Goal: Task Accomplishment & Management: Manage account settings

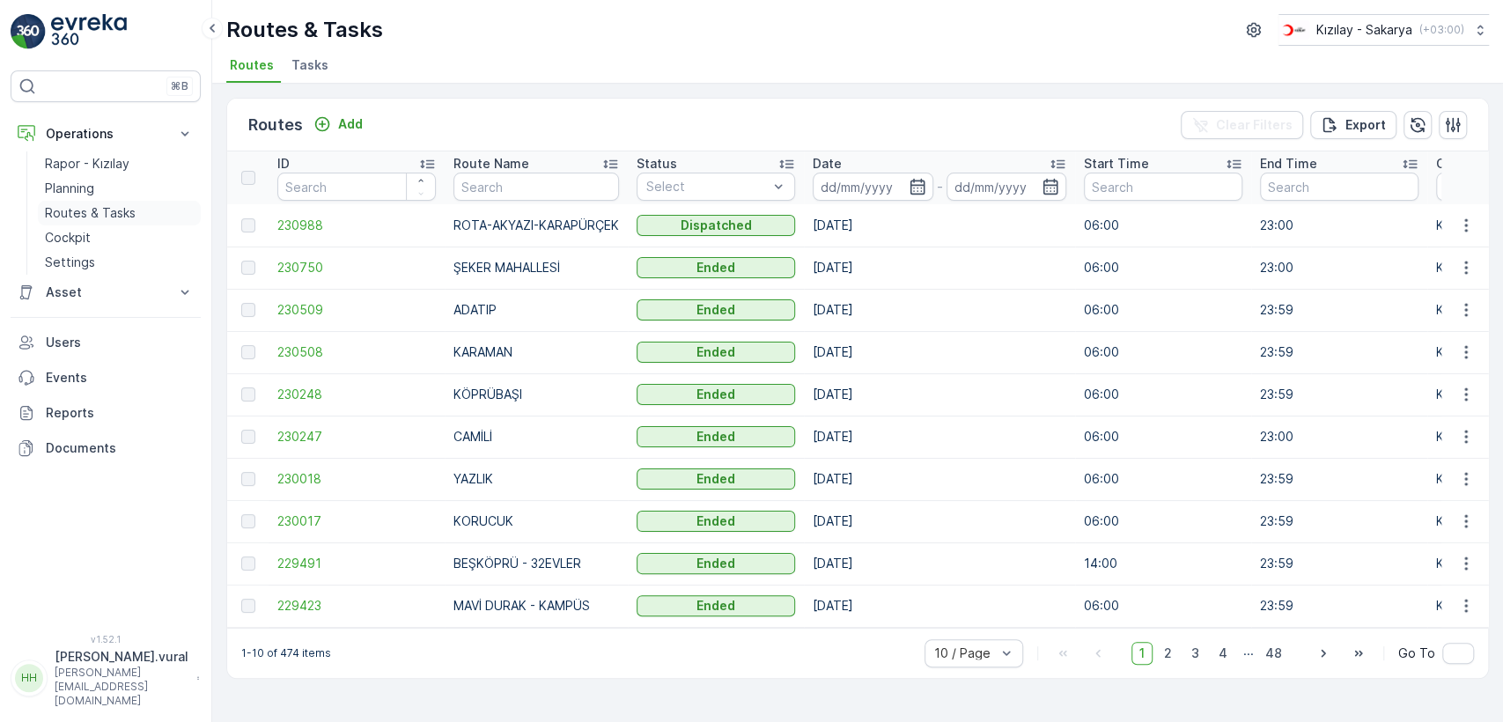
click at [139, 204] on link "Routes & Tasks" at bounding box center [119, 213] width 163 height 25
click at [1465, 225] on icon "button" at bounding box center [1465, 224] width 3 height 13
click at [1446, 246] on span "See More Details" at bounding box center [1424, 252] width 102 height 18
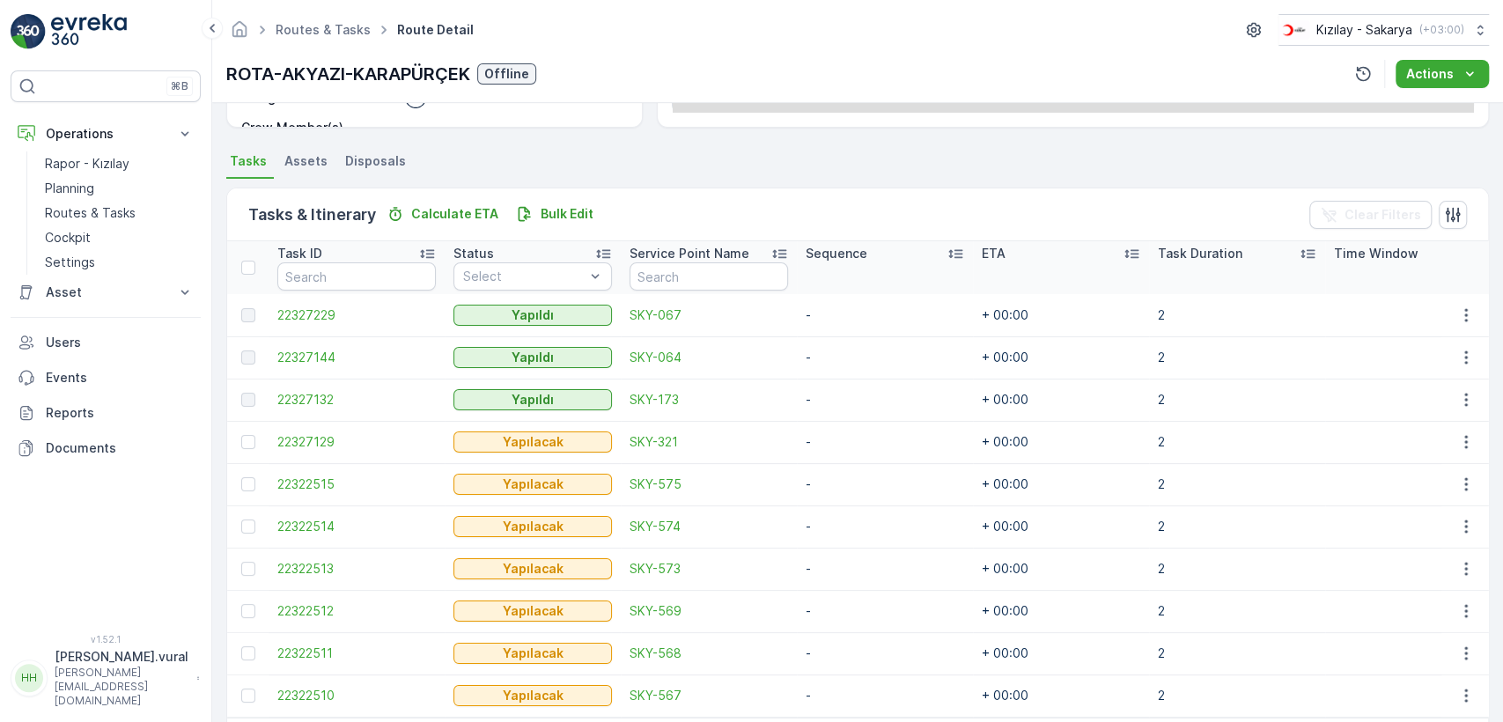
scroll to position [418, 0]
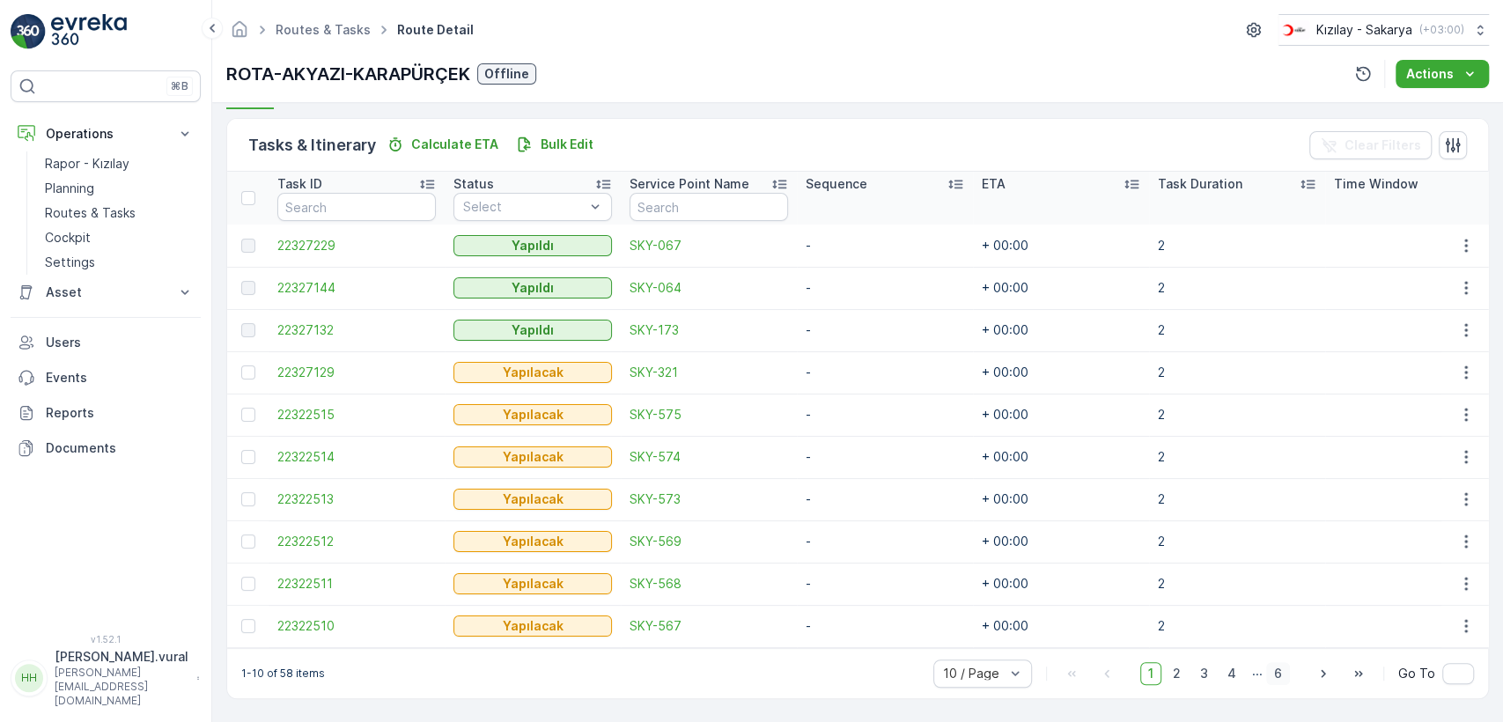
click at [1272, 675] on span "6" at bounding box center [1278, 673] width 24 height 23
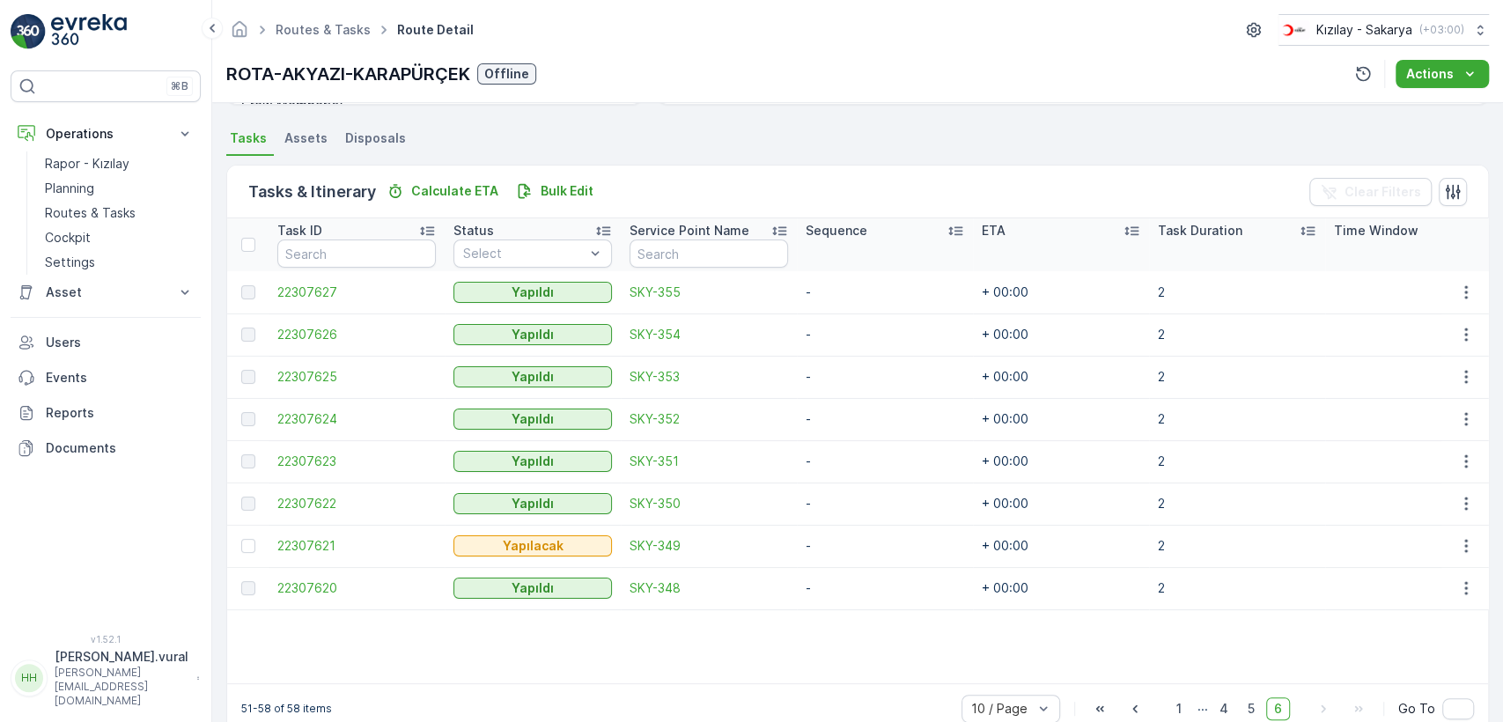
scroll to position [408, 0]
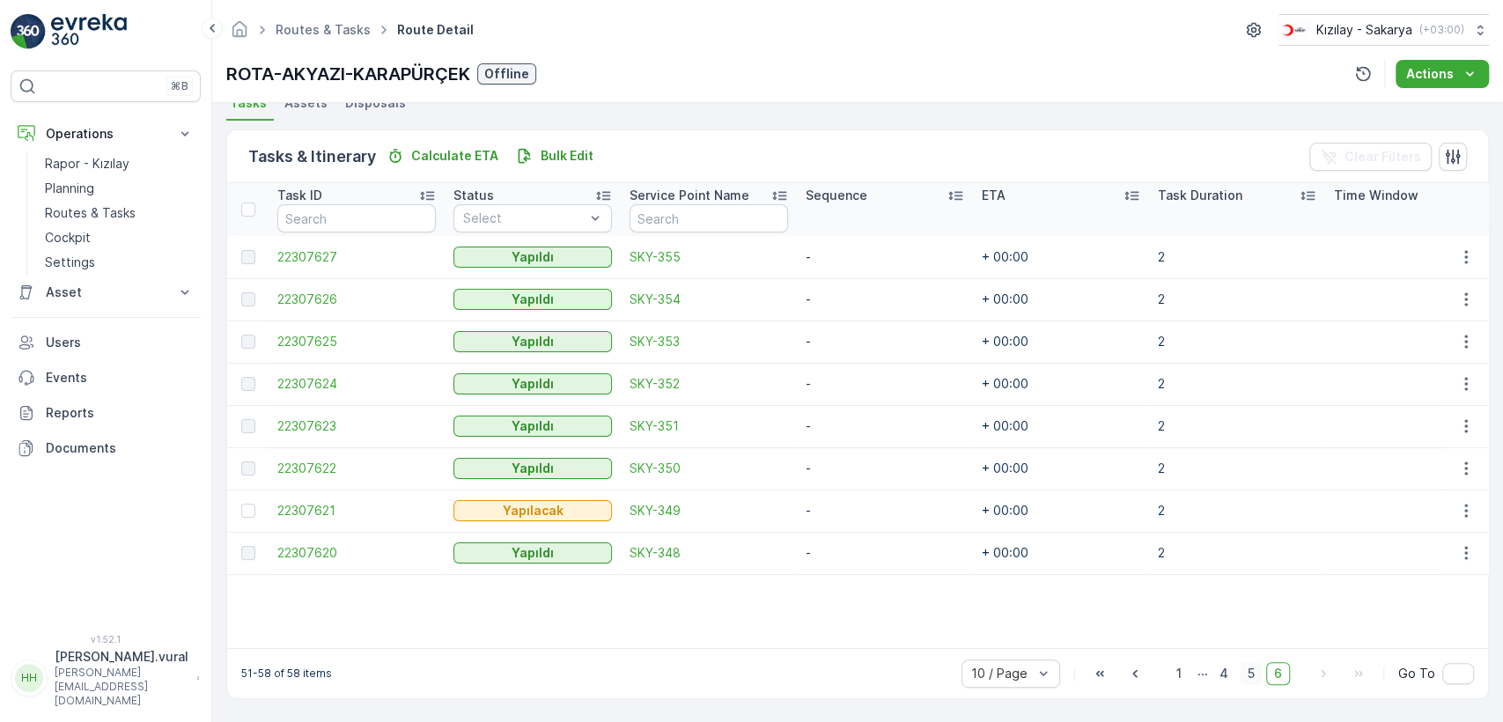
click at [1259, 678] on span "5" at bounding box center [1251, 673] width 23 height 23
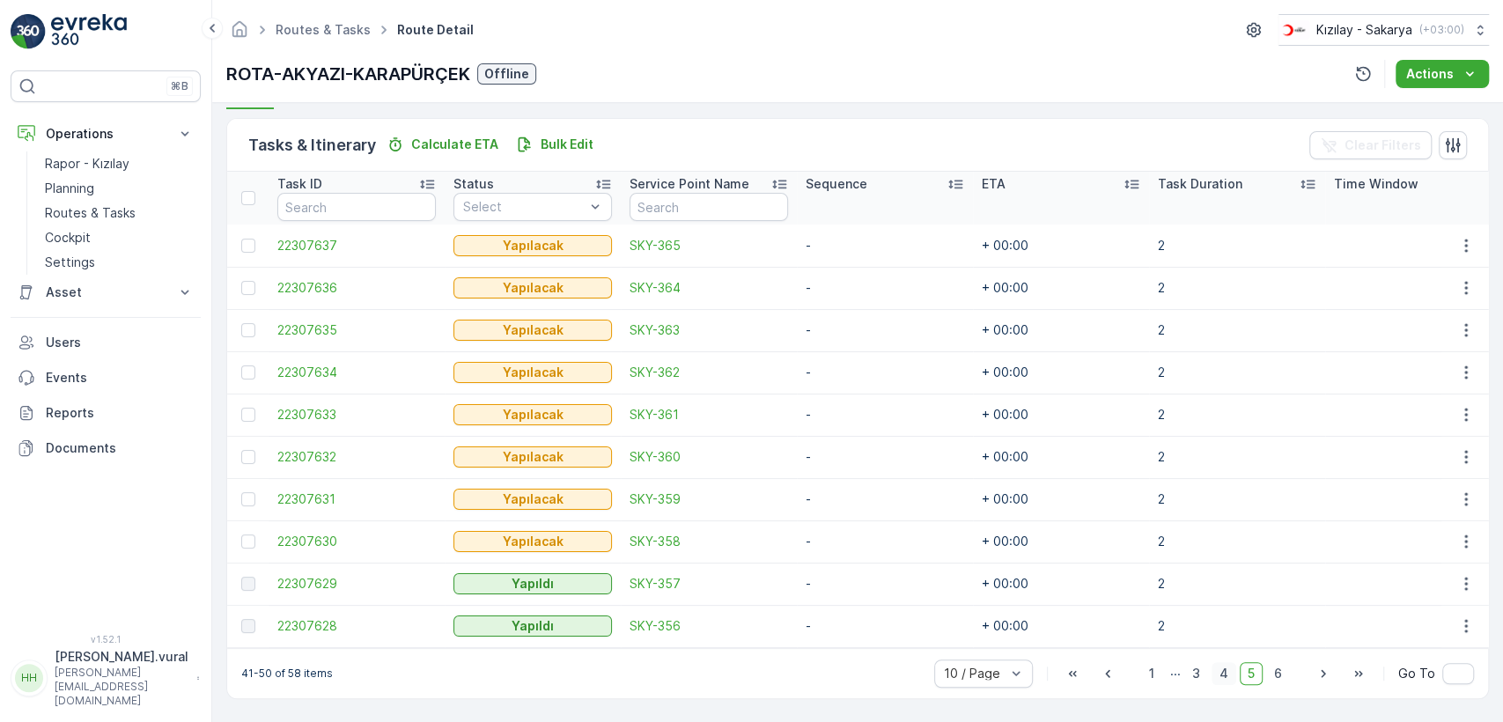
click at [1229, 678] on span "4" at bounding box center [1223, 673] width 25 height 23
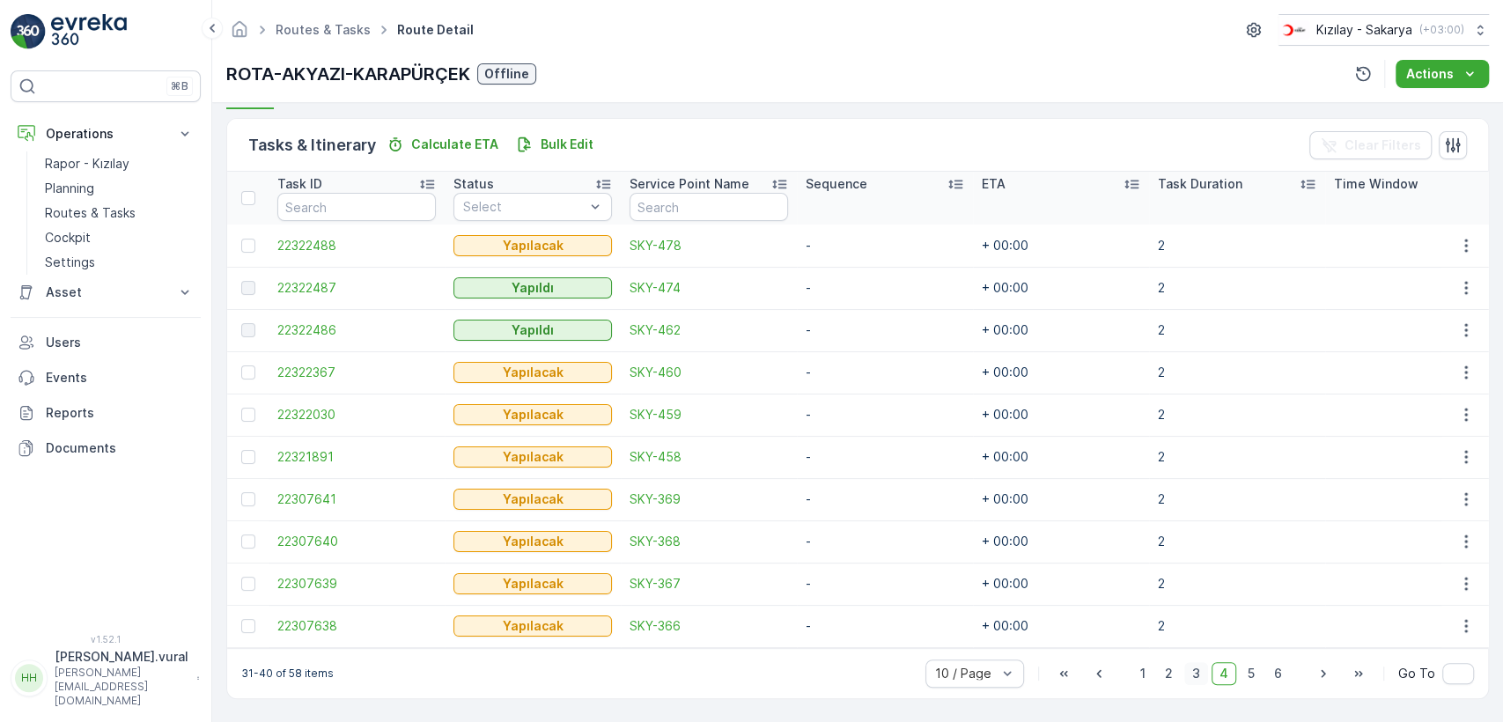
click at [1197, 676] on span "3" at bounding box center [1196, 673] width 24 height 23
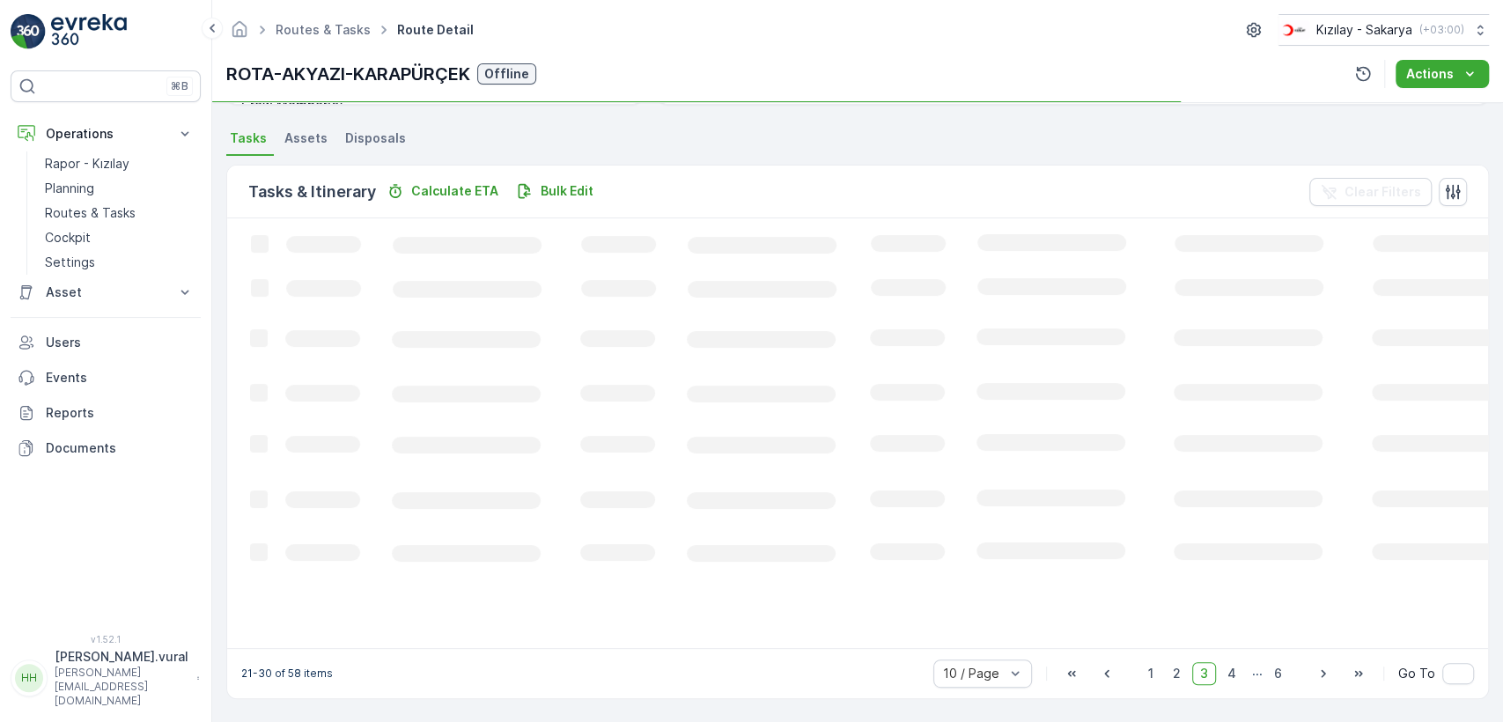
click at [1164, 682] on div "1 2 3 4 ... 6" at bounding box center [1215, 673] width 150 height 23
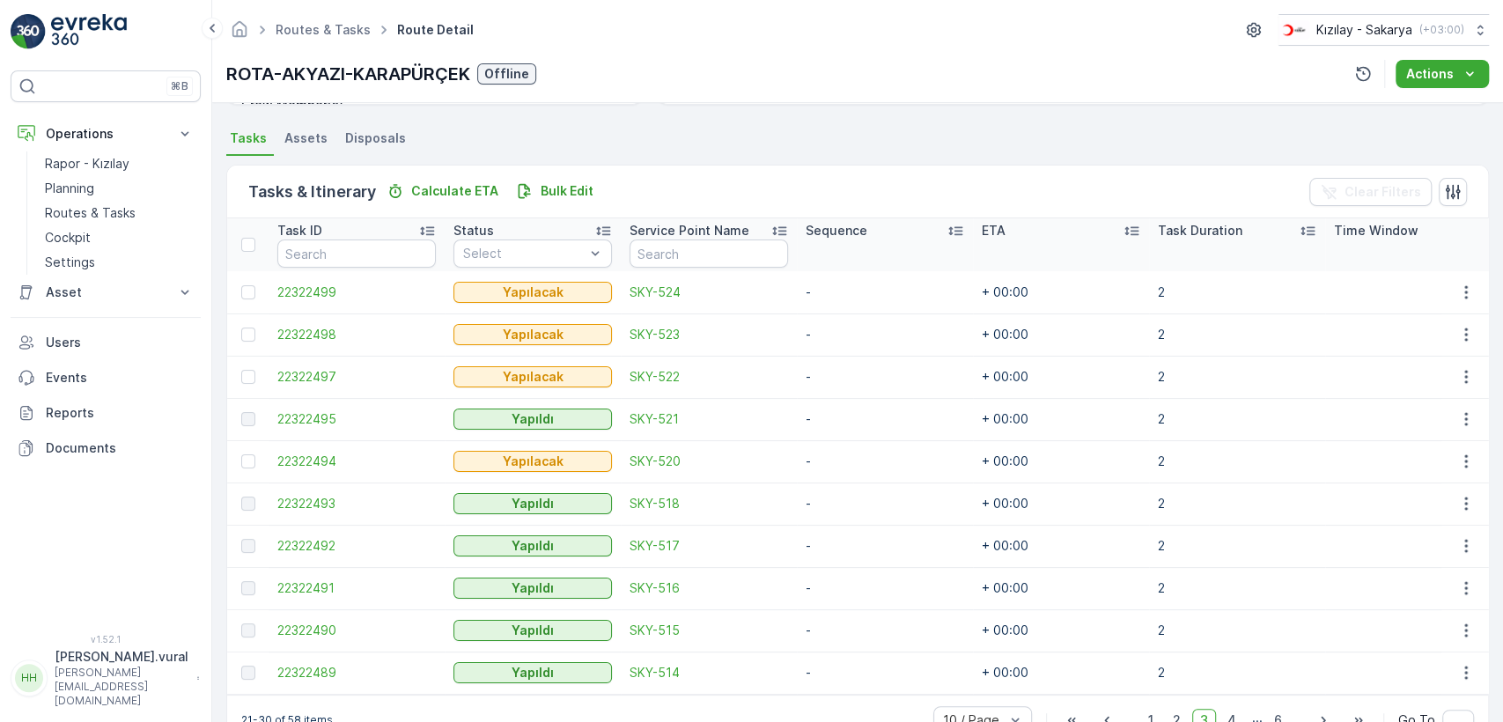
scroll to position [418, 0]
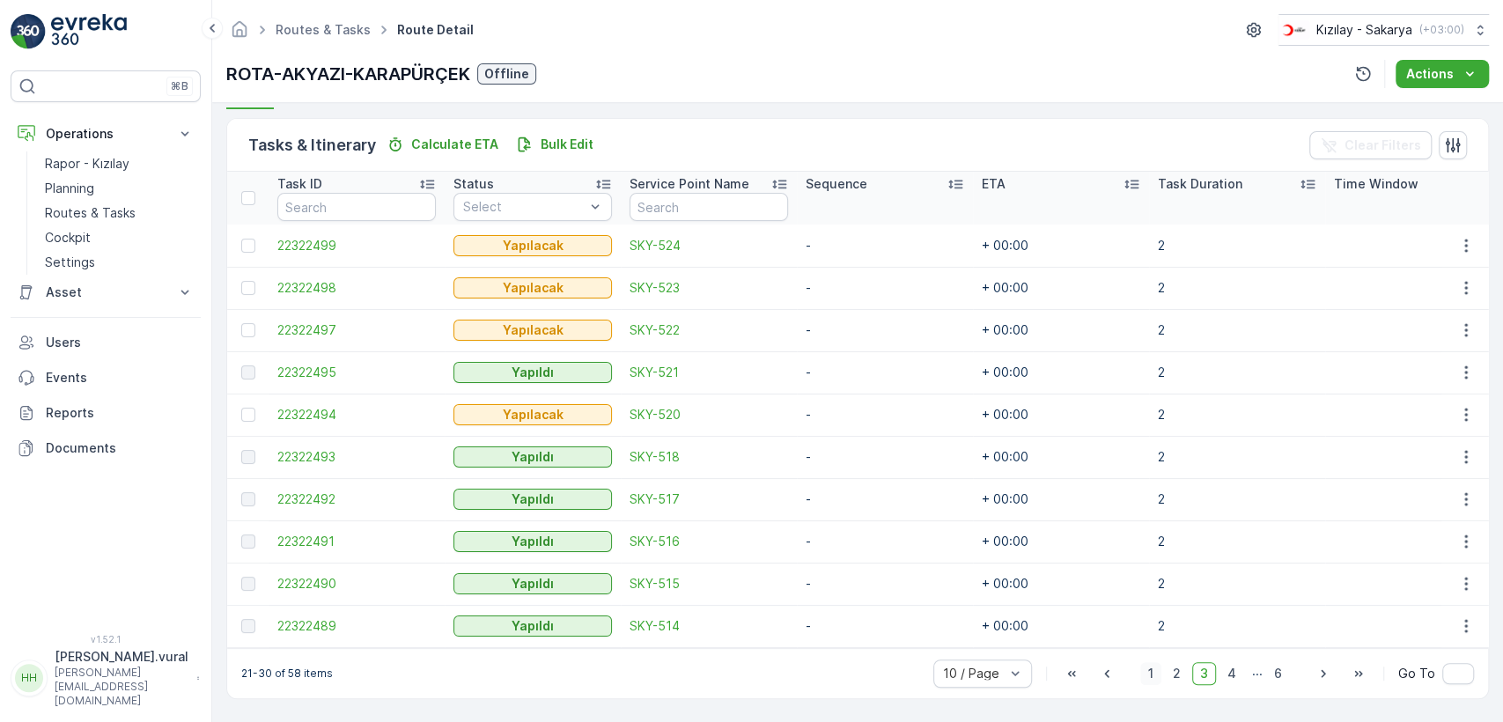
click at [1148, 676] on span "1" at bounding box center [1150, 673] width 21 height 23
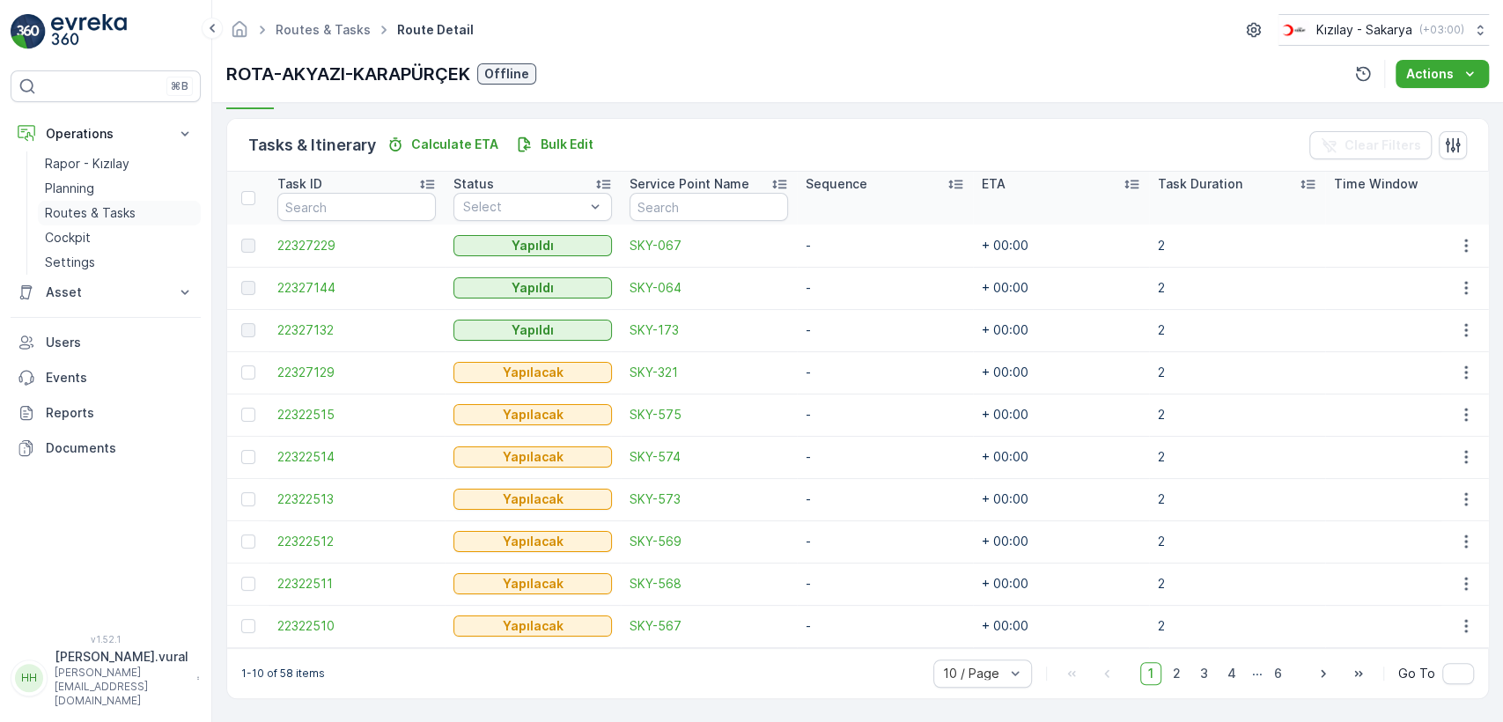
click at [131, 208] on p "Routes & Tasks" at bounding box center [90, 213] width 91 height 18
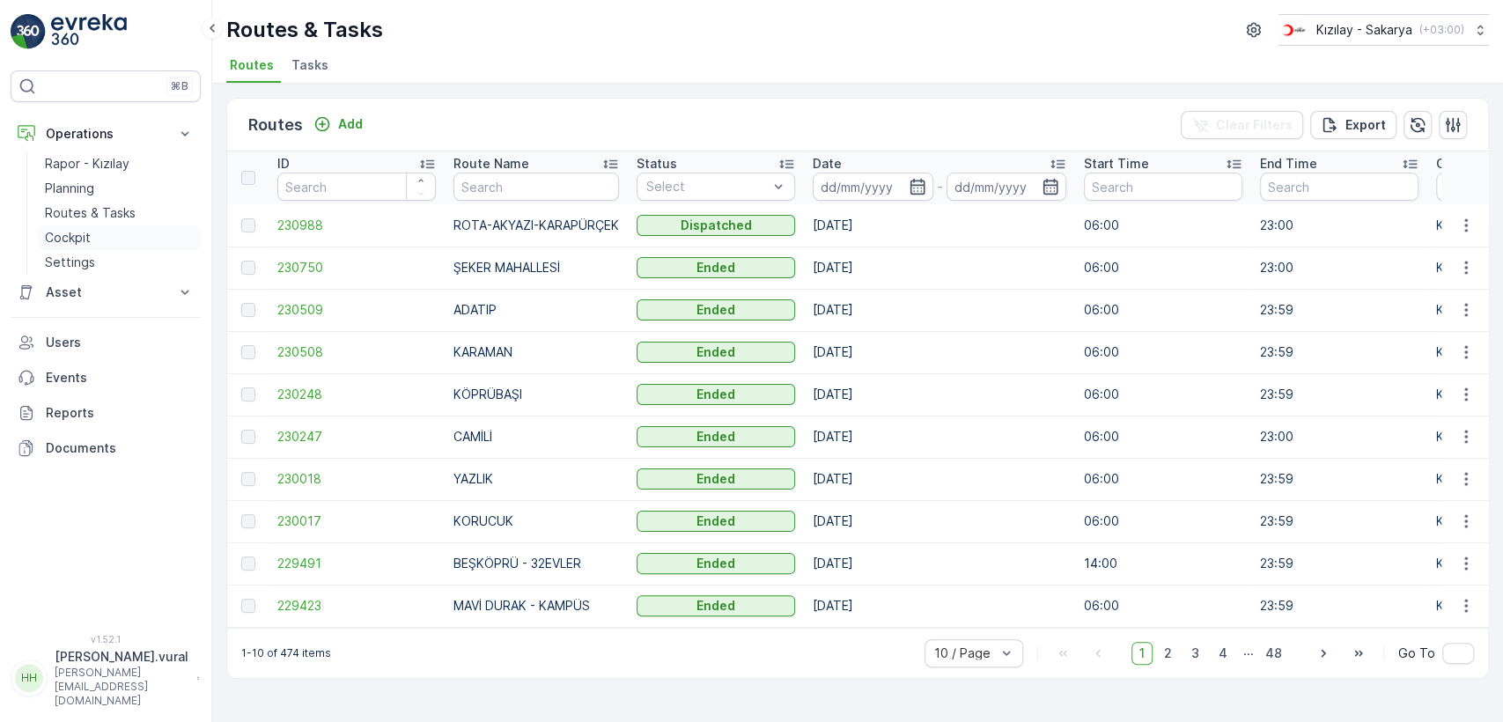
click at [147, 235] on link "Cockpit" at bounding box center [119, 237] width 163 height 25
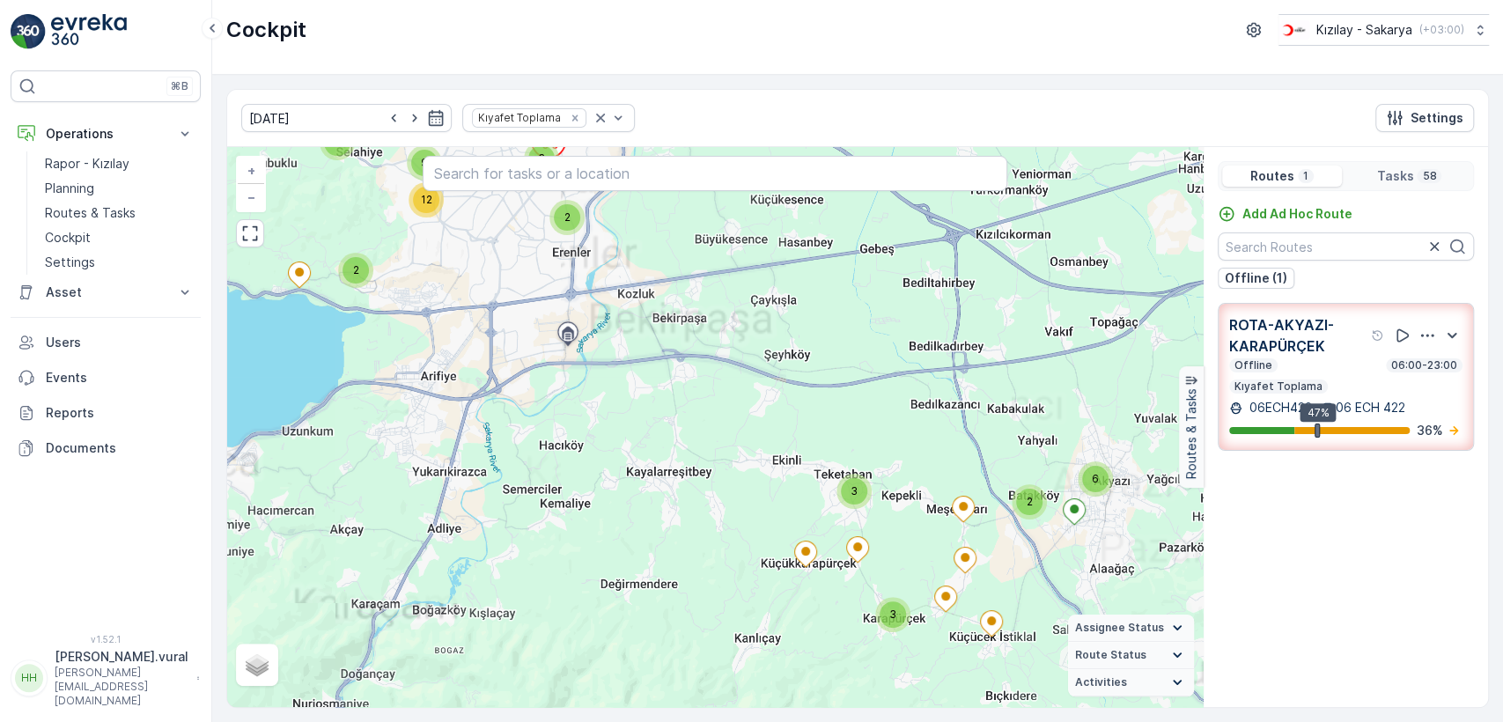
drag, startPoint x: 1019, startPoint y: 612, endPoint x: 968, endPoint y: 545, distance: 84.2
click at [954, 590] on div "2 3 3 3 2 9 12 3 3 2 6 + − Satellite Roadmap Terrain Hybrid Leaflet Assignee St…" at bounding box center [714, 427] width 975 height 560
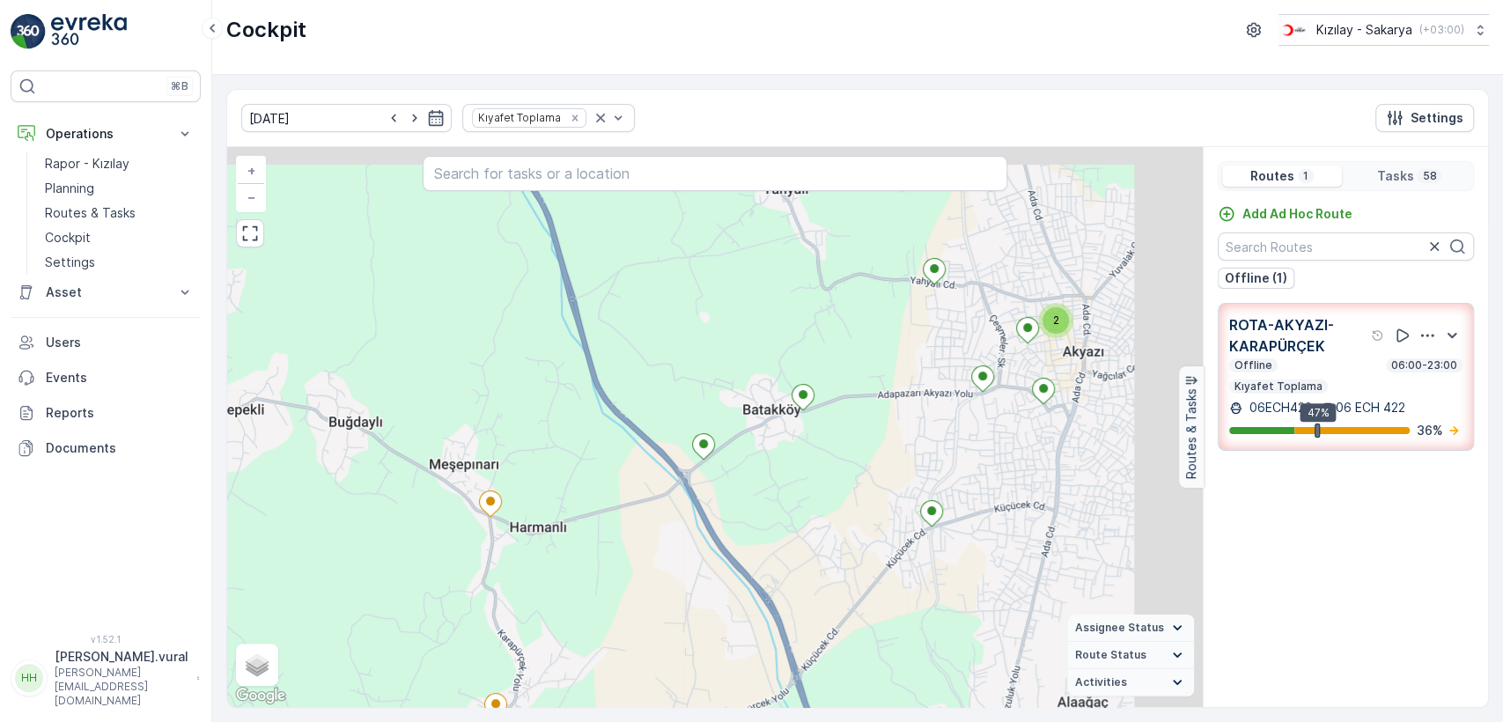
drag, startPoint x: 1093, startPoint y: 530, endPoint x: 937, endPoint y: 565, distance: 160.6
click at [937, 565] on div "2 3 3 2 2 2 + − Satellite Roadmap Terrain Hybrid Leaflet Keyboard shortcuts Map…" at bounding box center [714, 427] width 975 height 560
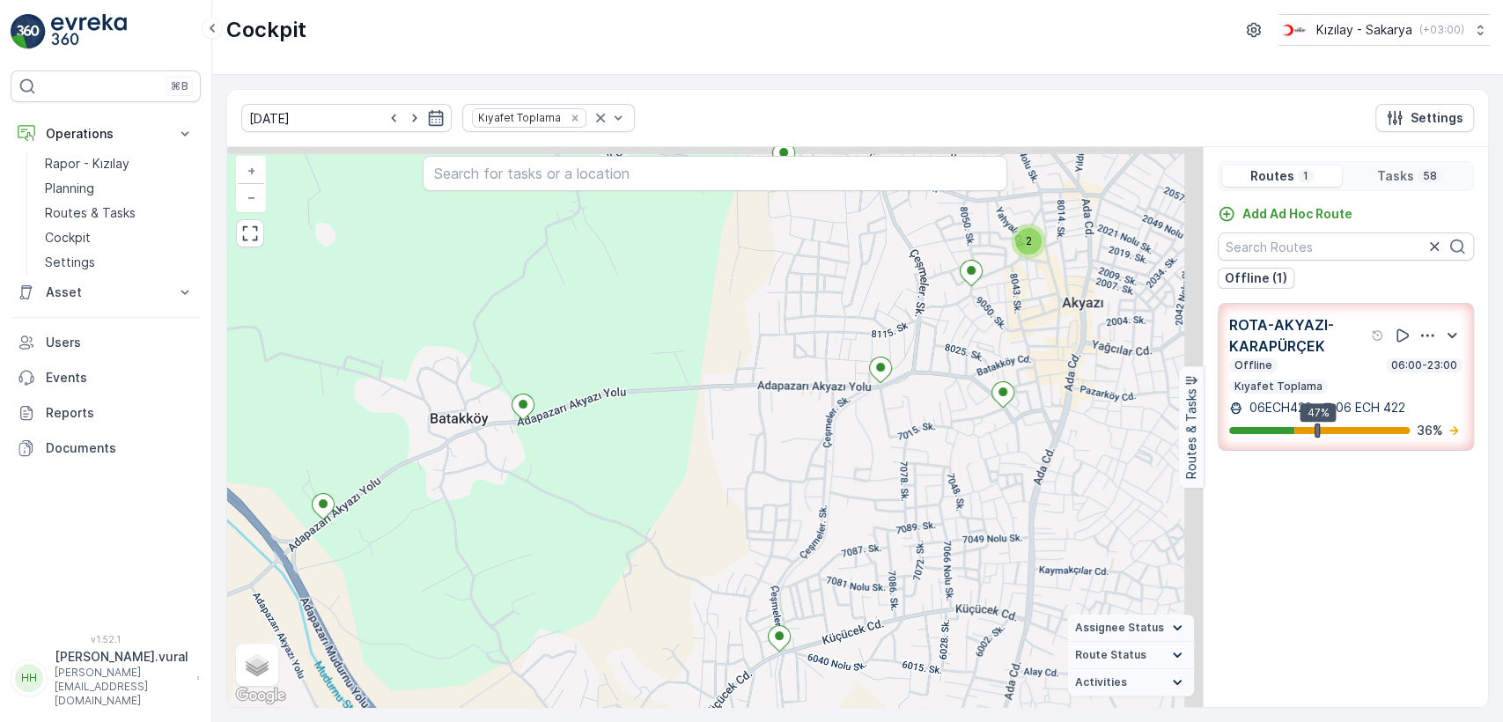
drag, startPoint x: 1007, startPoint y: 467, endPoint x: 966, endPoint y: 485, distance: 45.3
click at [966, 485] on div "2 2 + − Satellite Roadmap Terrain Hybrid Leaflet Keyboard shortcuts Map Data Ma…" at bounding box center [714, 427] width 975 height 560
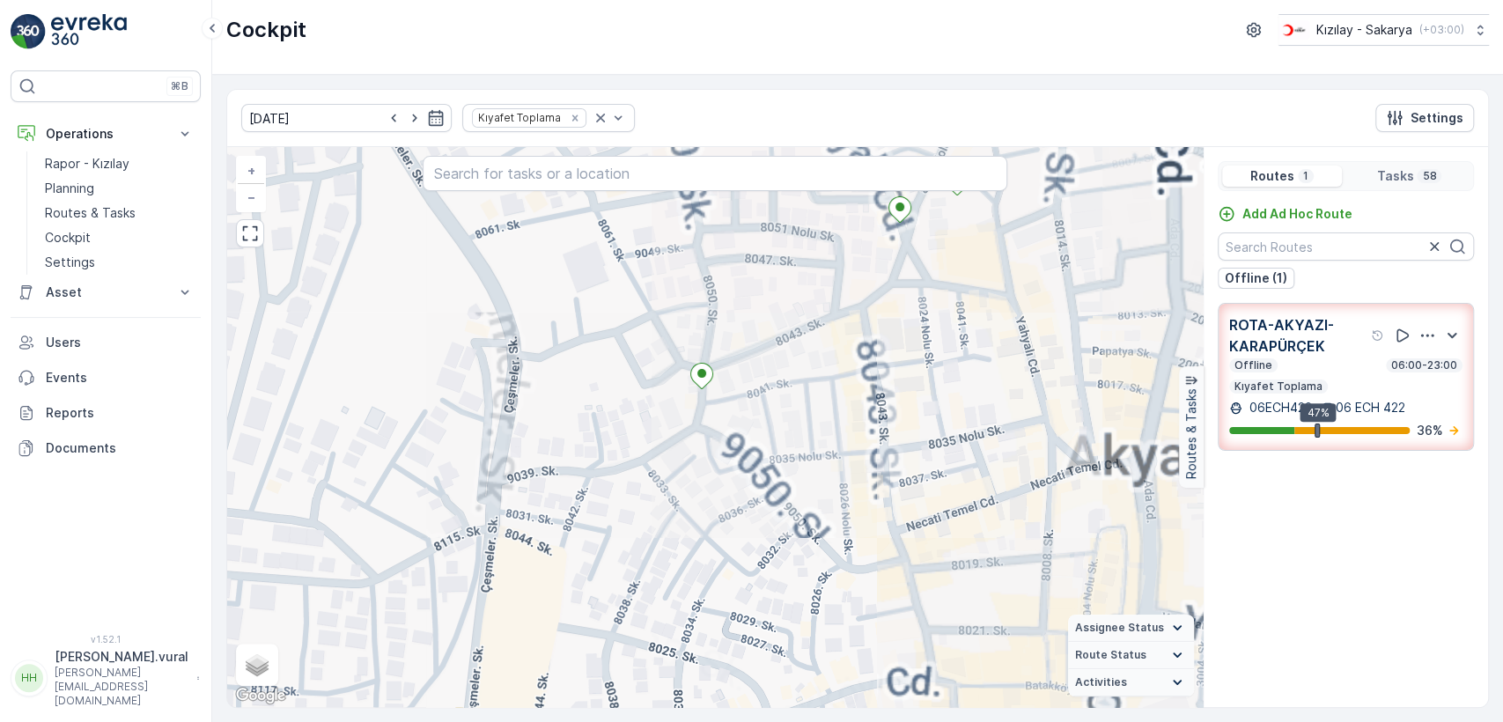
drag, startPoint x: 944, startPoint y: 438, endPoint x: 935, endPoint y: 448, distance: 13.1
click at [940, 445] on div "+ − Satellite Roadmap Terrain Hybrid Leaflet Keyboard shortcuts Map Data Map da…" at bounding box center [714, 427] width 975 height 560
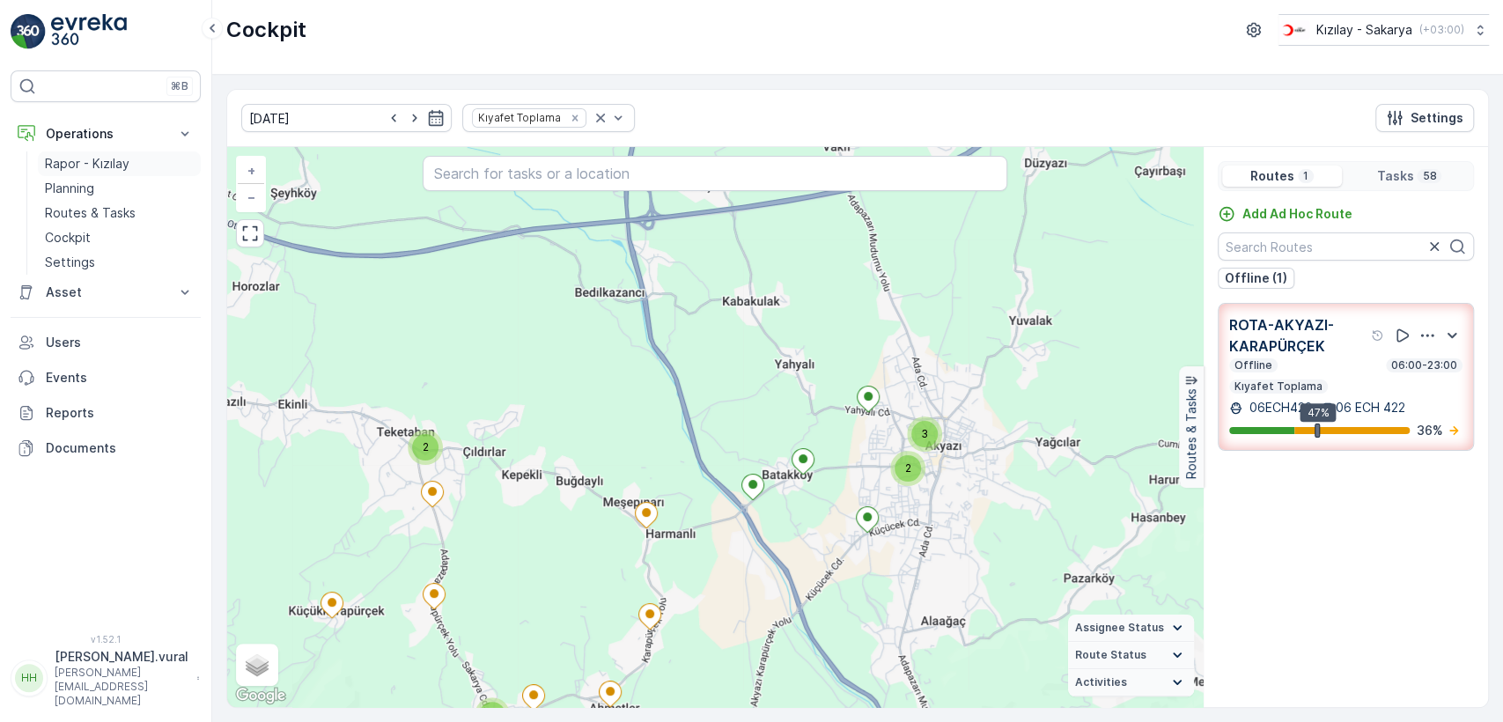
click at [138, 170] on link "Rapor - Kızılay" at bounding box center [119, 163] width 163 height 25
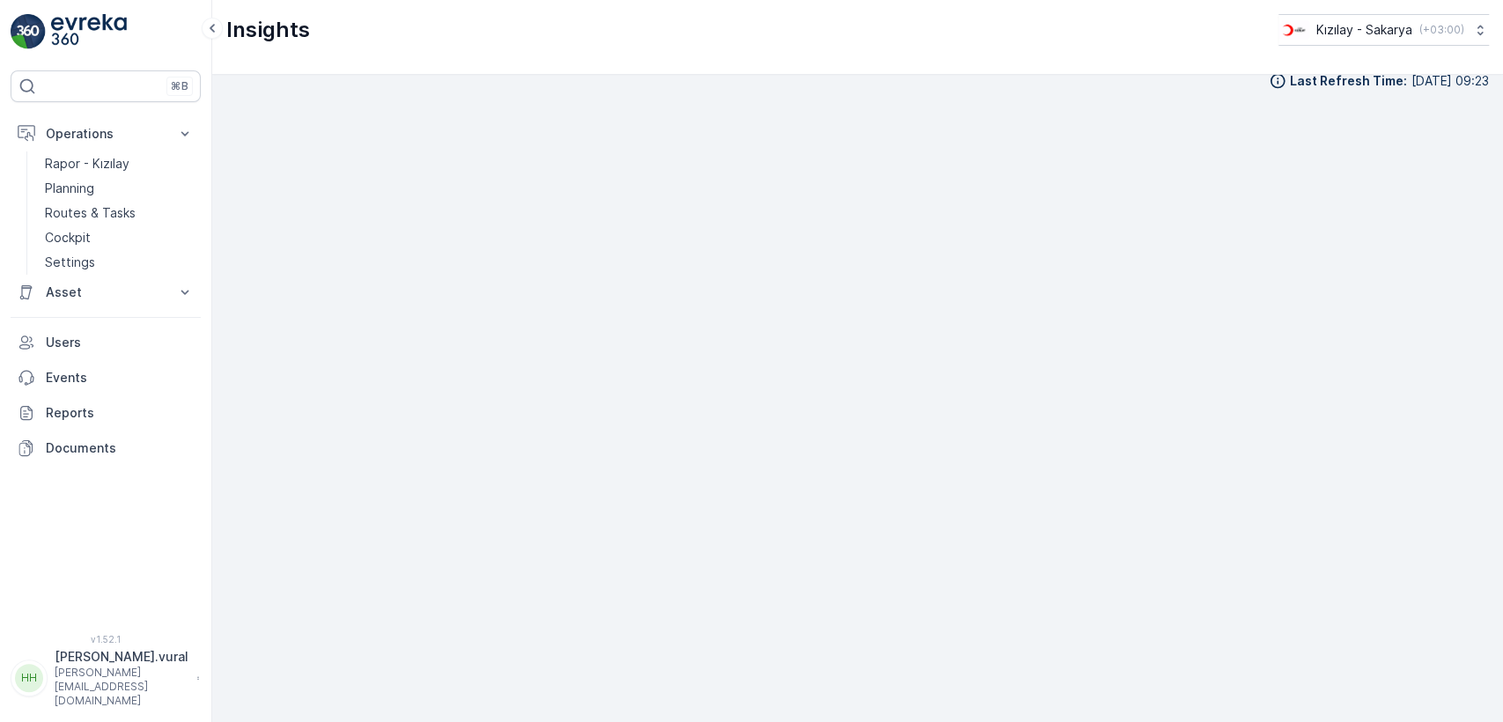
scroll to position [19, 0]
click at [104, 225] on link "Cockpit" at bounding box center [119, 237] width 163 height 25
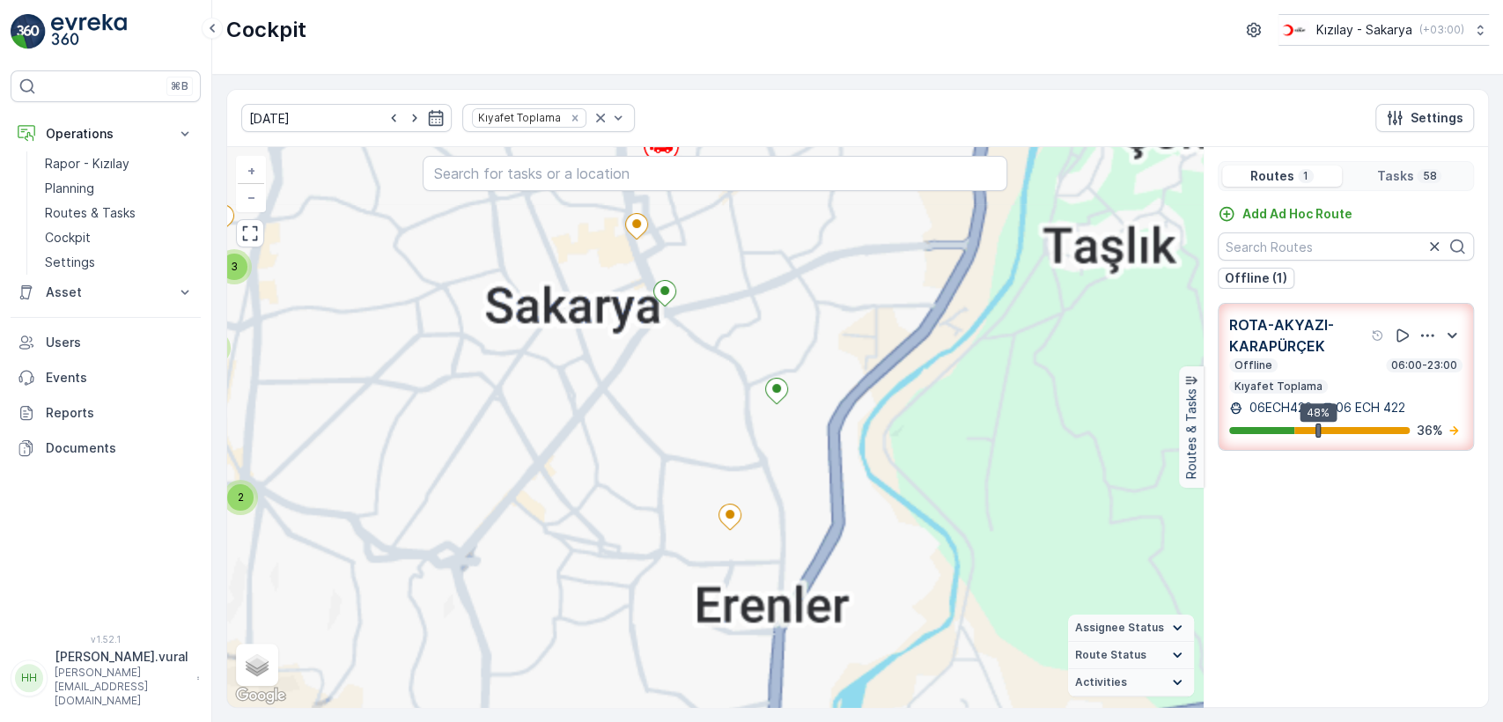
drag, startPoint x: 650, startPoint y: 269, endPoint x: 618, endPoint y: 395, distance: 129.8
click at [617, 394] on div "2 3 3 2 2 2 + − Satellite Roadmap Terrain Hybrid Leaflet Keyboard shortcuts Map…" at bounding box center [714, 427] width 975 height 560
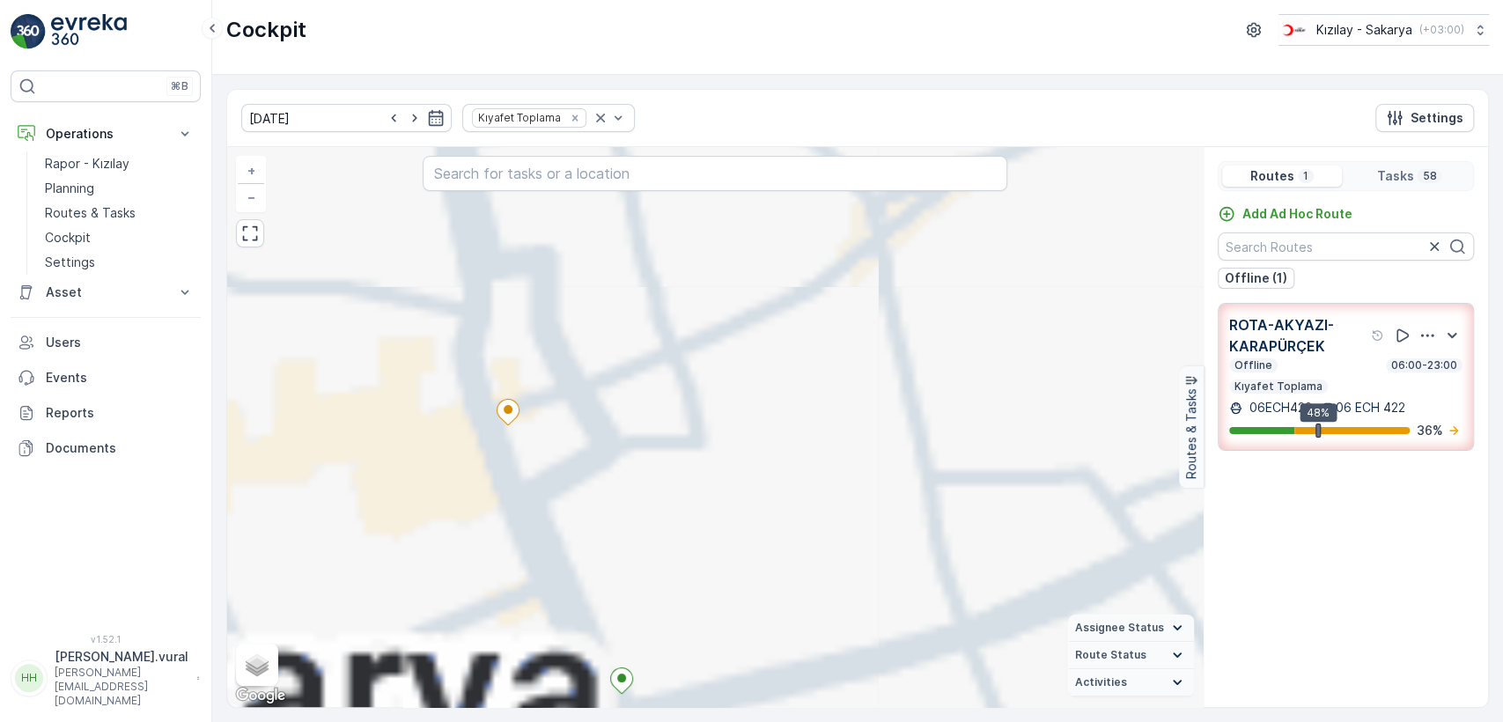
click at [641, 397] on div "2 3 3 2 2 2 2 + − Satellite Roadmap Terrain Hybrid Leaflet Keyboard shortcuts M…" at bounding box center [714, 427] width 975 height 560
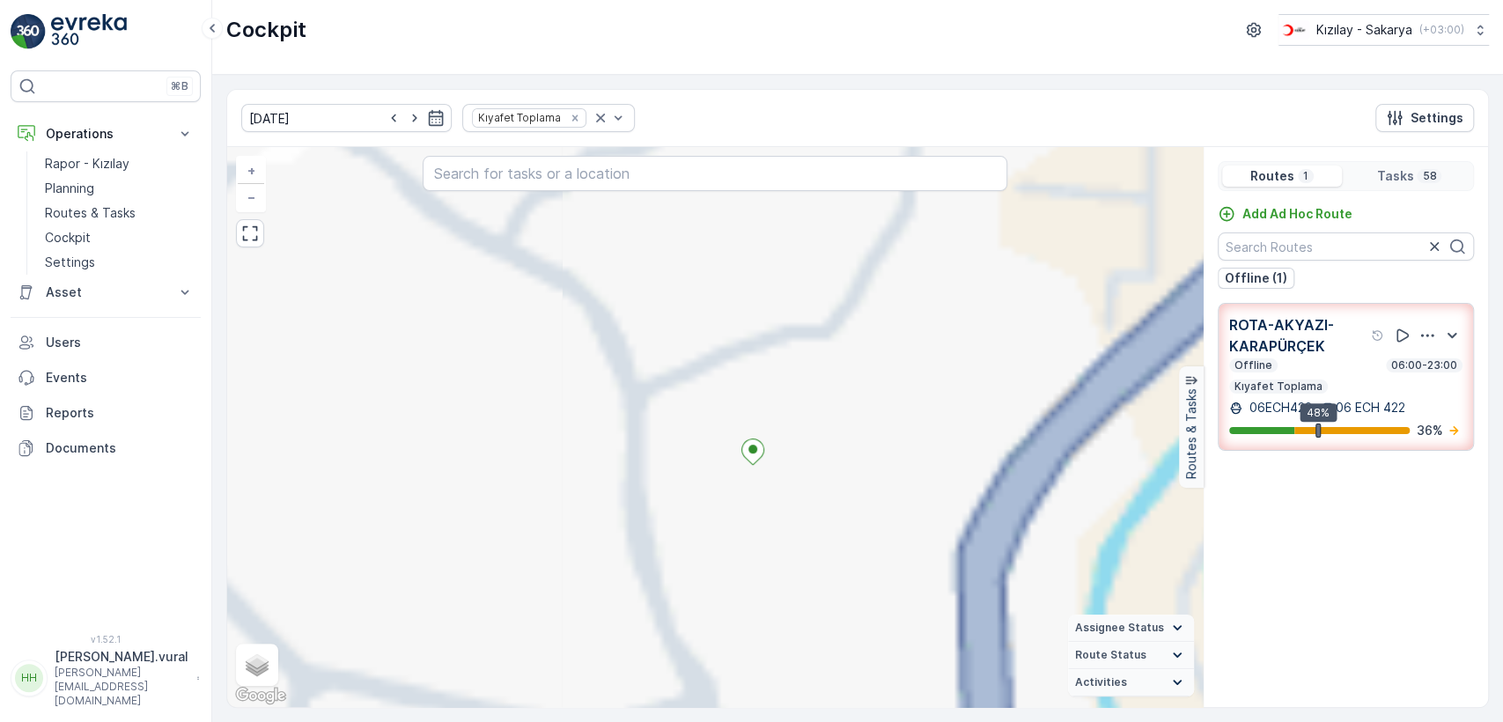
drag, startPoint x: 732, startPoint y: 617, endPoint x: 680, endPoint y: 431, distance: 193.1
click at [681, 440] on div "2 + − Satellite Roadmap Terrain Hybrid Leaflet Keyboard shortcuts Map Data Map …" at bounding box center [714, 427] width 975 height 560
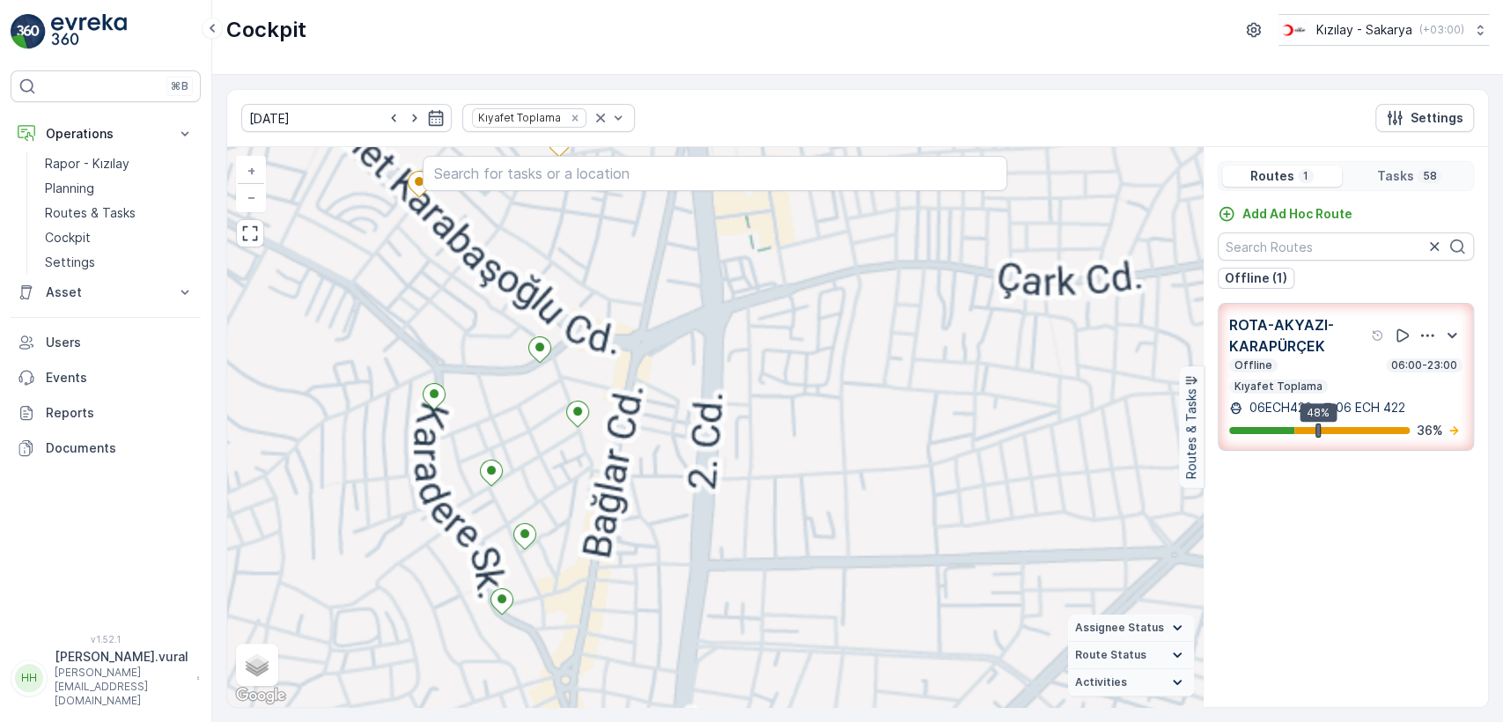
click at [468, 470] on div "2 3 3 2 2 2 2 + − Satellite Roadmap Terrain Hybrid Leaflet Keyboard shortcuts M…" at bounding box center [714, 427] width 975 height 560
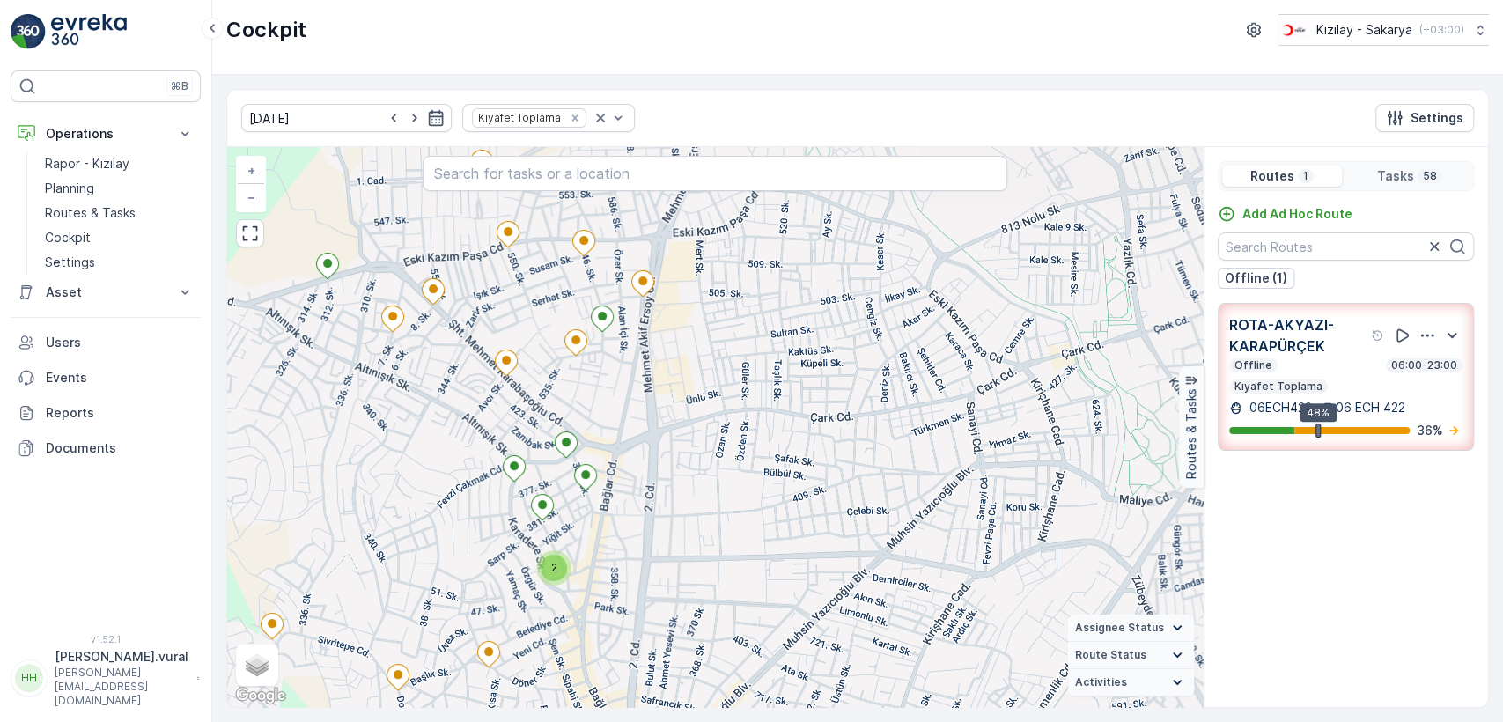
drag, startPoint x: 458, startPoint y: 416, endPoint x: 458, endPoint y: 519, distance: 103.0
click at [458, 519] on div "2 2 + − Satellite Roadmap Terrain Hybrid Leaflet Keyboard shortcuts Map Data Ma…" at bounding box center [714, 427] width 975 height 560
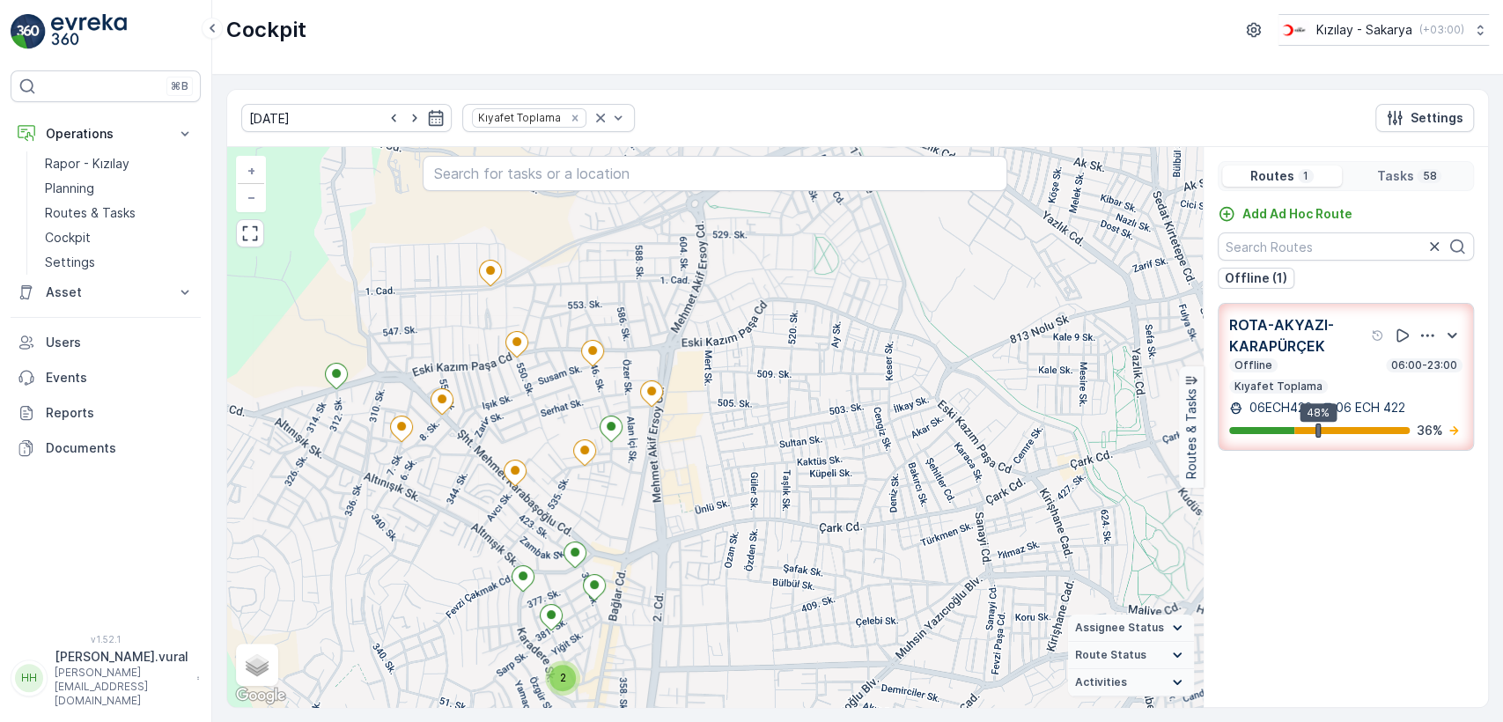
drag, startPoint x: 486, startPoint y: 417, endPoint x: 487, endPoint y: 470, distance: 52.8
click at [487, 470] on div "2 2 + − Satellite Roadmap Terrain Hybrid Leaflet Keyboard shortcuts Map Data Ma…" at bounding box center [714, 427] width 975 height 560
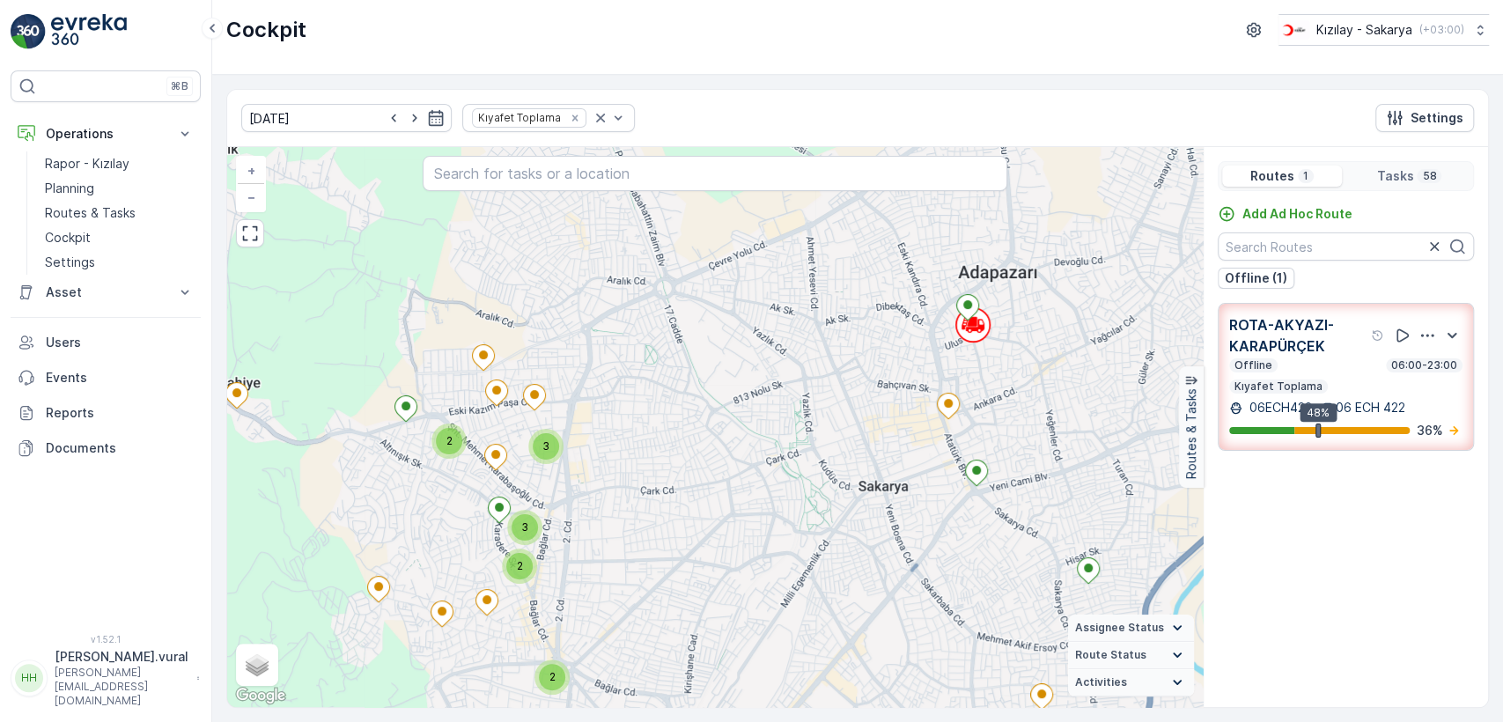
drag, startPoint x: 401, startPoint y: 455, endPoint x: 511, endPoint y: 466, distance: 110.6
click at [504, 466] on div "2 3 3 2 2 2 + − Satellite Roadmap Terrain Hybrid Leaflet Keyboard shortcuts Map…" at bounding box center [714, 427] width 975 height 560
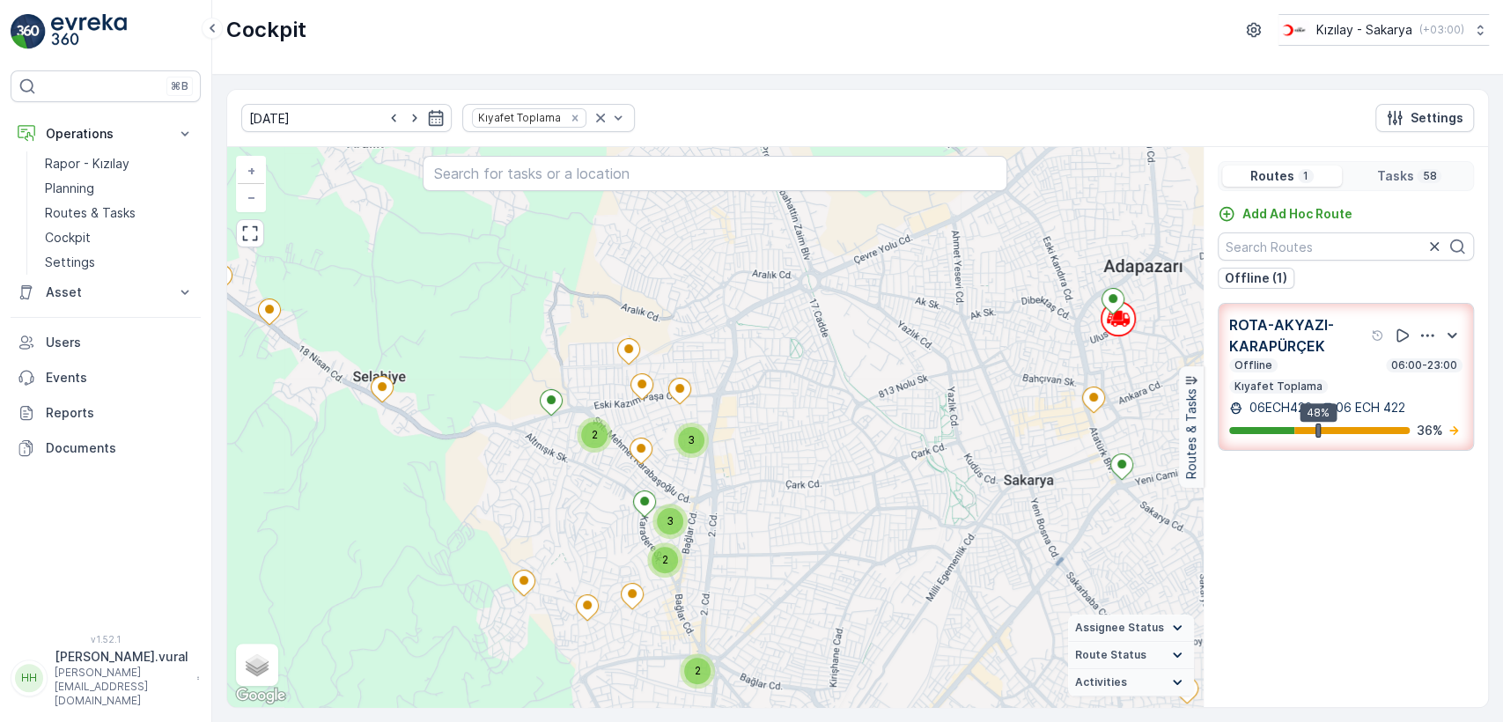
drag, startPoint x: 499, startPoint y: 492, endPoint x: 484, endPoint y: 405, distance: 88.4
click at [484, 411] on div "2 3 3 2 2 2 + − Satellite Roadmap Terrain Hybrid Leaflet Keyboard shortcuts Map…" at bounding box center [714, 427] width 975 height 560
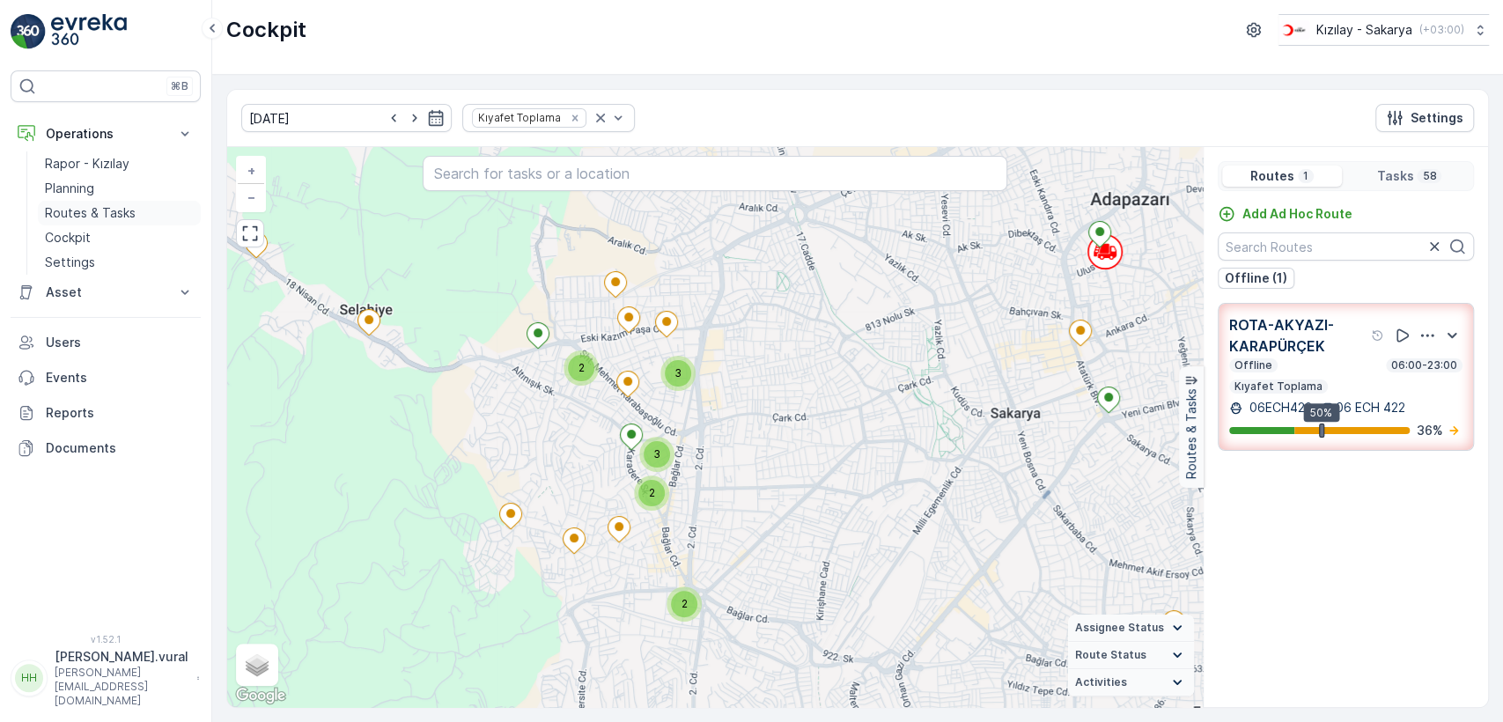
click at [136, 212] on link "Routes & Tasks" at bounding box center [119, 213] width 163 height 25
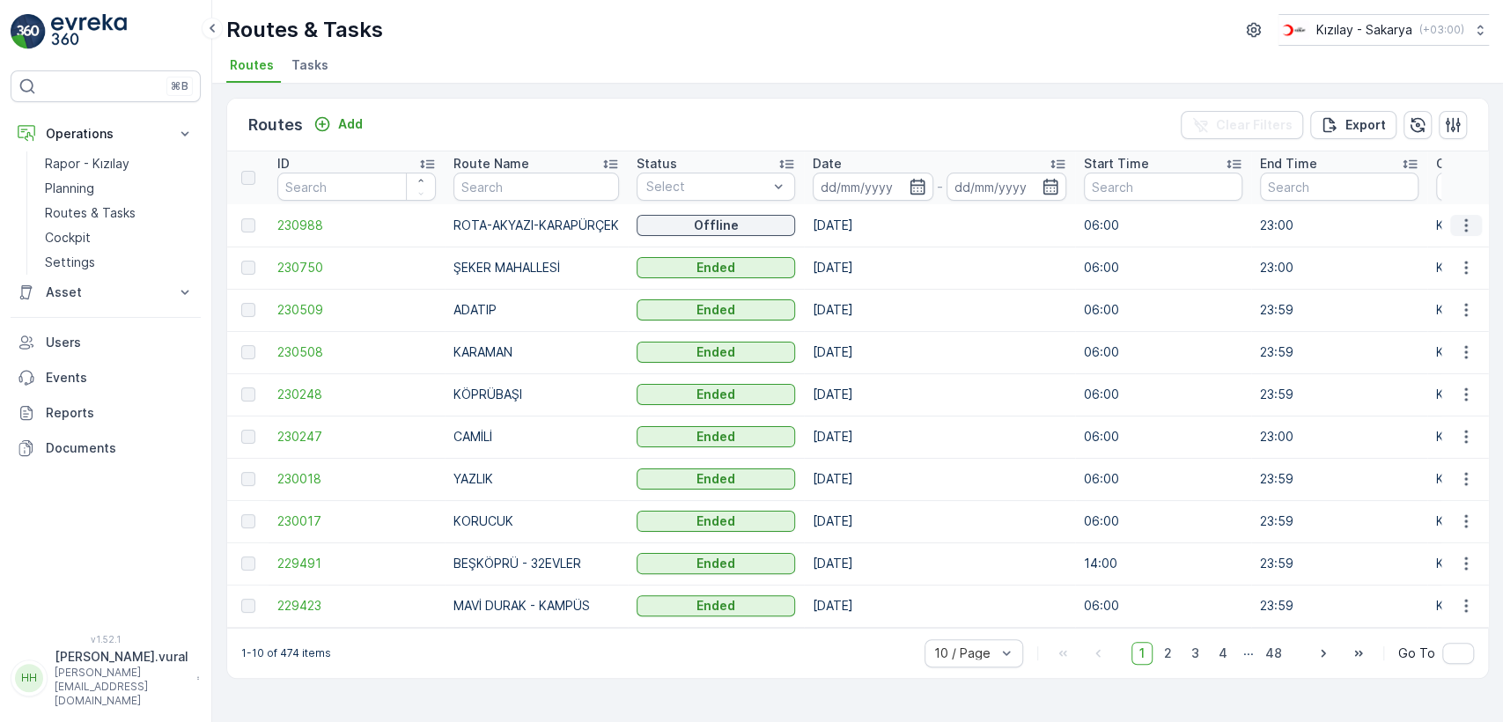
click at [1471, 220] on icon "button" at bounding box center [1466, 226] width 18 height 18
click at [1461, 239] on div "See More Details" at bounding box center [1434, 251] width 136 height 25
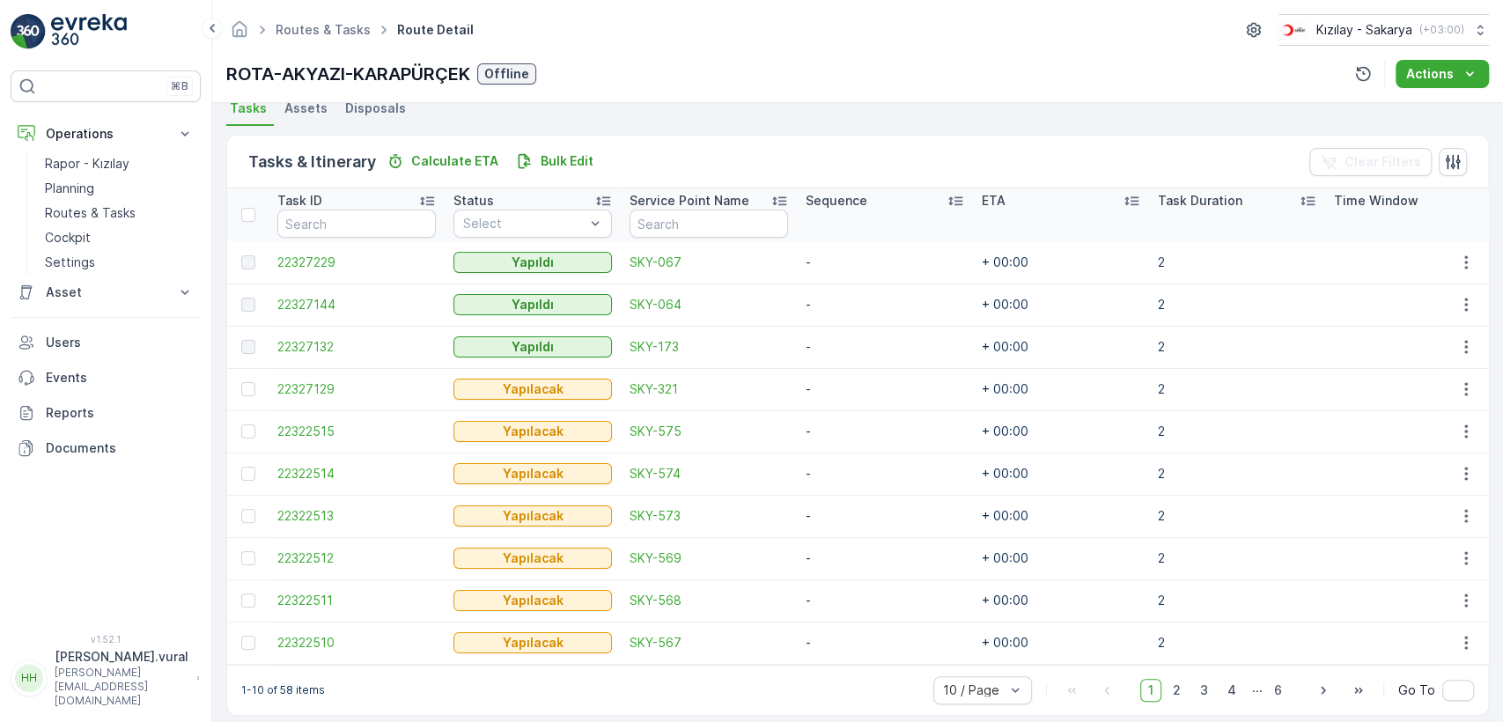
scroll to position [418, 0]
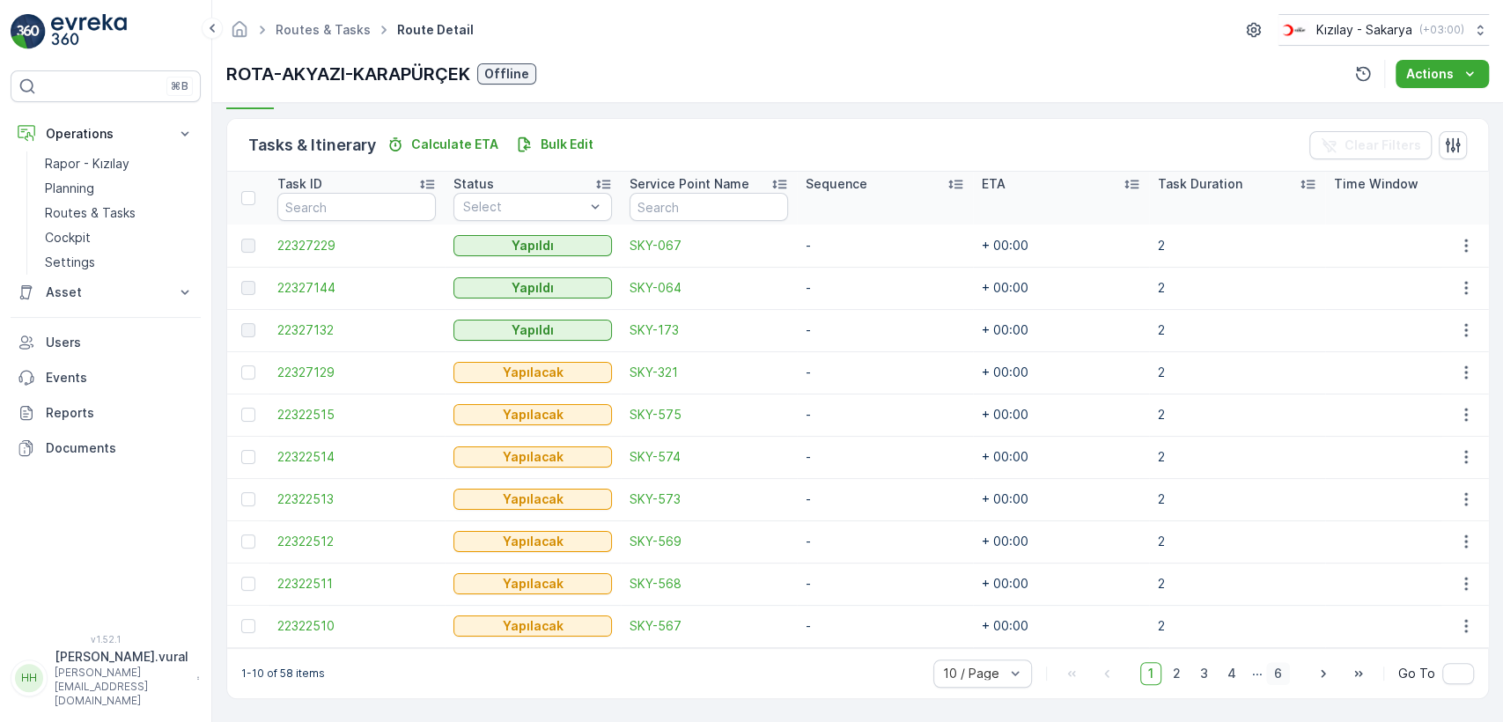
click at [1285, 682] on span "6" at bounding box center [1278, 673] width 24 height 23
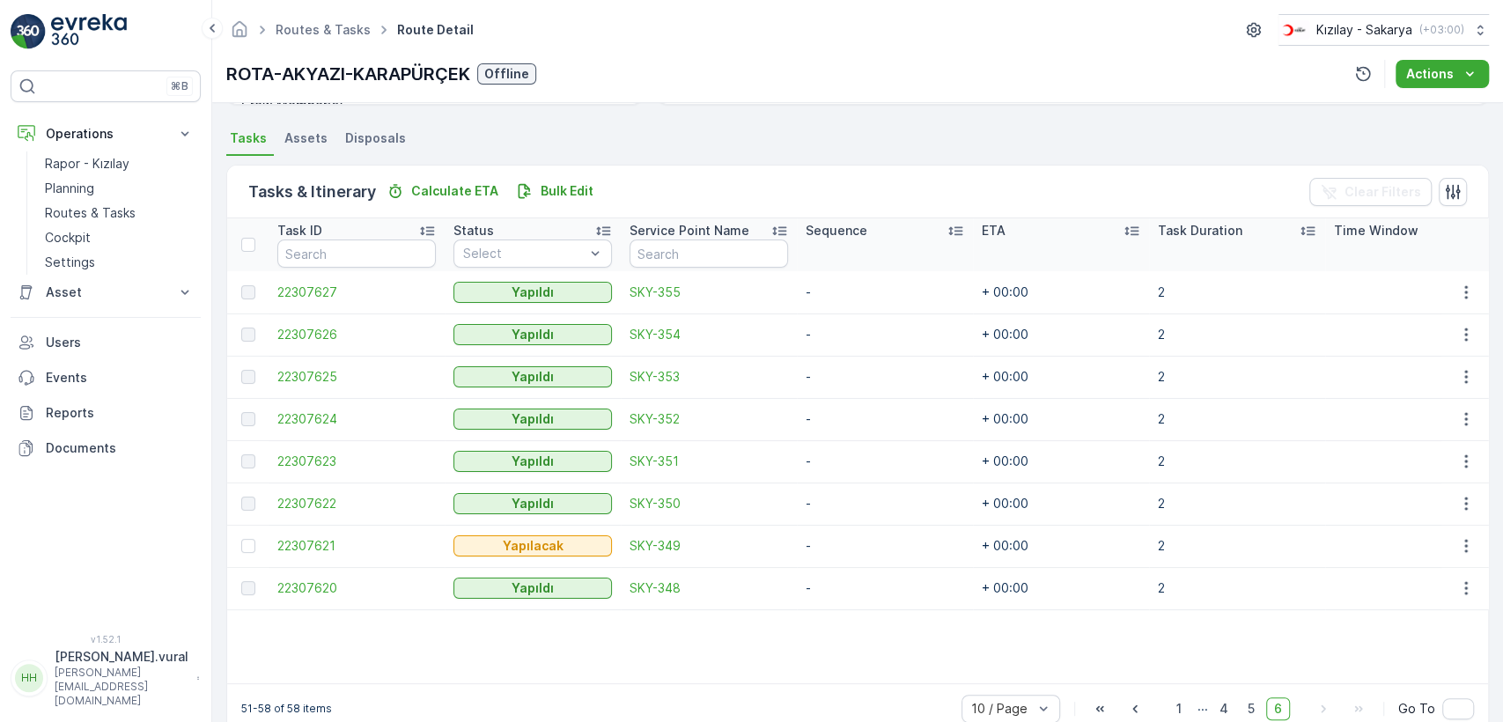
scroll to position [408, 0]
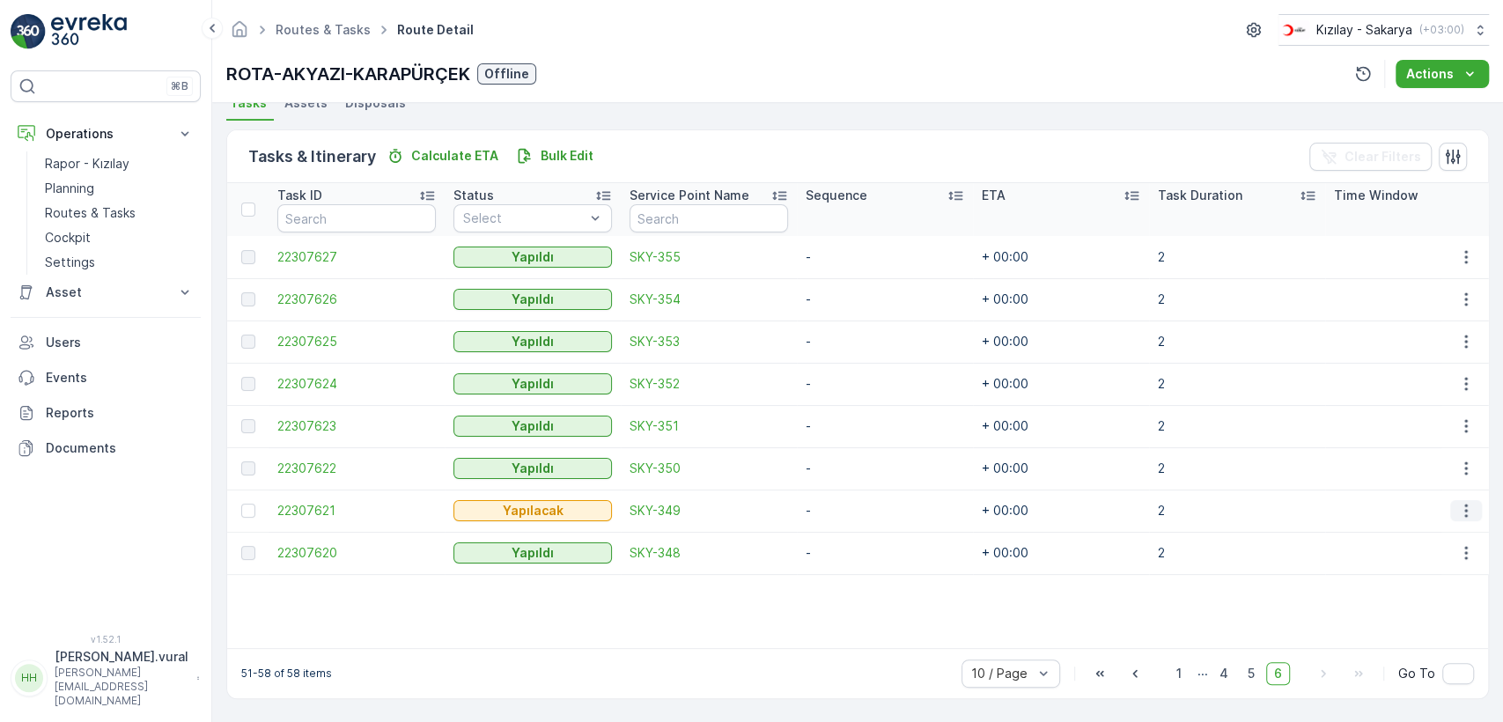
click at [1472, 501] on button "button" at bounding box center [1466, 510] width 32 height 21
click at [1408, 629] on span "Delete" at bounding box center [1398, 636] width 40 height 18
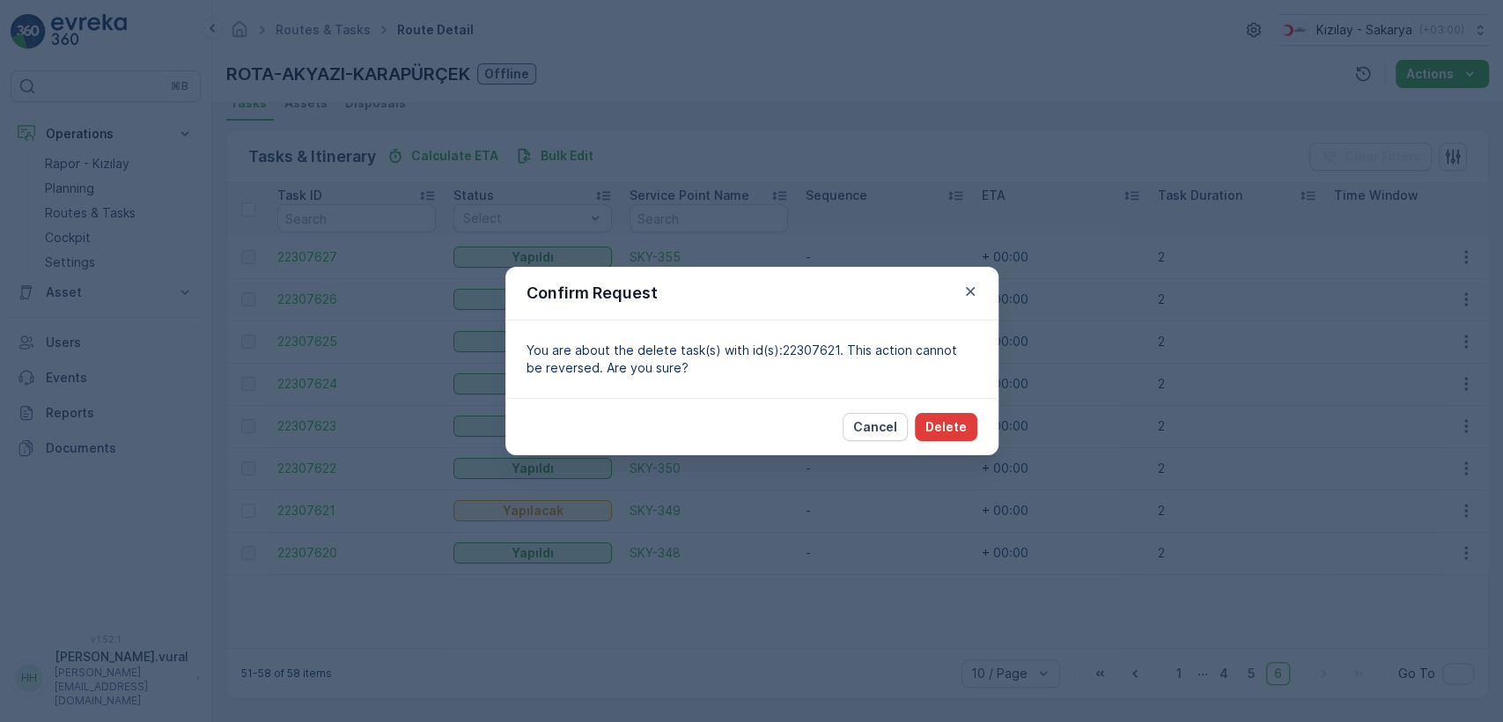
click at [967, 436] on button "Delete" at bounding box center [946, 427] width 63 height 28
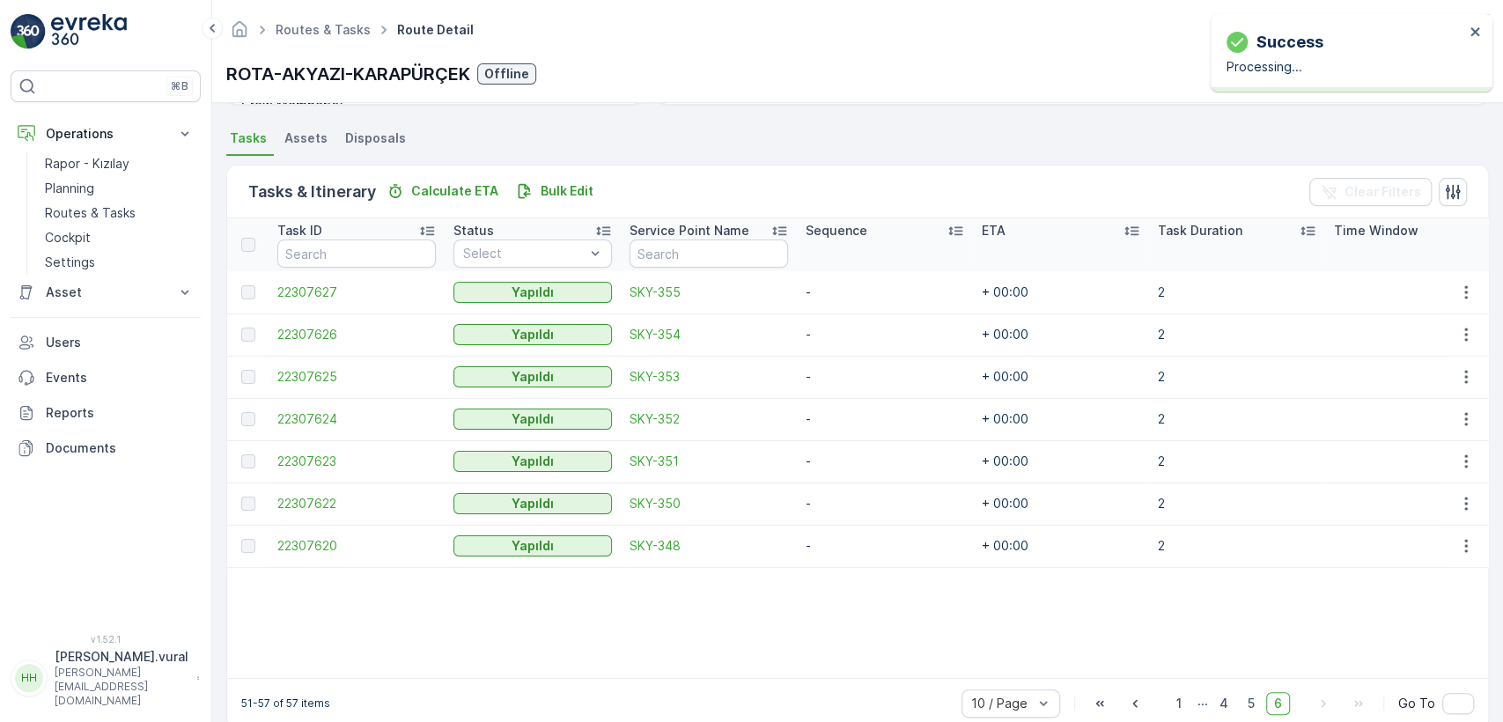
scroll to position [401, 0]
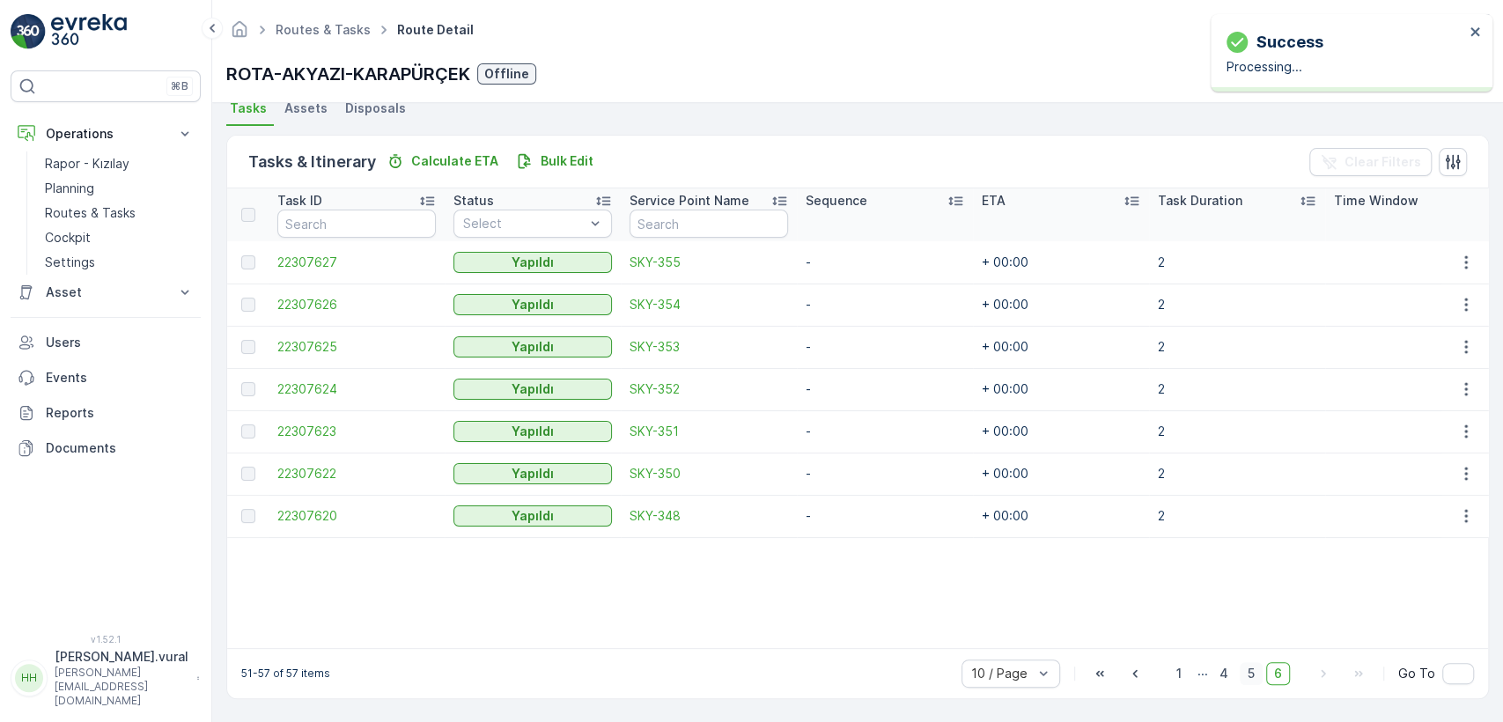
click at [1255, 678] on span "5" at bounding box center [1251, 673] width 23 height 23
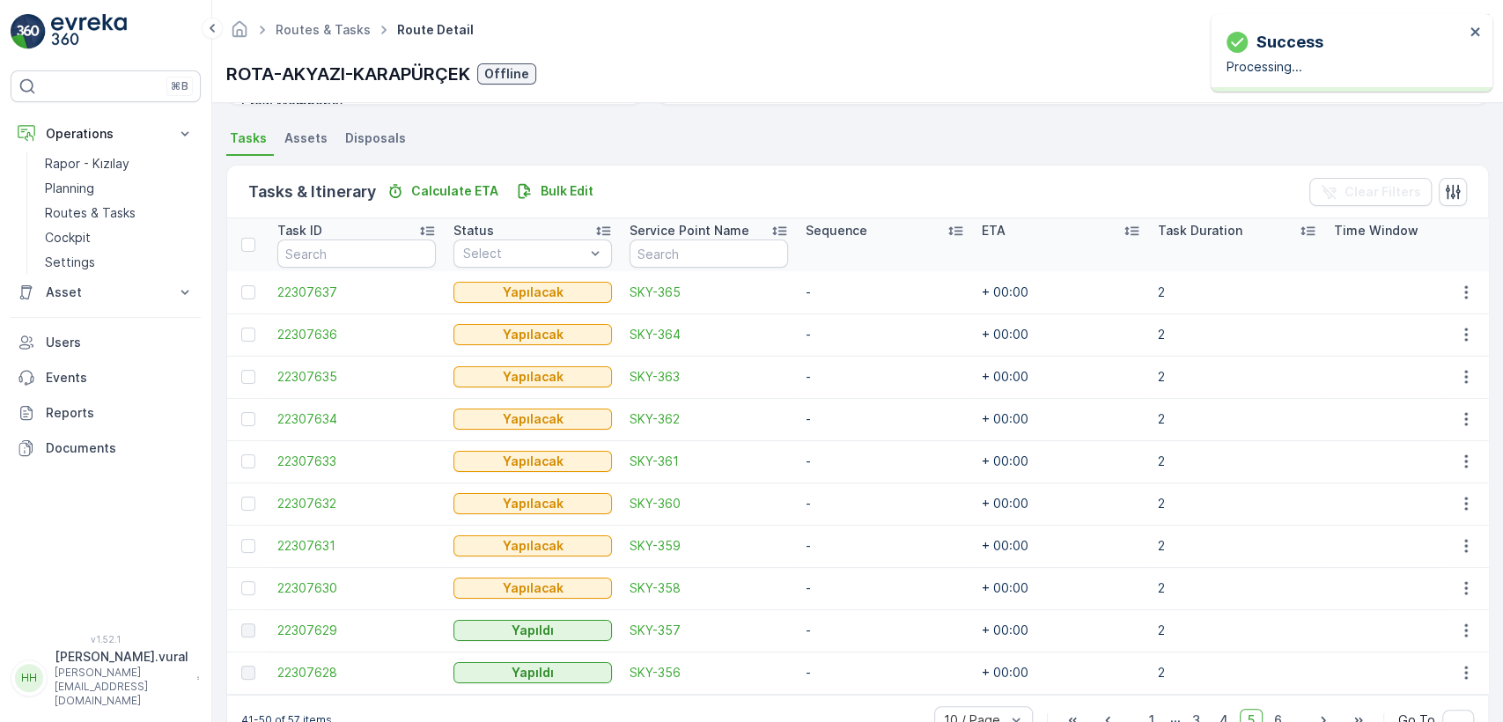
scroll to position [408, 0]
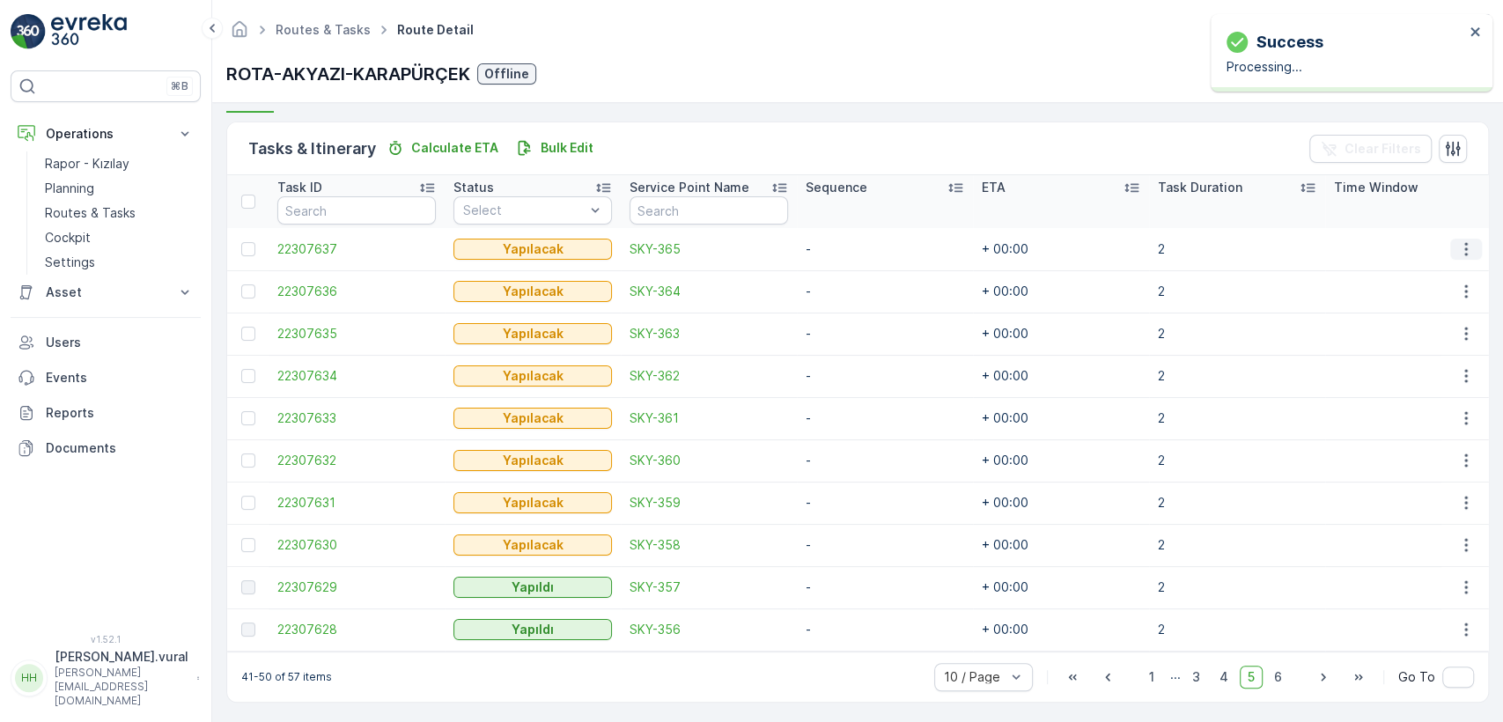
click at [1458, 249] on icon "button" at bounding box center [1466, 249] width 18 height 18
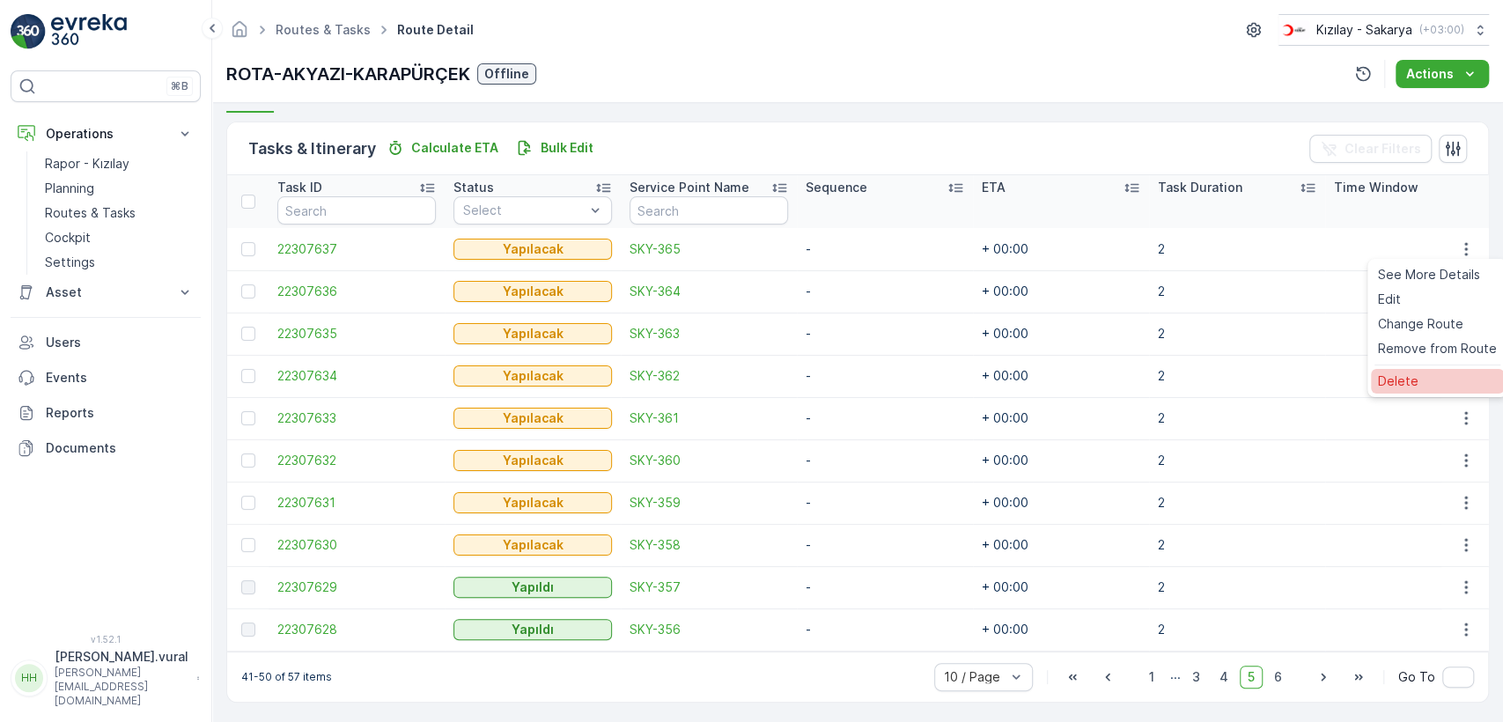
click at [1429, 371] on div "Delete" at bounding box center [1437, 381] width 133 height 25
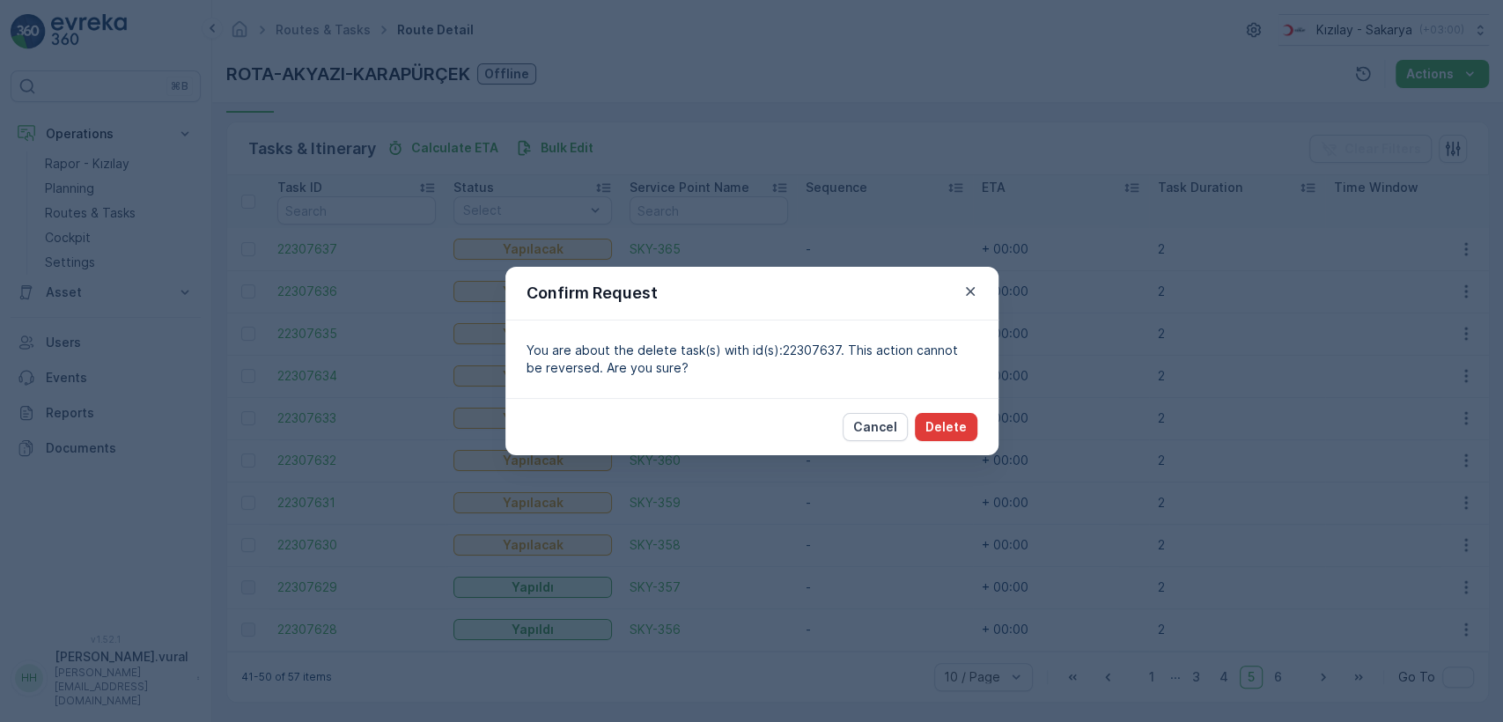
click at [961, 418] on p "Delete" at bounding box center [945, 427] width 41 height 18
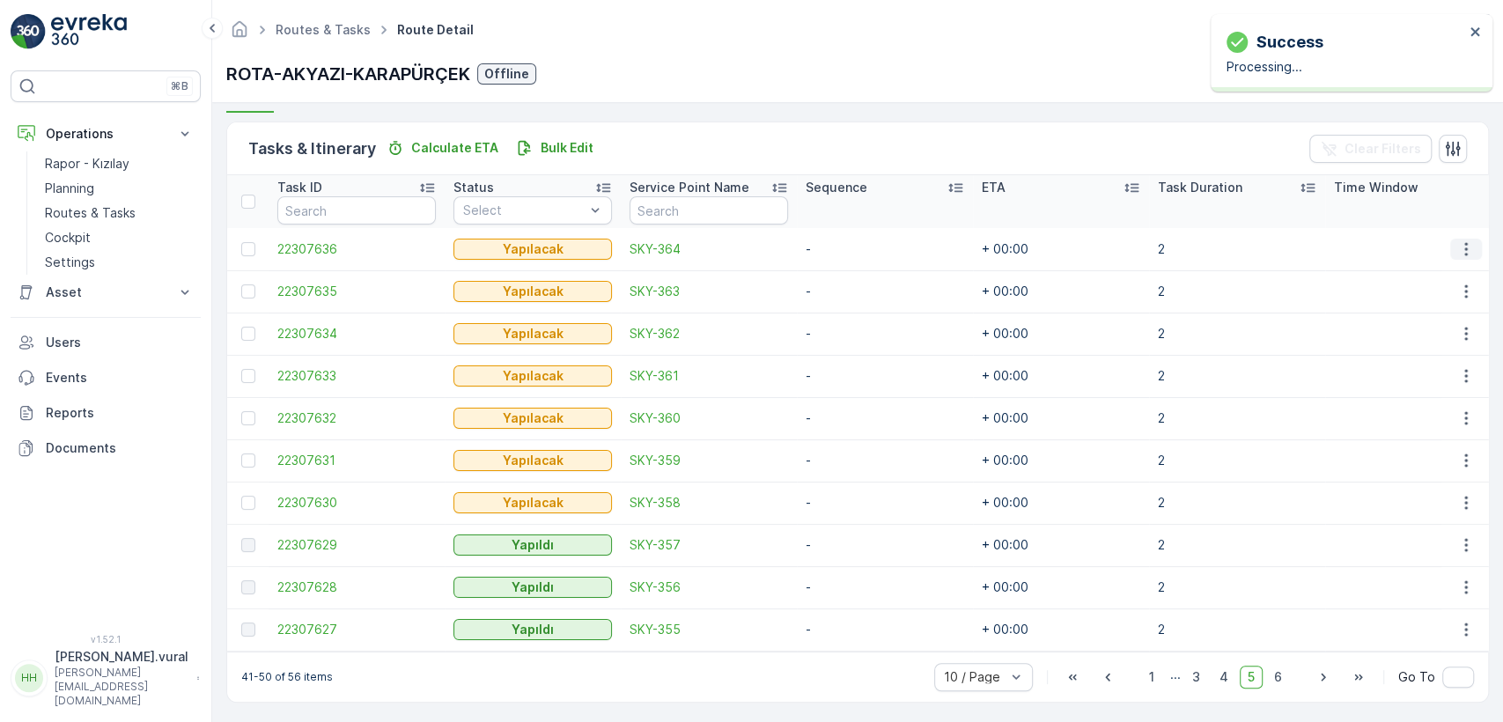
click at [1461, 249] on icon "button" at bounding box center [1466, 249] width 18 height 18
click at [1423, 374] on div "Delete" at bounding box center [1437, 381] width 133 height 25
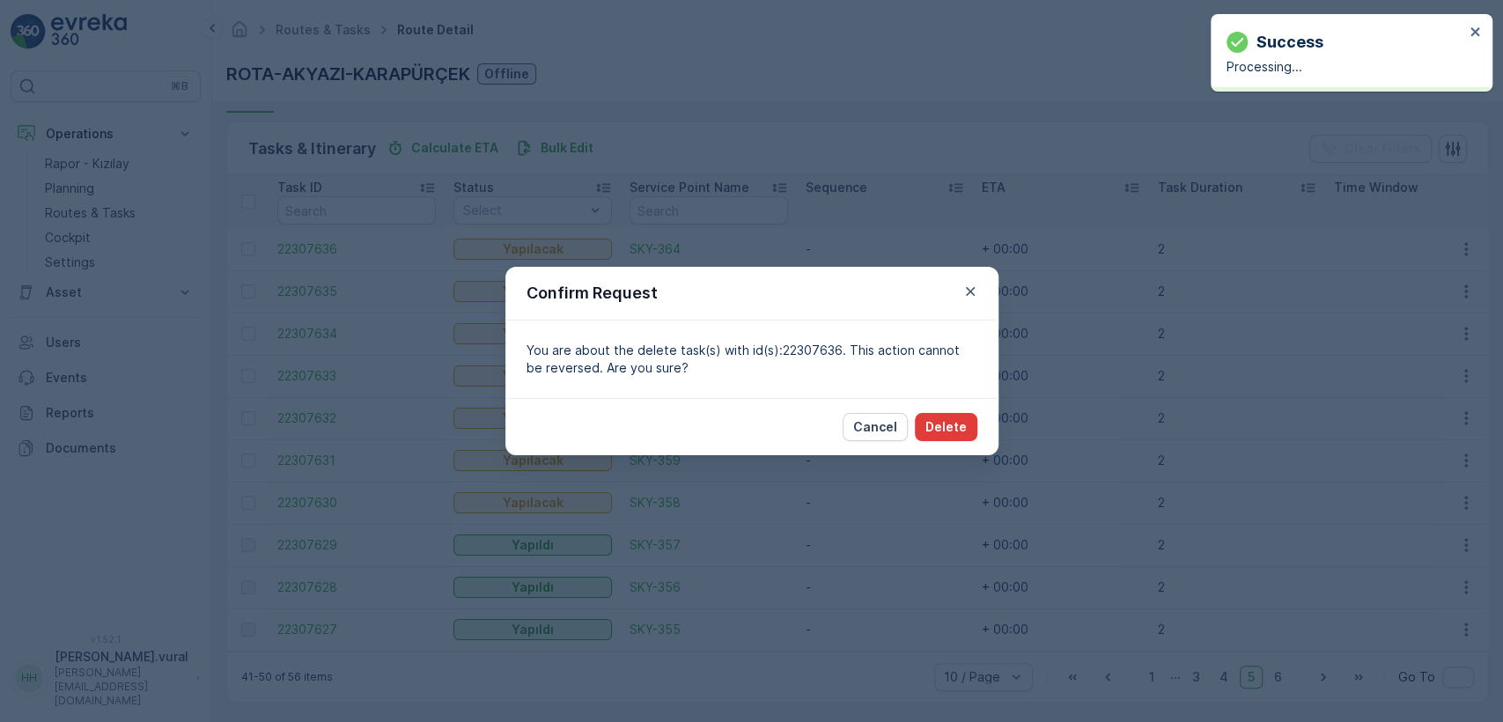
click at [971, 423] on button "Delete" at bounding box center [946, 427] width 63 height 28
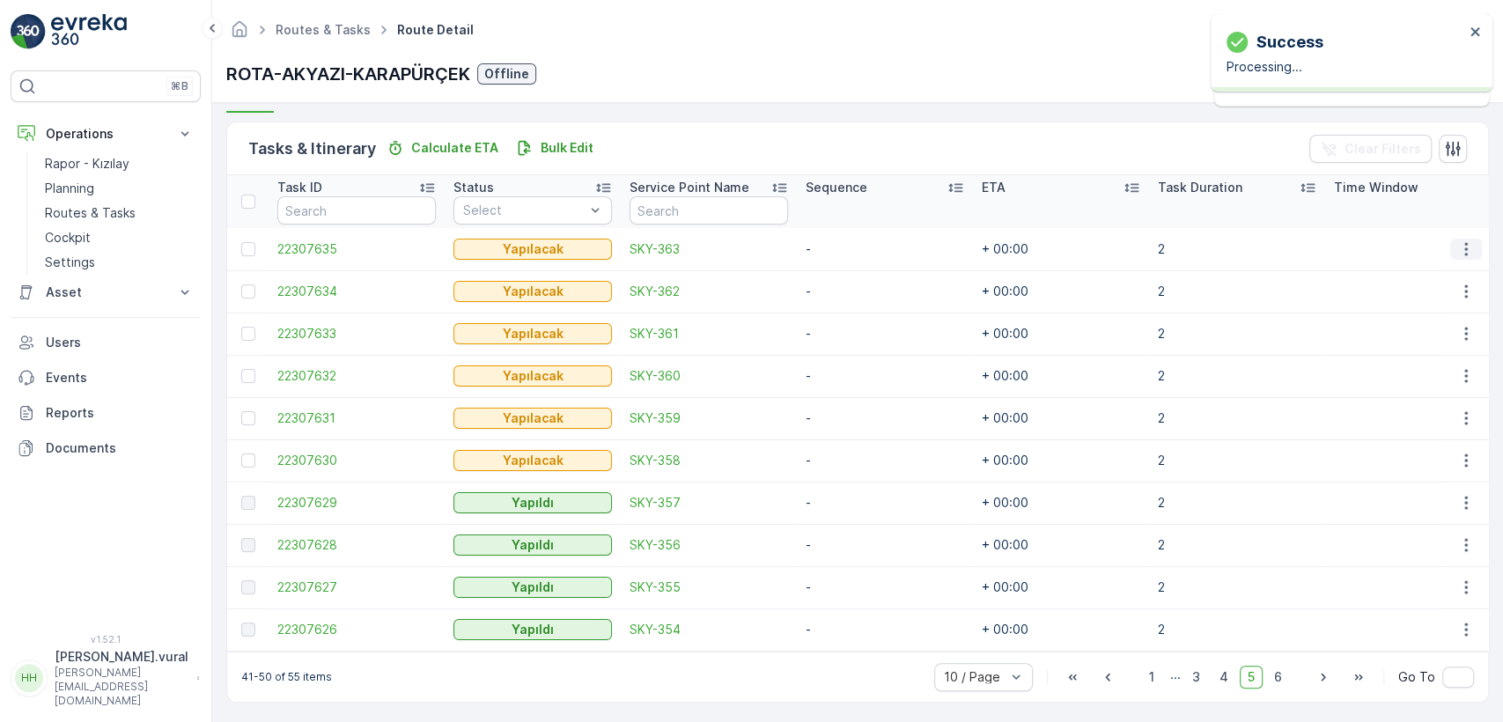
click at [1450, 248] on button "button" at bounding box center [1466, 249] width 32 height 21
click at [1410, 372] on span "Delete" at bounding box center [1398, 381] width 40 height 18
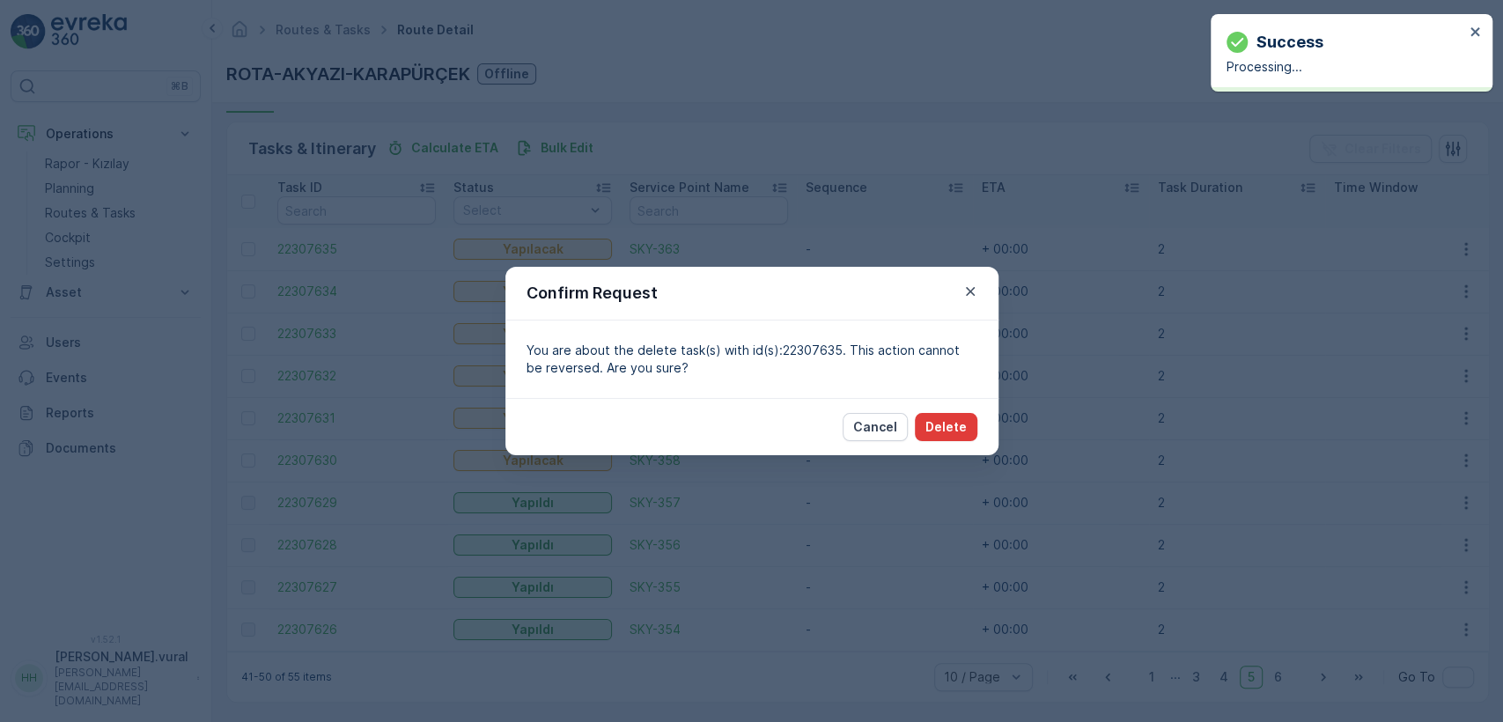
click at [966, 415] on button "Delete" at bounding box center [946, 427] width 63 height 28
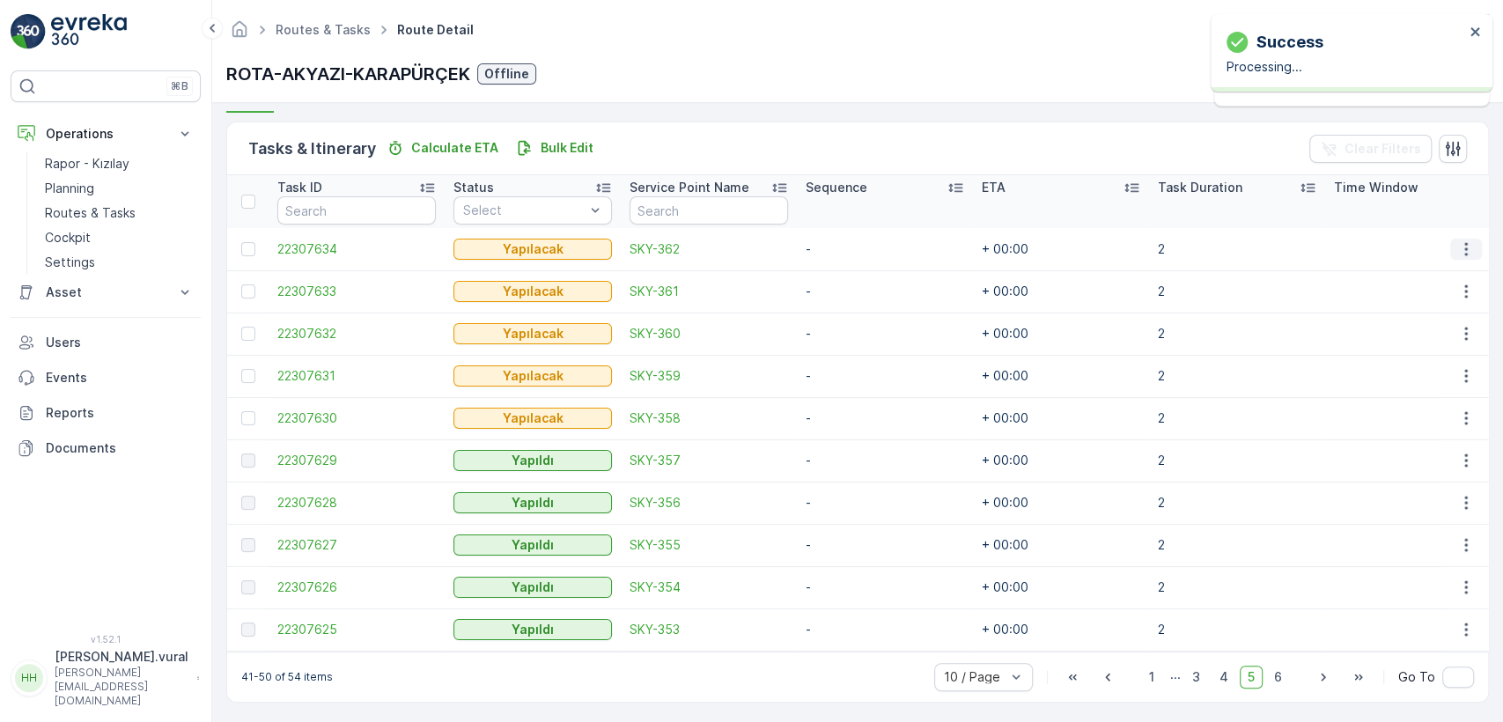
click at [1469, 244] on icon "button" at bounding box center [1466, 249] width 18 height 18
click at [1414, 371] on div "Delete" at bounding box center [1437, 381] width 133 height 25
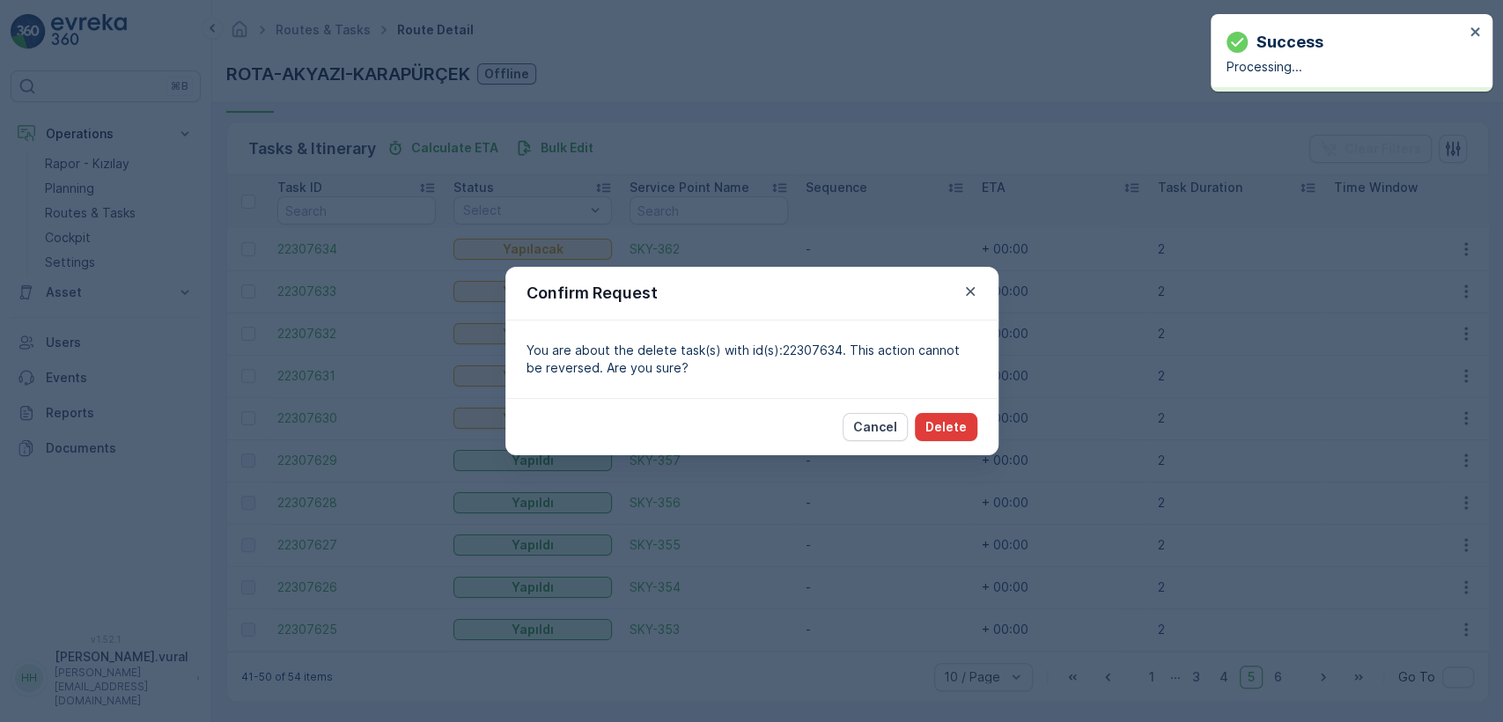
click at [956, 423] on p "Delete" at bounding box center [945, 427] width 41 height 18
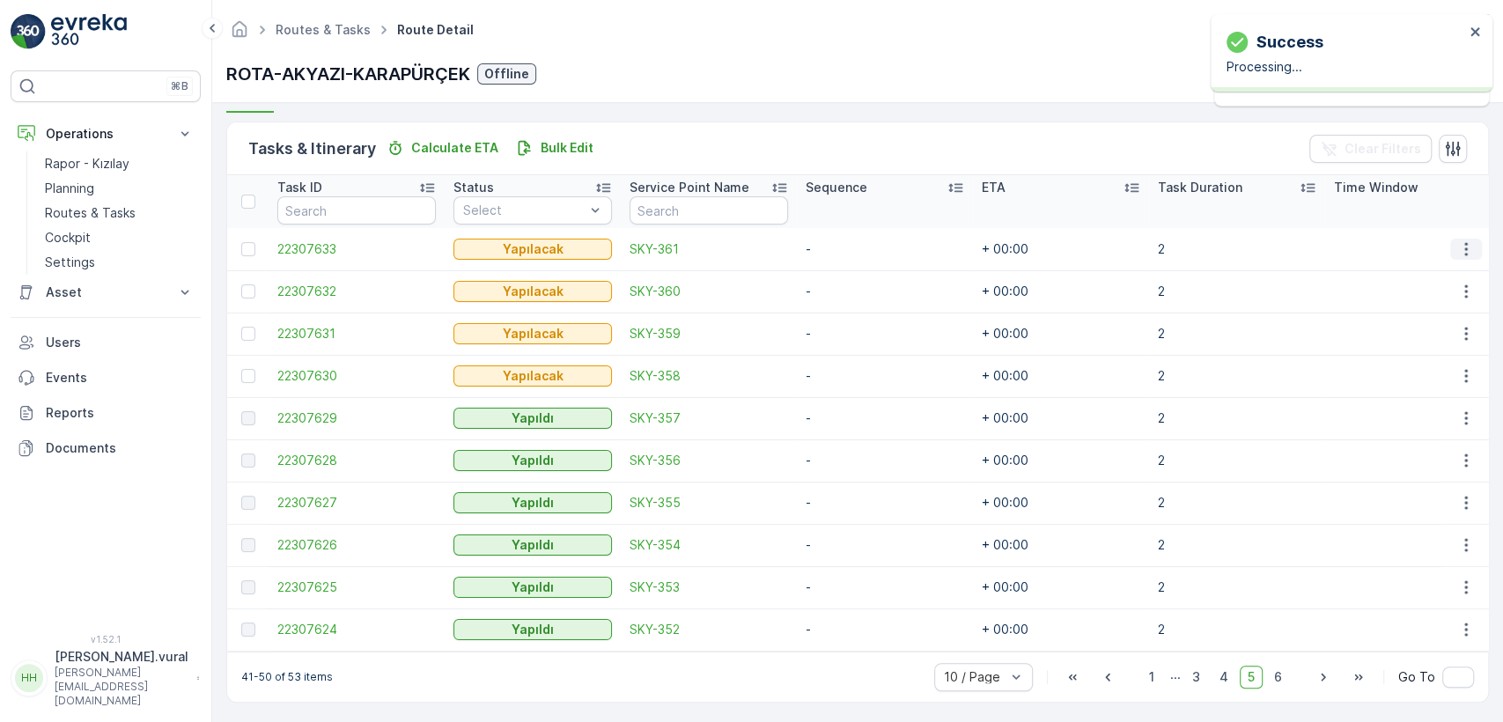
click at [1457, 246] on icon "button" at bounding box center [1466, 249] width 18 height 18
click at [1409, 380] on span "Delete" at bounding box center [1398, 381] width 40 height 18
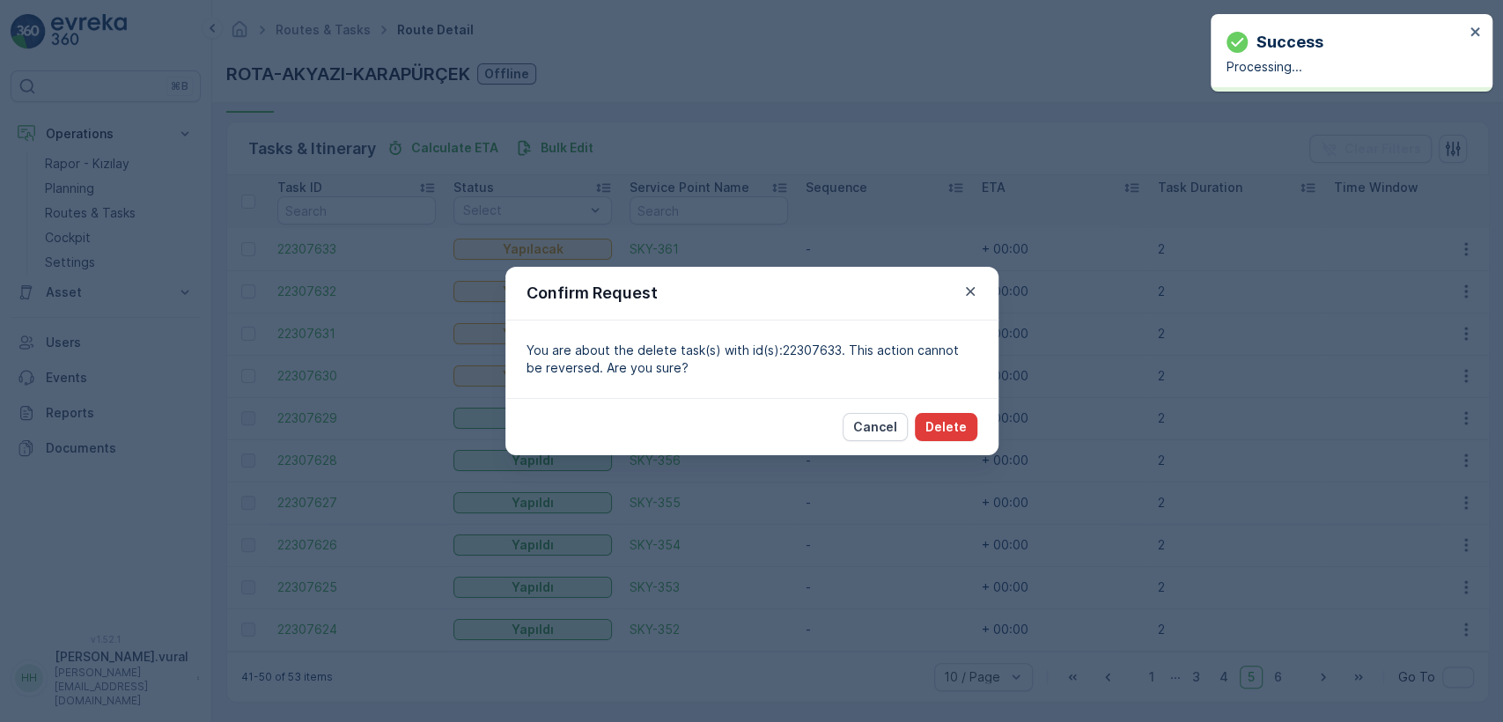
click at [942, 431] on p "Delete" at bounding box center [945, 427] width 41 height 18
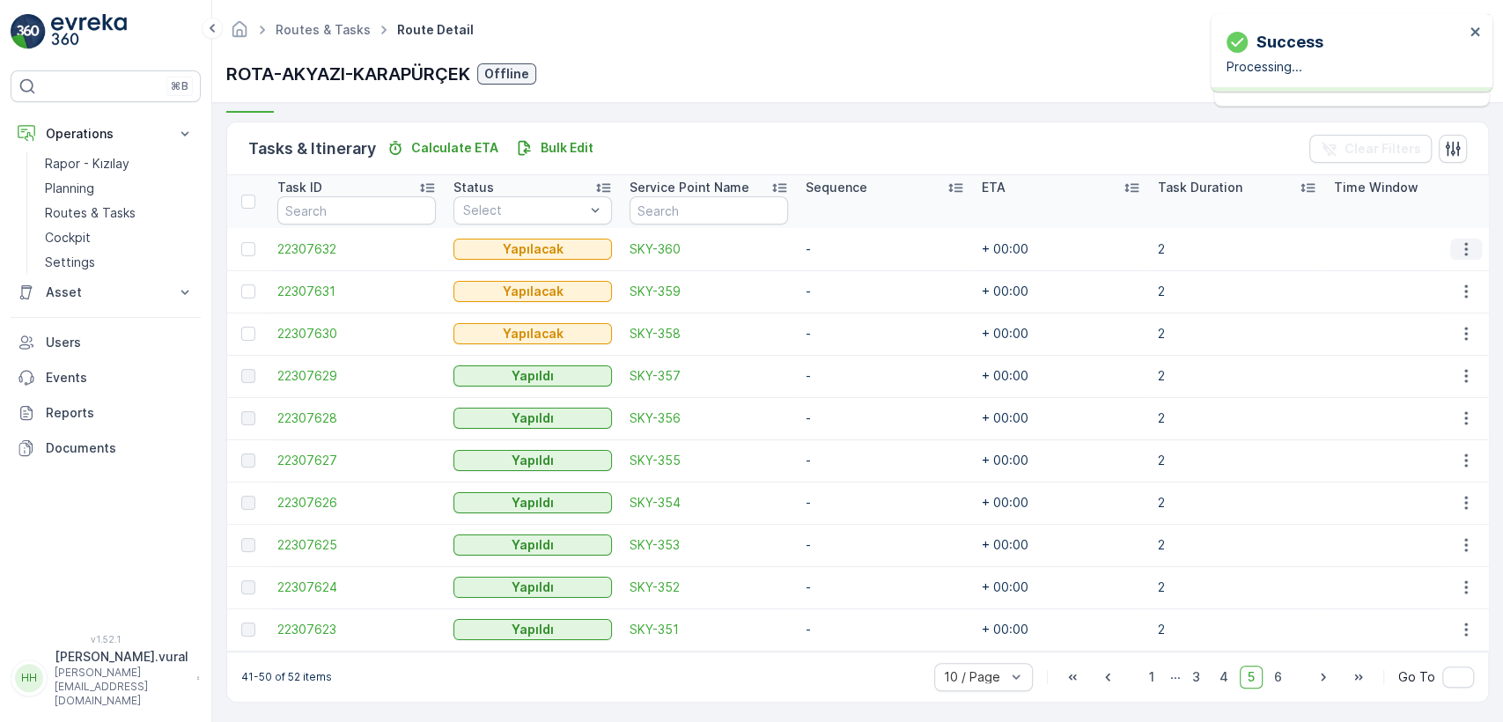
click at [1457, 240] on icon "button" at bounding box center [1466, 249] width 18 height 18
click at [1396, 372] on span "Delete" at bounding box center [1398, 381] width 40 height 18
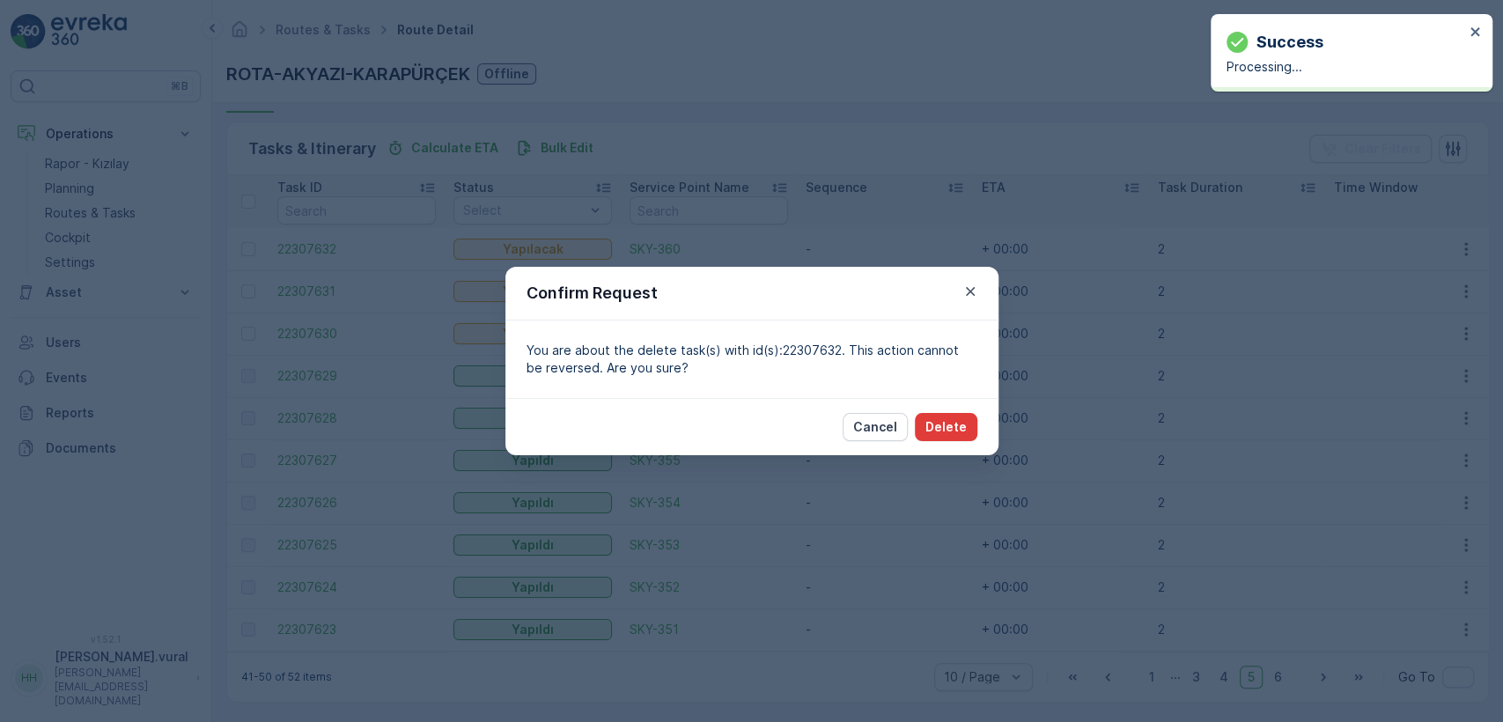
click at [969, 417] on button "Delete" at bounding box center [946, 427] width 63 height 28
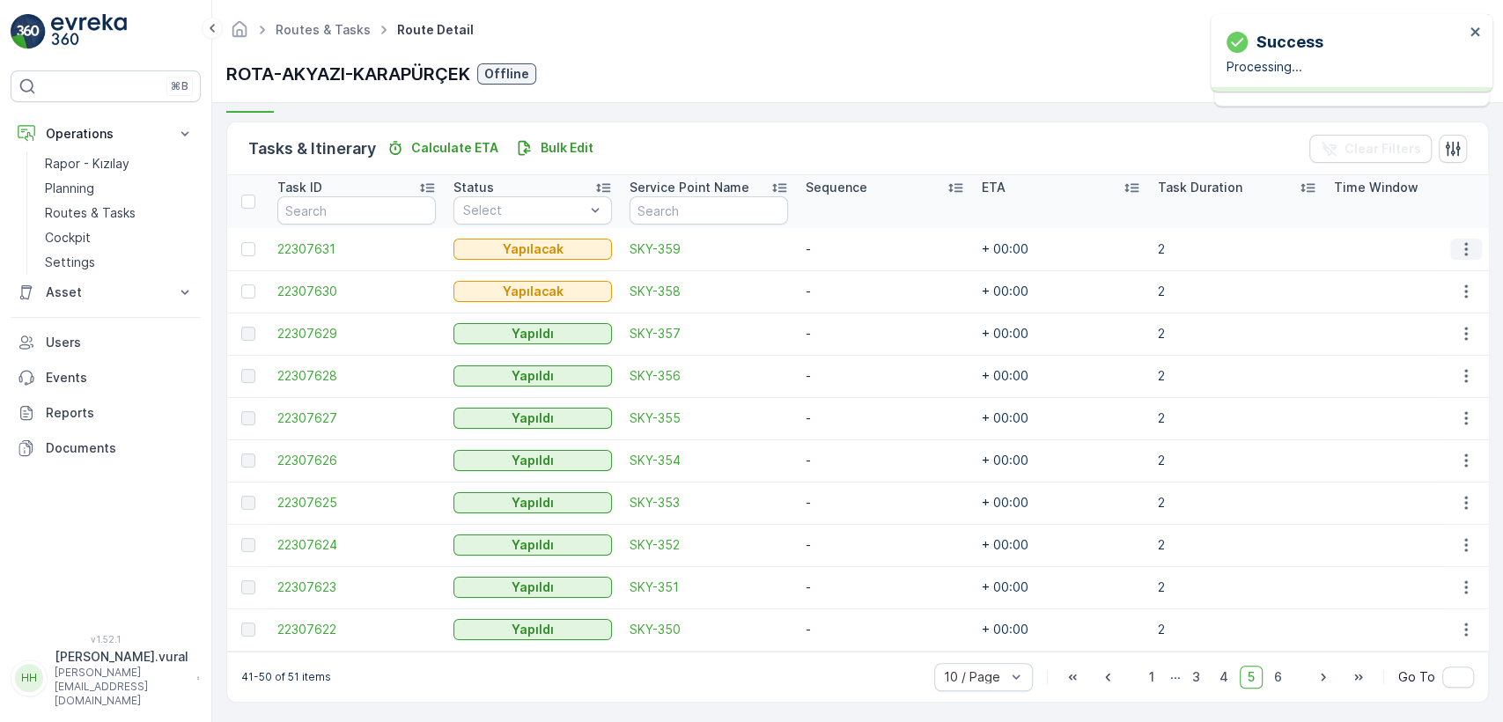
click at [1451, 243] on button "button" at bounding box center [1466, 249] width 32 height 21
click at [1410, 369] on div "Delete" at bounding box center [1437, 381] width 133 height 25
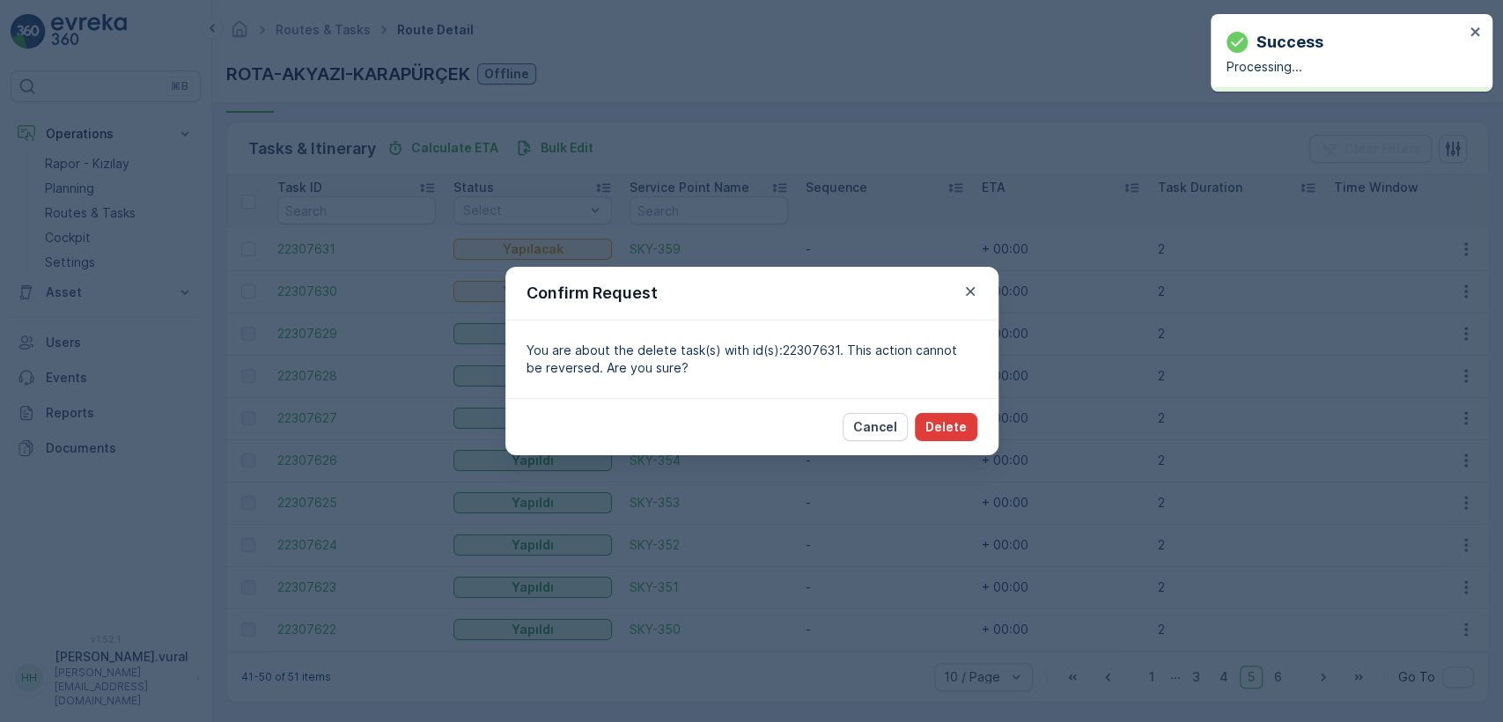
click at [937, 418] on p "Delete" at bounding box center [945, 427] width 41 height 18
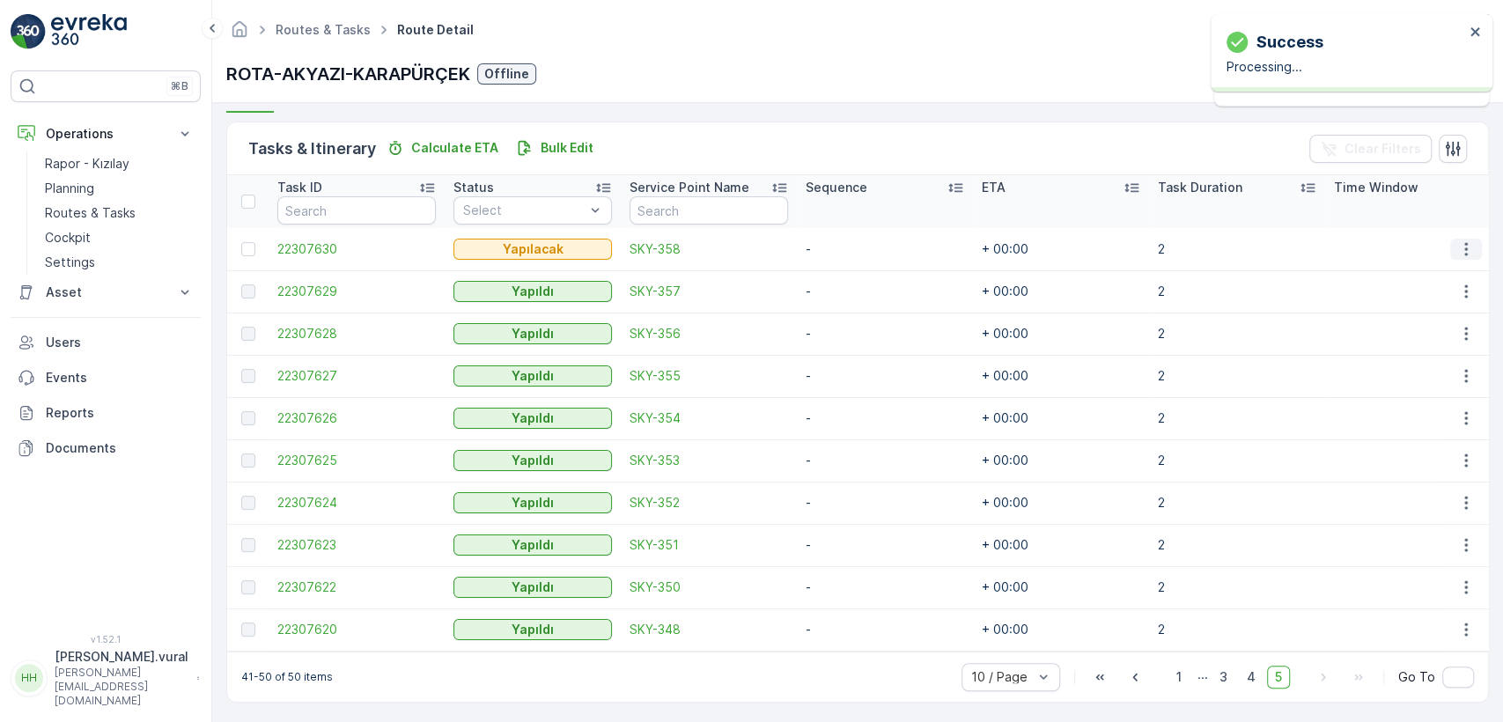
click at [1464, 248] on icon "button" at bounding box center [1465, 248] width 3 height 13
click at [1414, 380] on span "Delete" at bounding box center [1398, 381] width 40 height 18
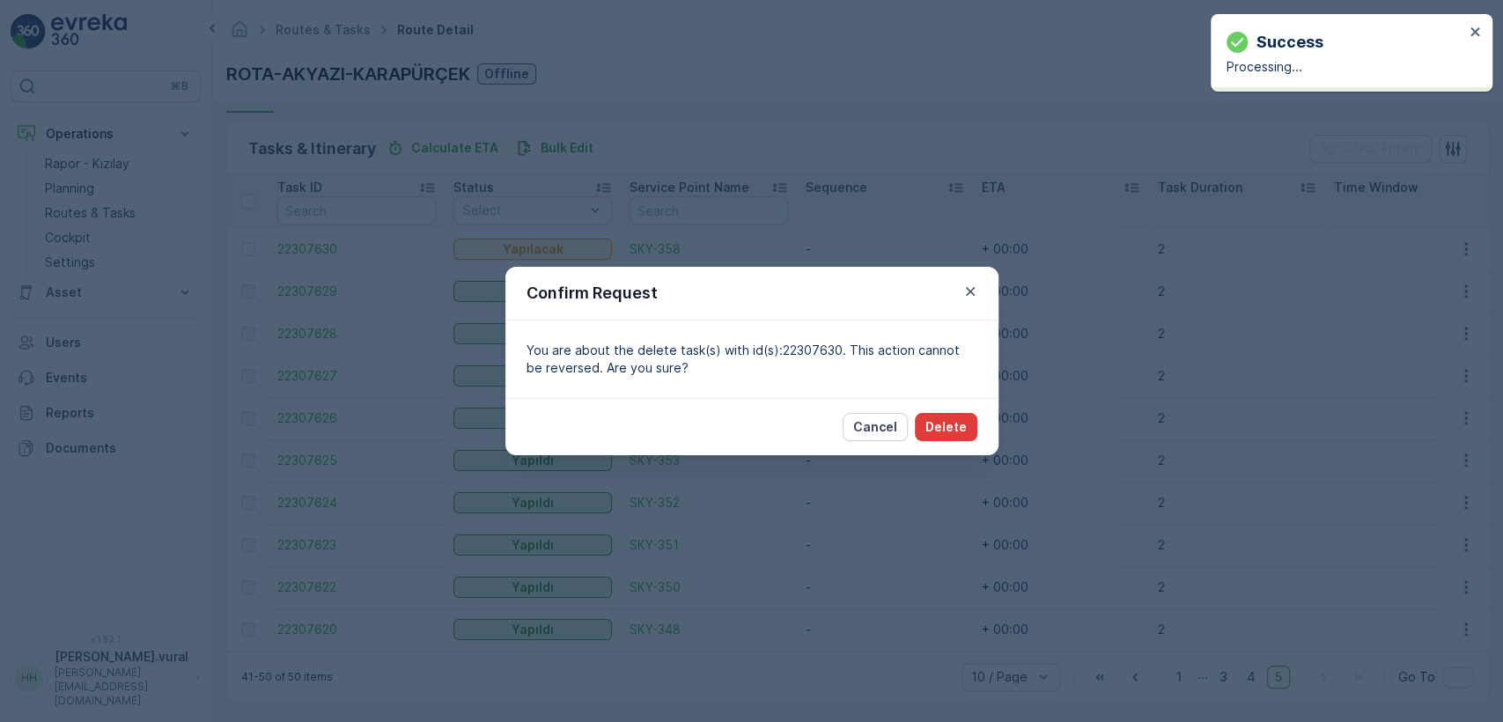
click at [967, 431] on button "Delete" at bounding box center [946, 427] width 63 height 28
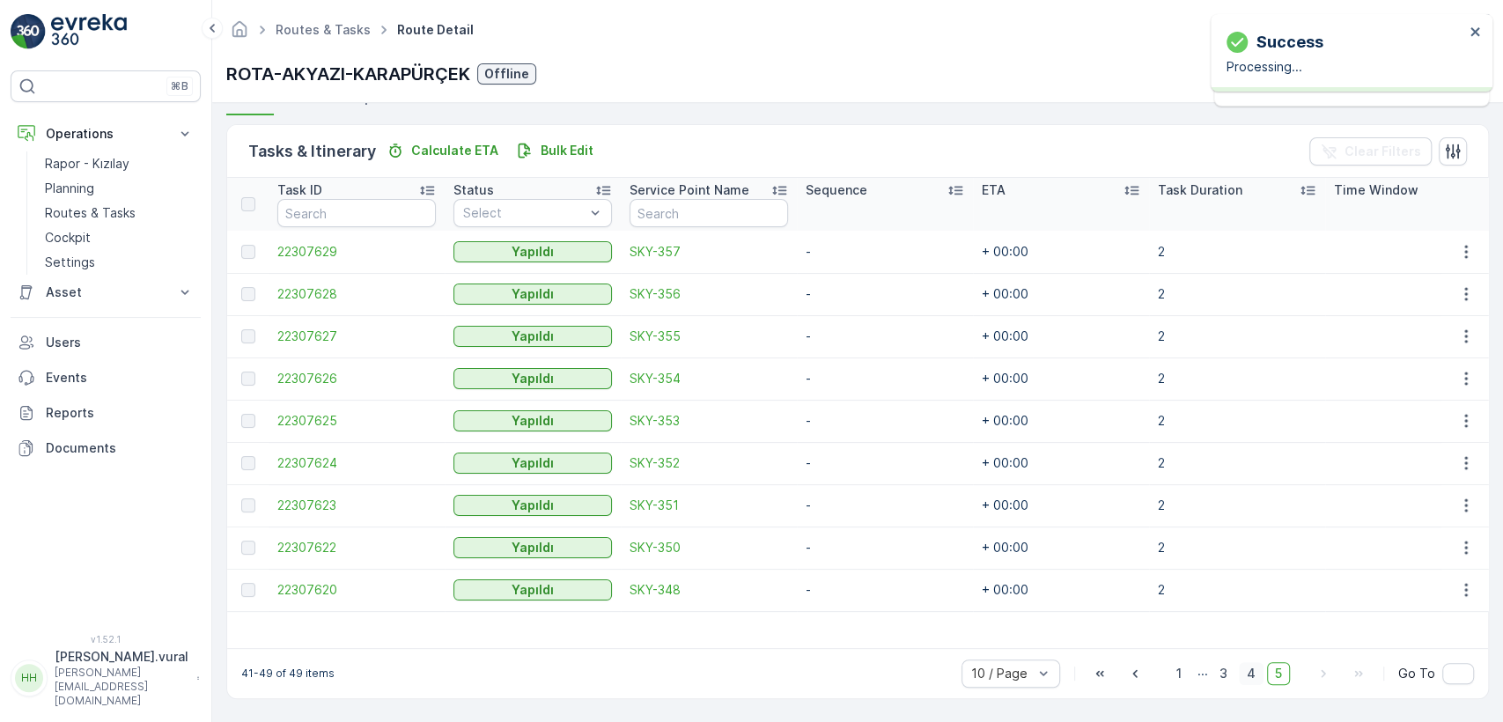
click at [1252, 675] on span "4" at bounding box center [1251, 673] width 25 height 23
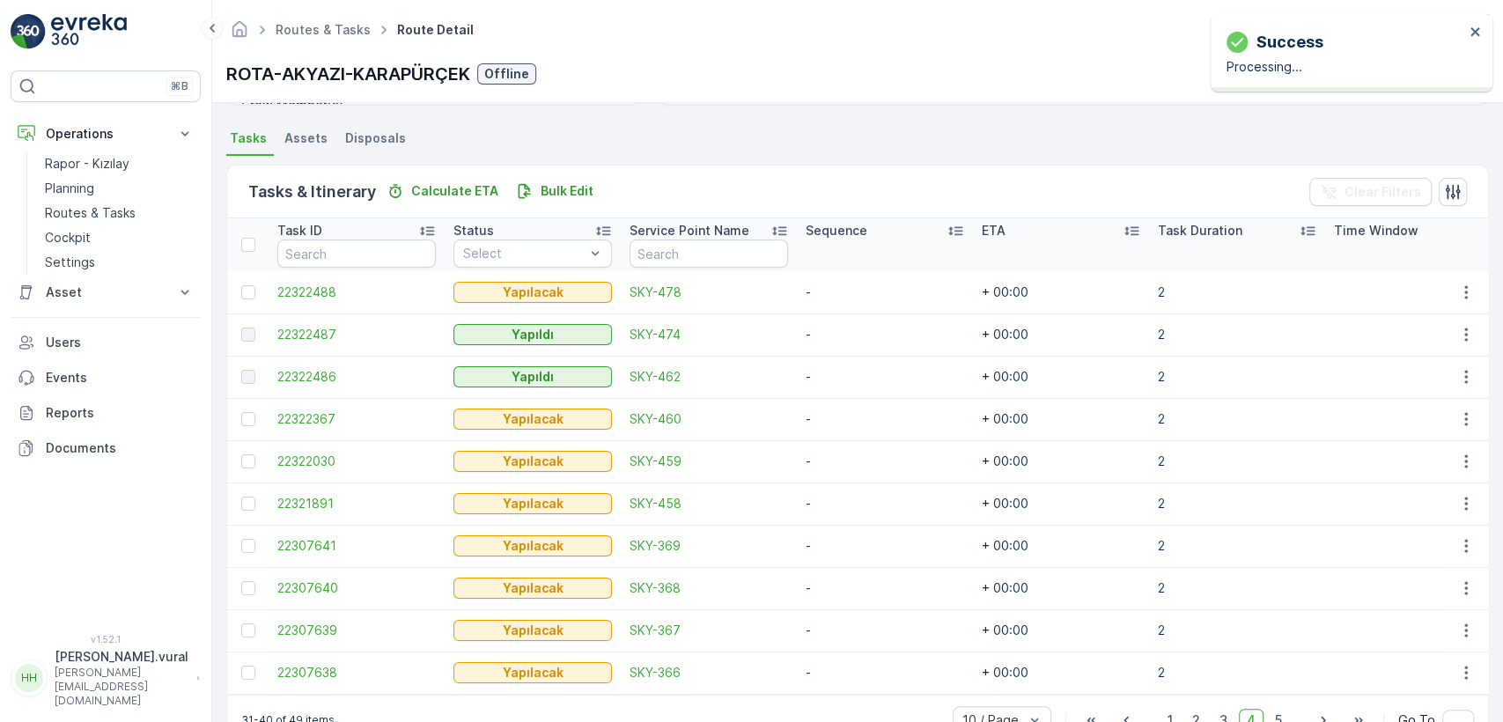
scroll to position [408, 0]
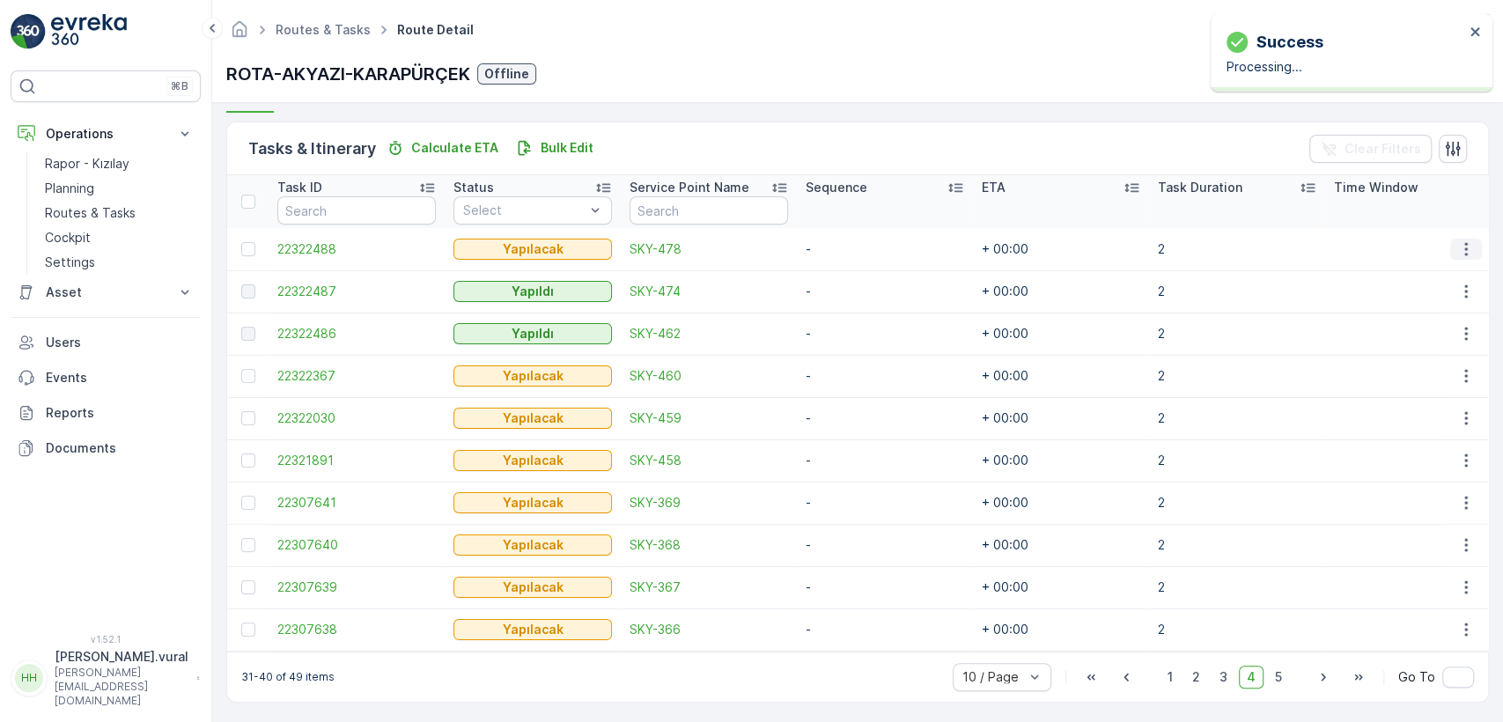
click at [1464, 248] on icon "button" at bounding box center [1465, 248] width 3 height 13
click at [1418, 375] on div "Delete" at bounding box center [1437, 381] width 133 height 25
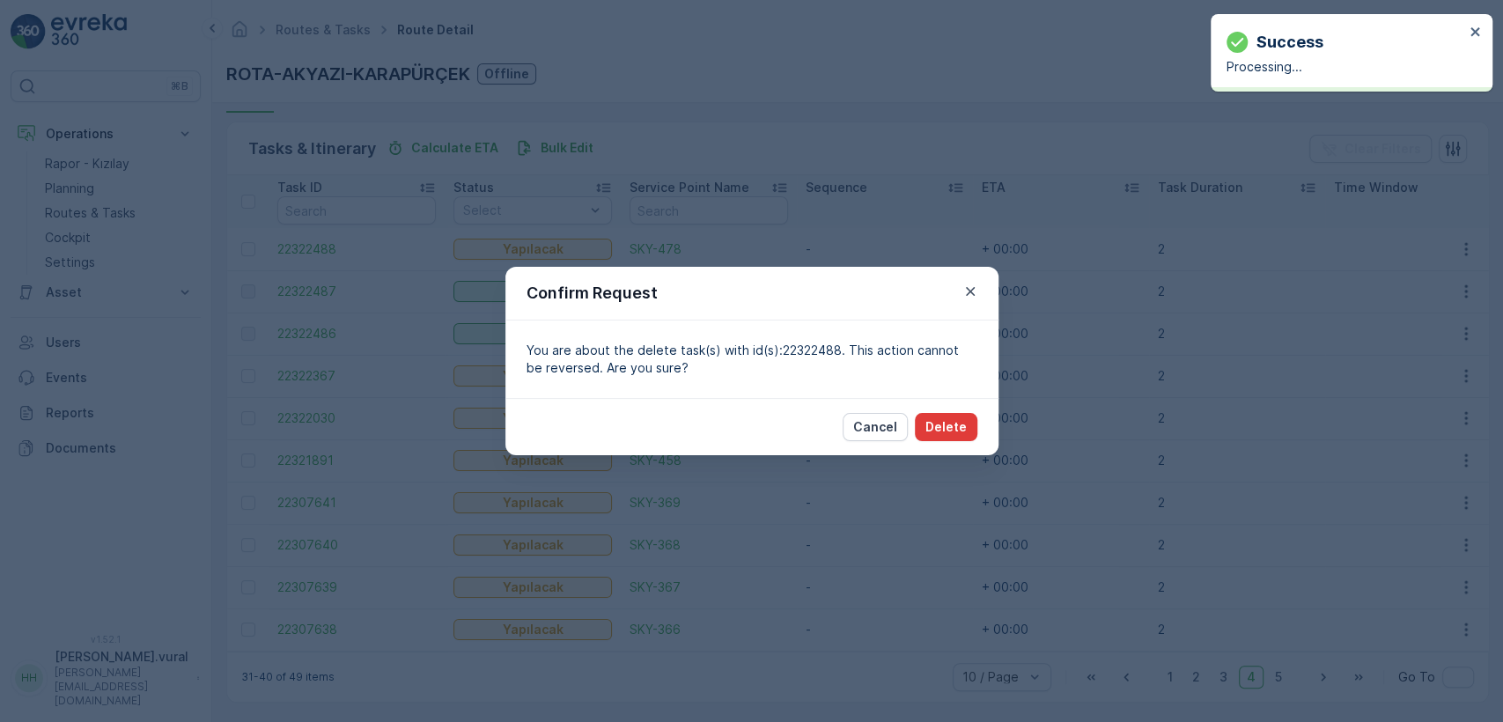
click at [952, 416] on button "Delete" at bounding box center [946, 427] width 63 height 28
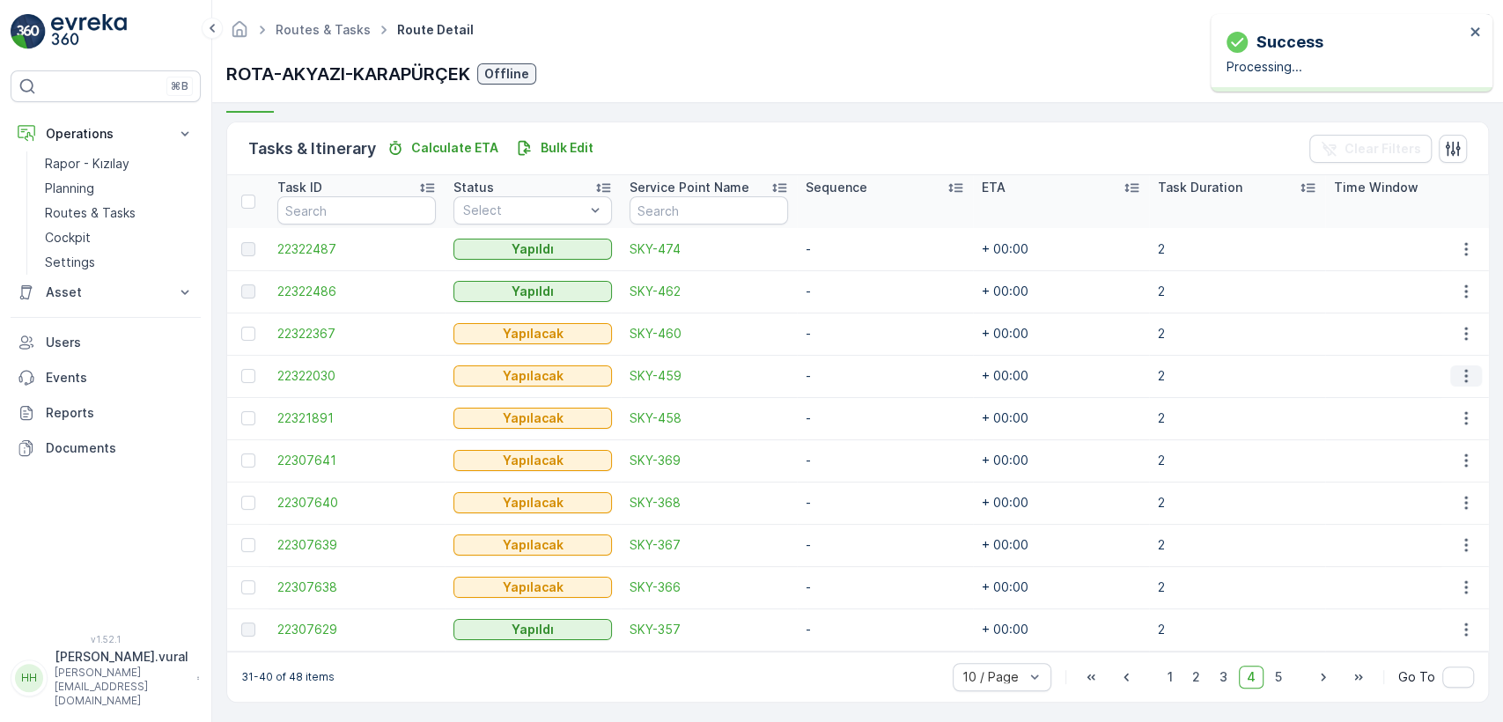
click at [1464, 374] on icon "button" at bounding box center [1465, 376] width 3 height 13
click at [1417, 517] on div "Delete" at bounding box center [1437, 509] width 133 height 25
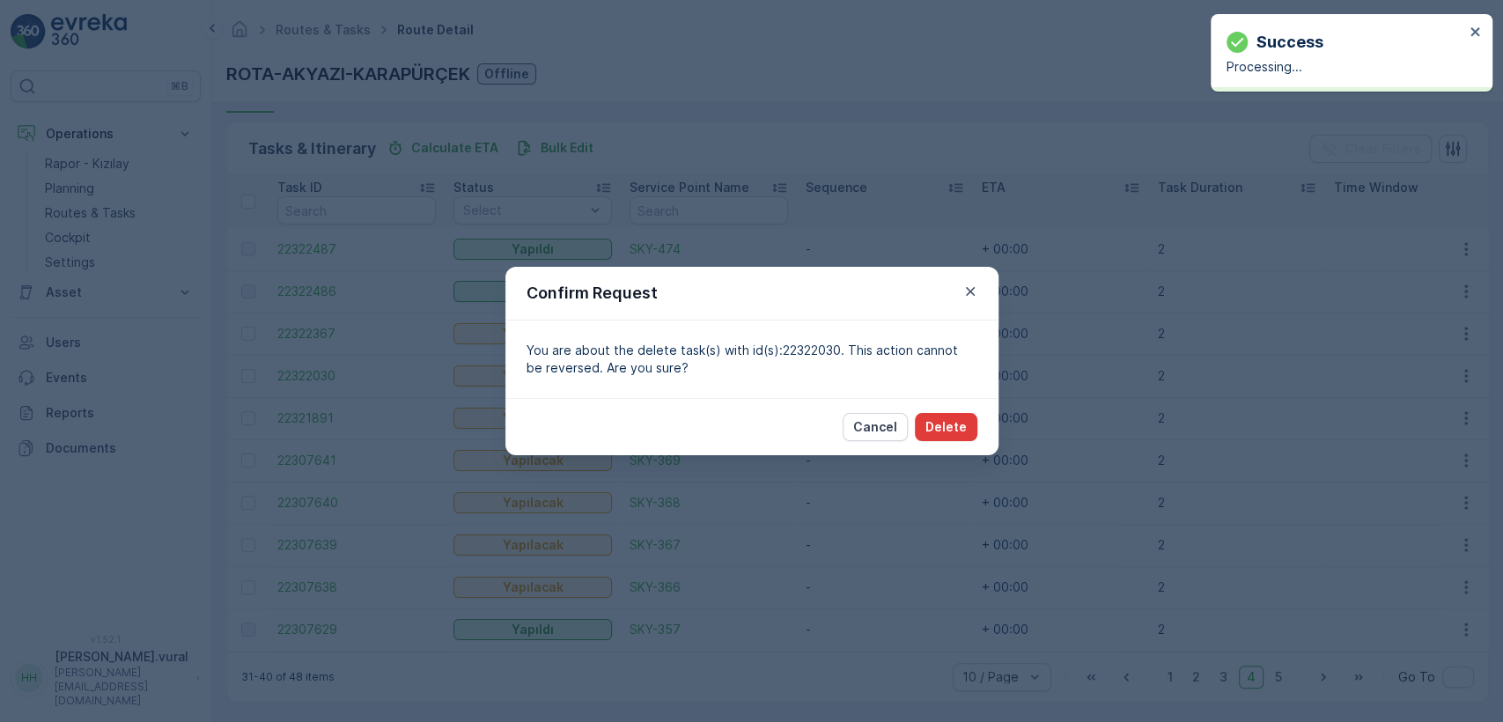
click at [971, 435] on button "Delete" at bounding box center [946, 427] width 63 height 28
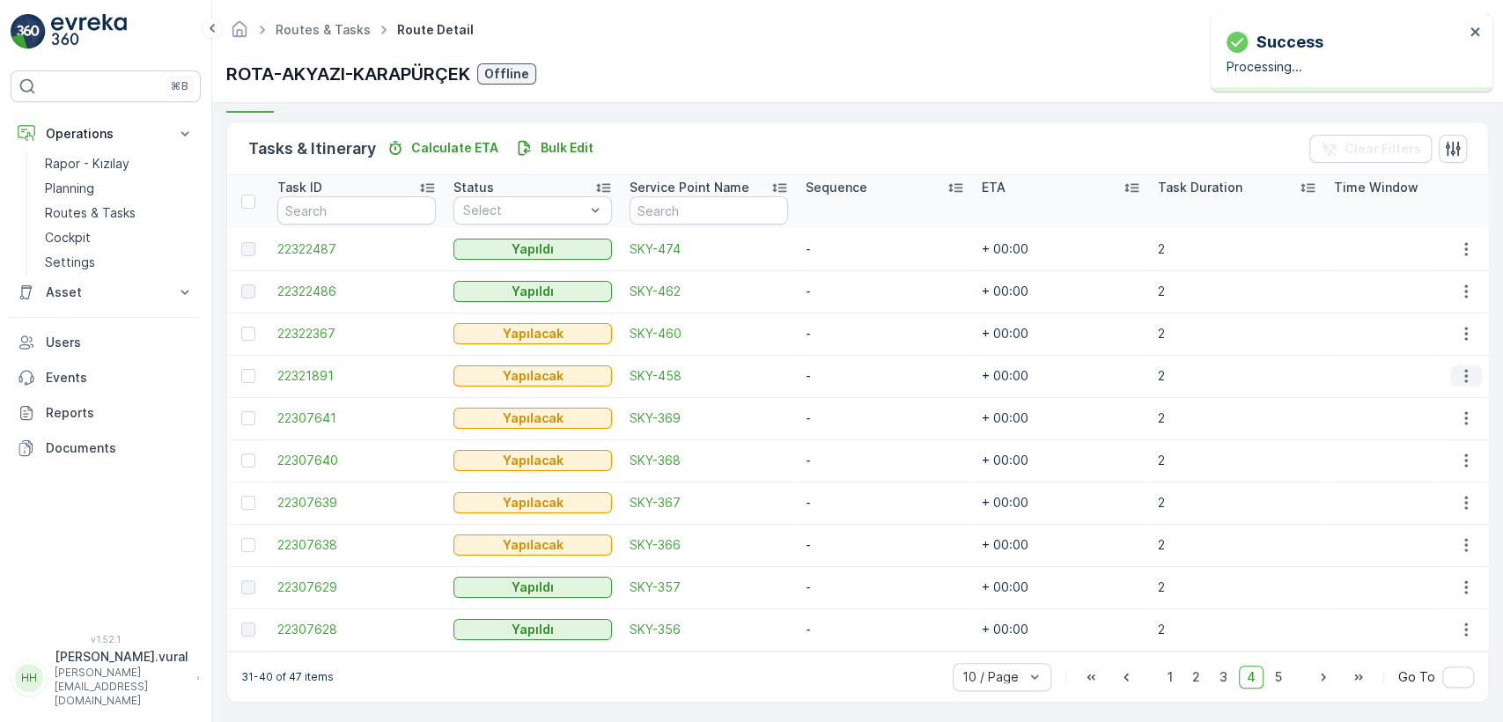
click at [1462, 378] on icon "button" at bounding box center [1466, 376] width 18 height 18
click at [1423, 507] on div "Delete" at bounding box center [1437, 509] width 133 height 25
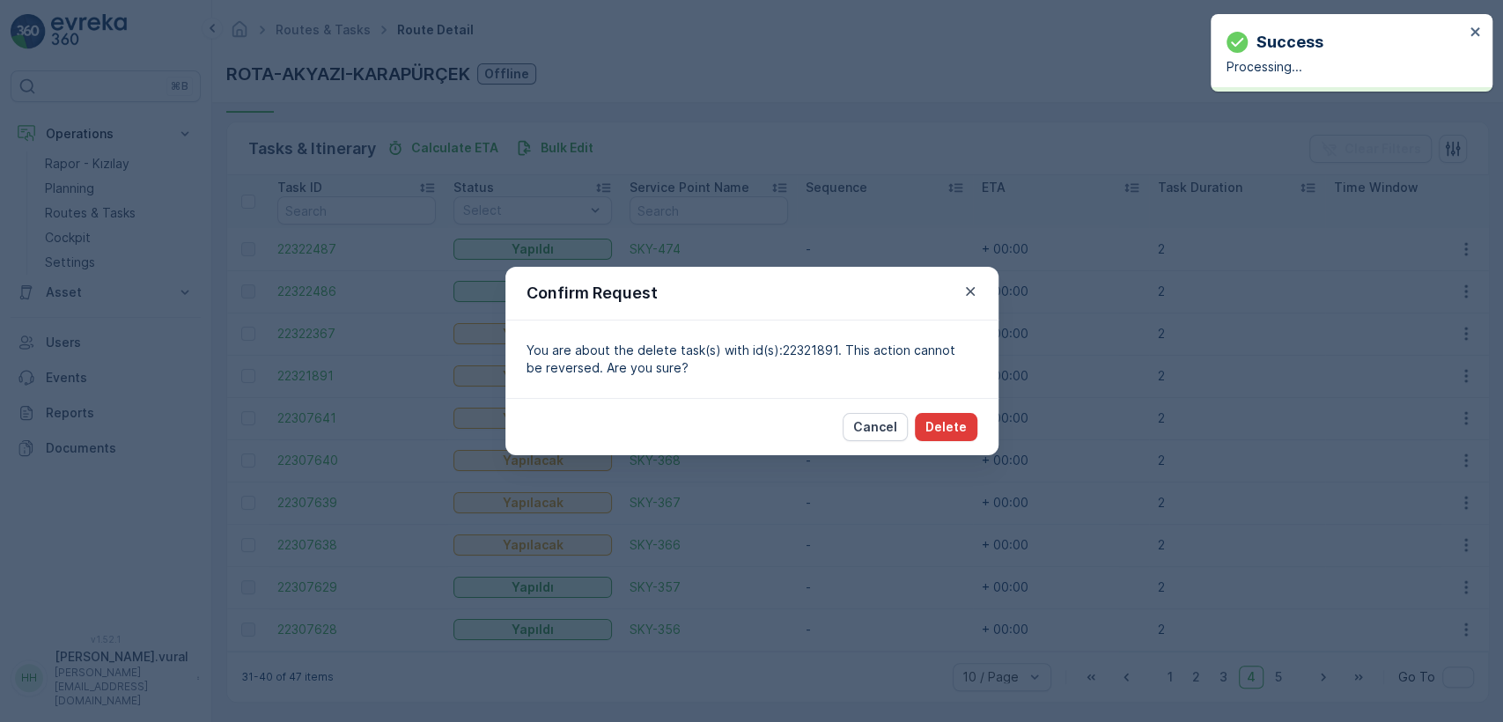
click at [953, 433] on p "Delete" at bounding box center [945, 427] width 41 height 18
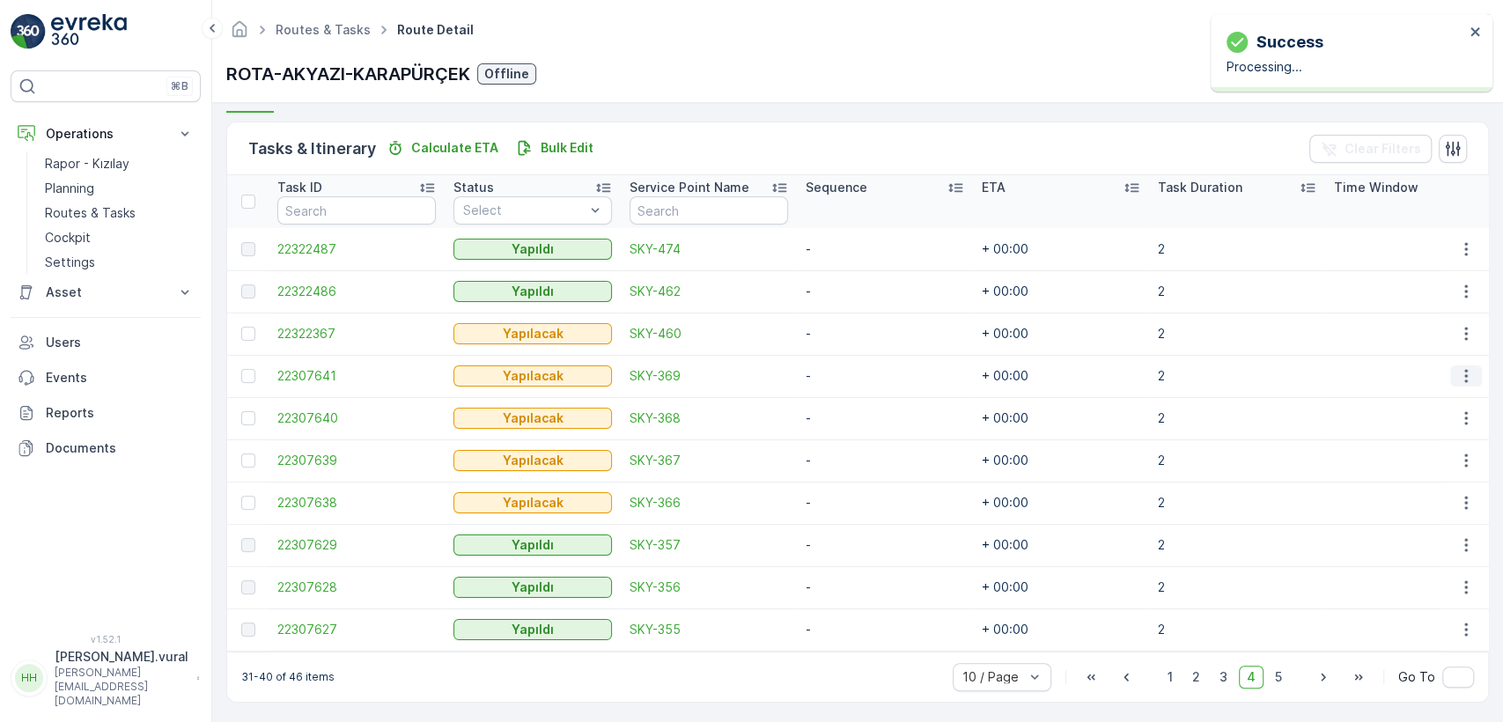
click at [1450, 371] on button "button" at bounding box center [1466, 375] width 32 height 21
click at [1450, 372] on button "button" at bounding box center [1466, 375] width 32 height 21
click at [1416, 497] on div "Delete" at bounding box center [1437, 509] width 133 height 25
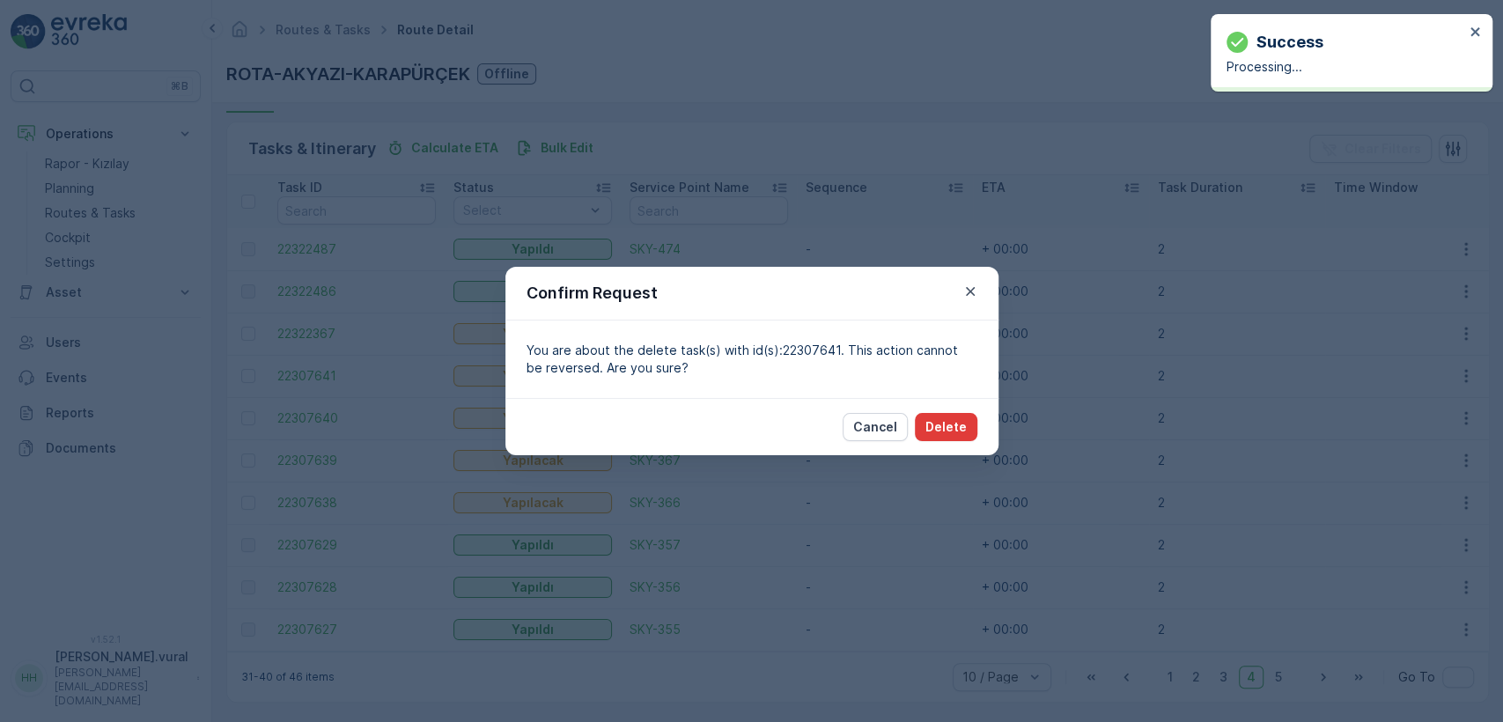
click at [966, 422] on button "Delete" at bounding box center [946, 427] width 63 height 28
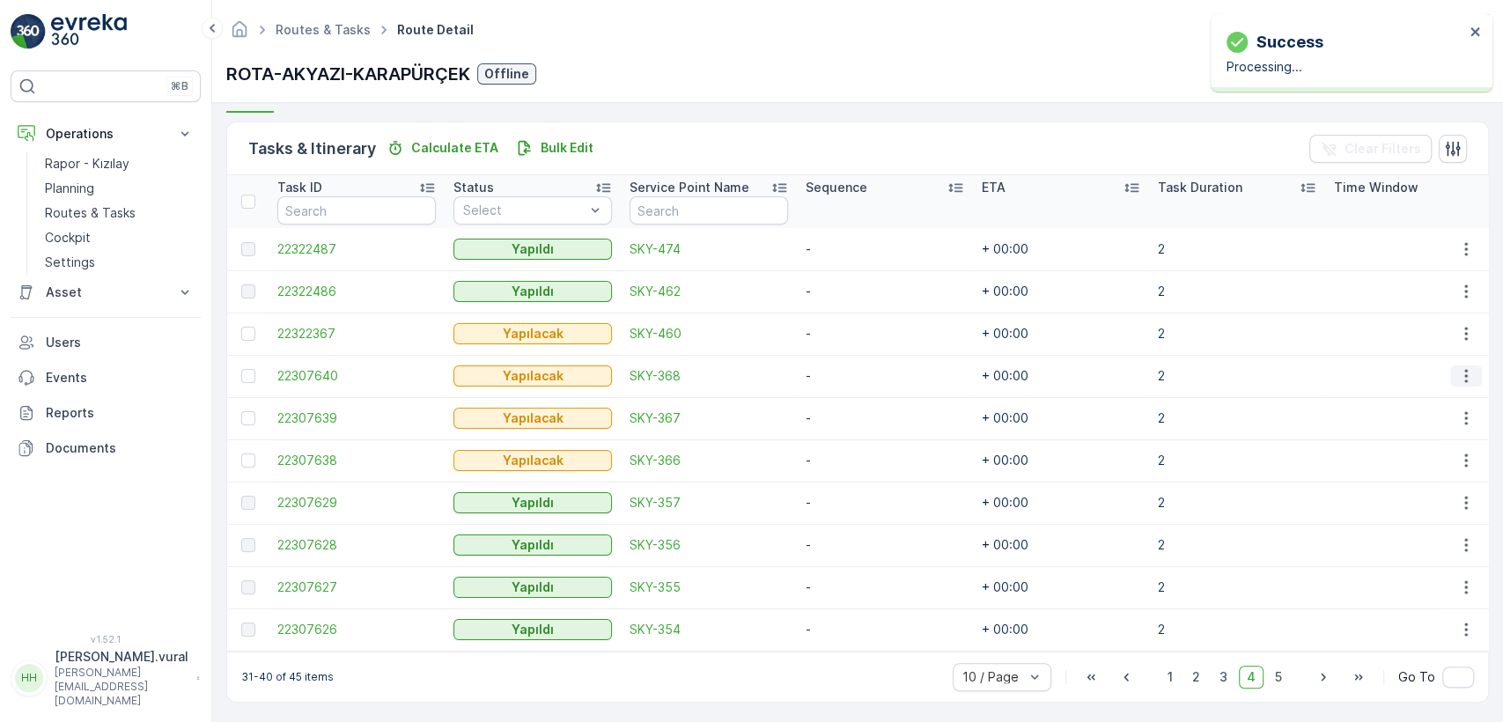
click at [1450, 372] on button "button" at bounding box center [1466, 375] width 32 height 21
click at [1408, 500] on span "Delete" at bounding box center [1398, 509] width 40 height 18
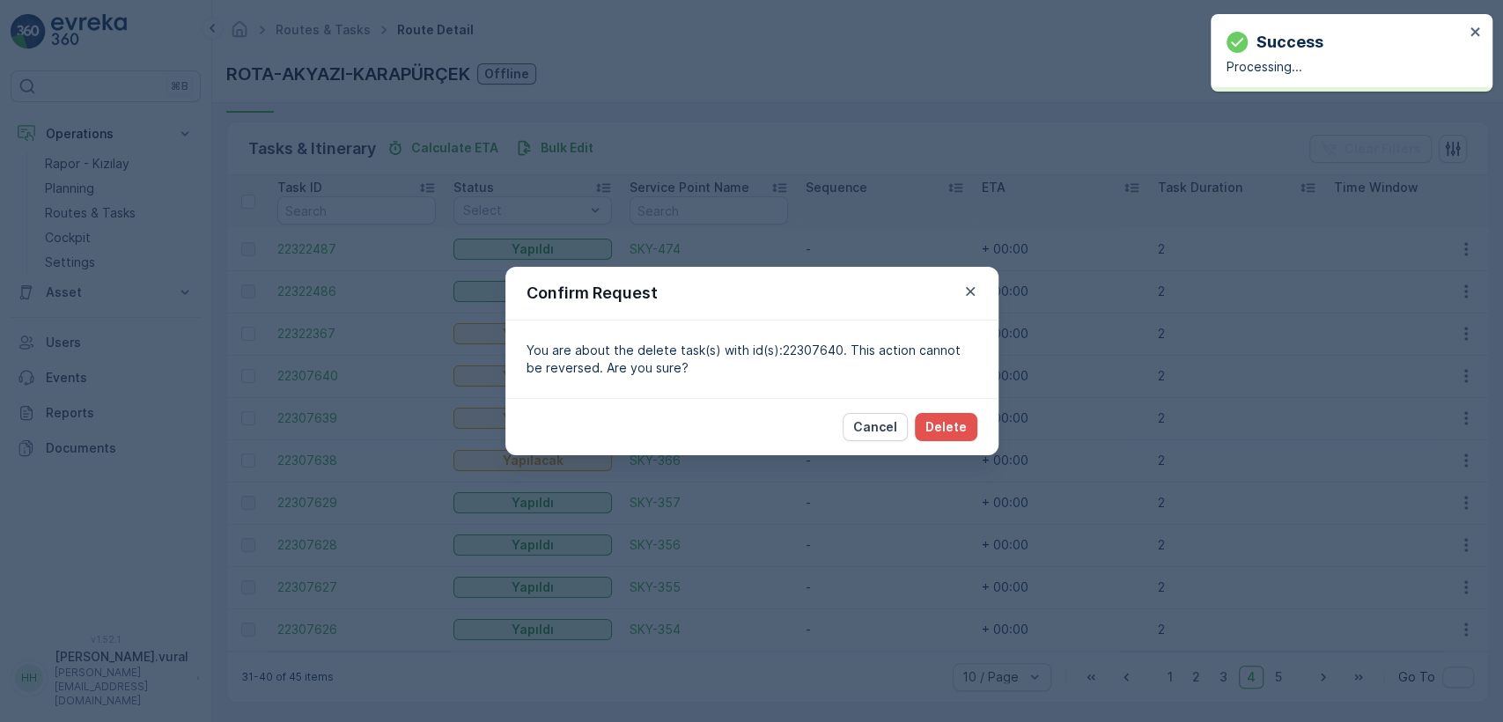
drag, startPoint x: 994, startPoint y: 436, endPoint x: 983, endPoint y: 432, distance: 12.0
click at [993, 436] on div "Cancel Delete" at bounding box center [751, 426] width 493 height 57
click at [965, 428] on p "Delete" at bounding box center [945, 427] width 41 height 18
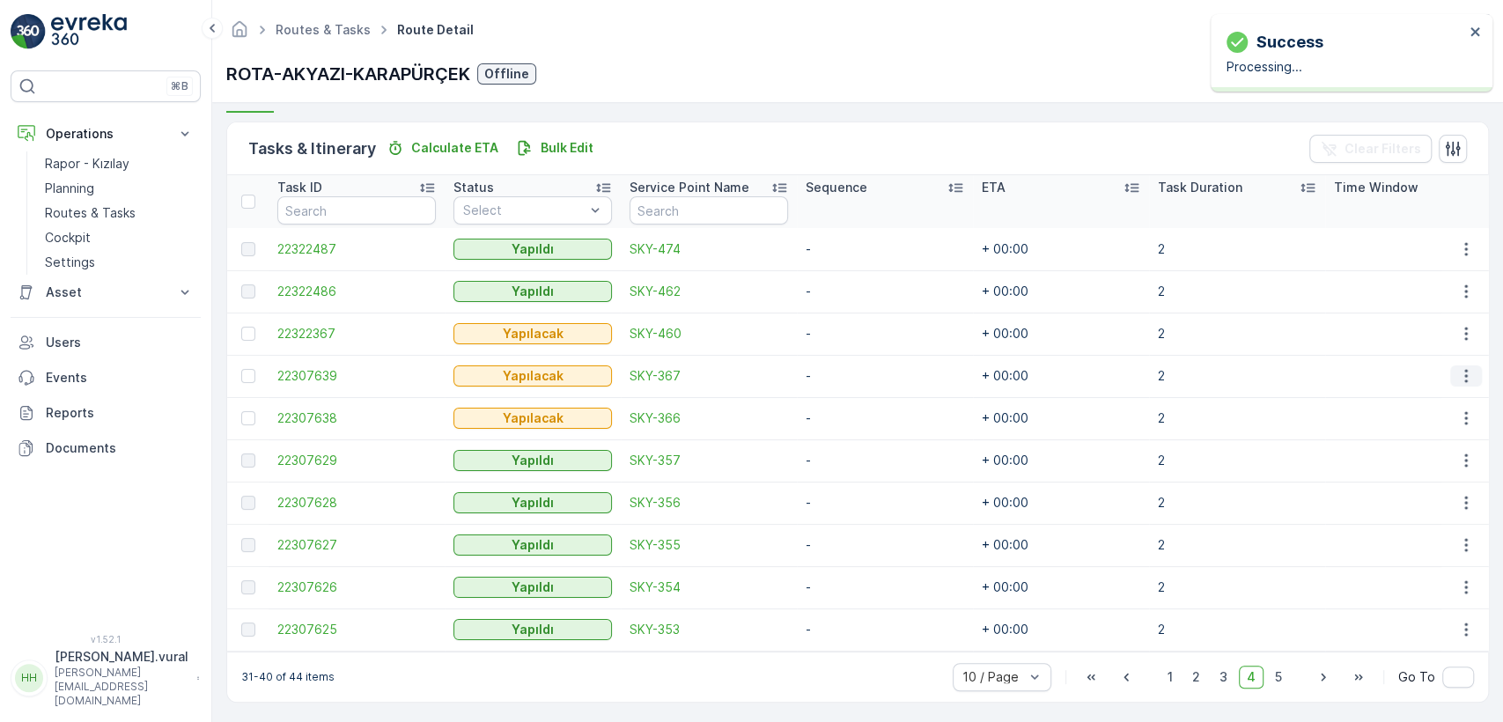
drag, startPoint x: 1451, startPoint y: 364, endPoint x: 1451, endPoint y: 382, distance: 17.6
click at [1451, 365] on button "button" at bounding box center [1466, 375] width 32 height 21
click at [1416, 501] on div "Delete" at bounding box center [1437, 509] width 133 height 25
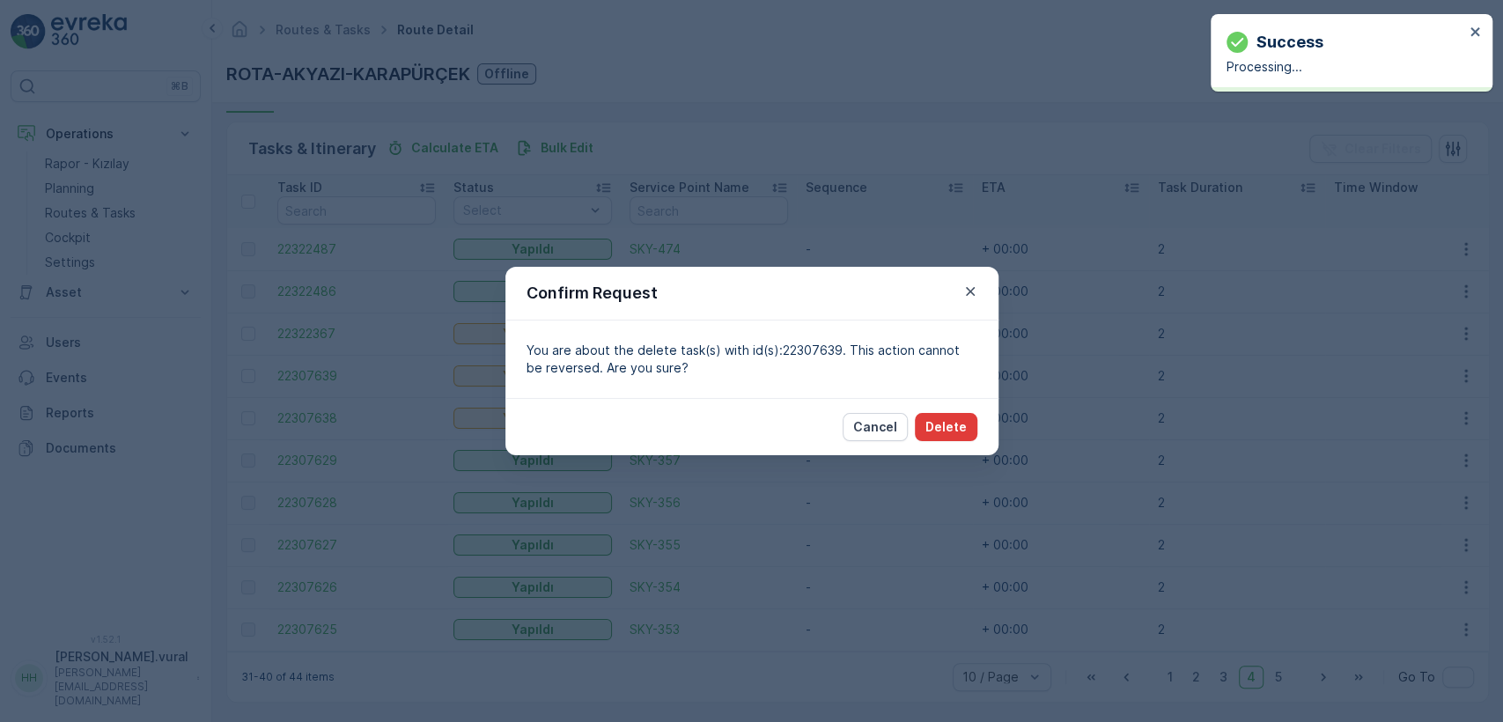
click at [974, 413] on div "Cancel Delete" at bounding box center [910, 427] width 135 height 28
click at [969, 417] on button "Delete" at bounding box center [946, 427] width 63 height 28
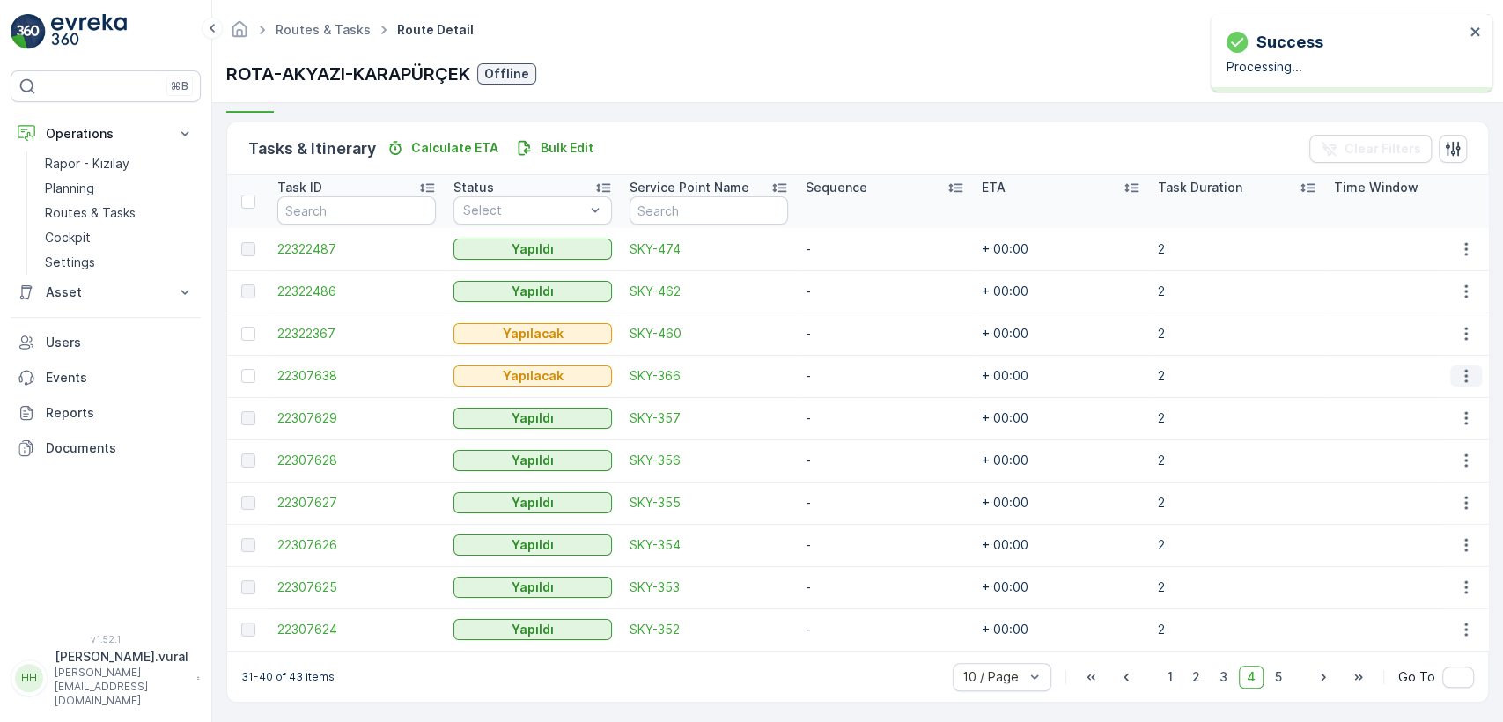
click at [1462, 368] on icon "button" at bounding box center [1466, 376] width 18 height 18
click at [1399, 497] on div "Delete" at bounding box center [1437, 509] width 133 height 25
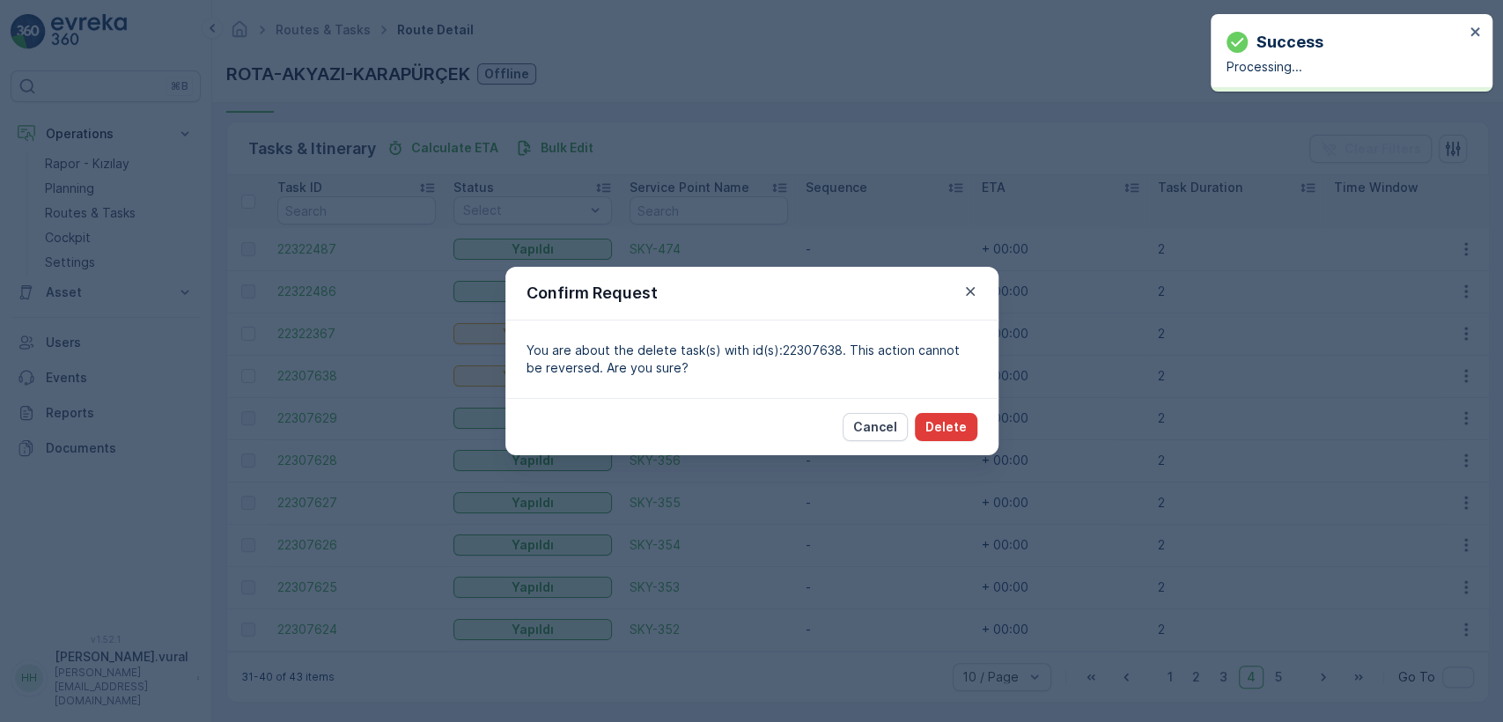
click at [950, 423] on p "Delete" at bounding box center [945, 427] width 41 height 18
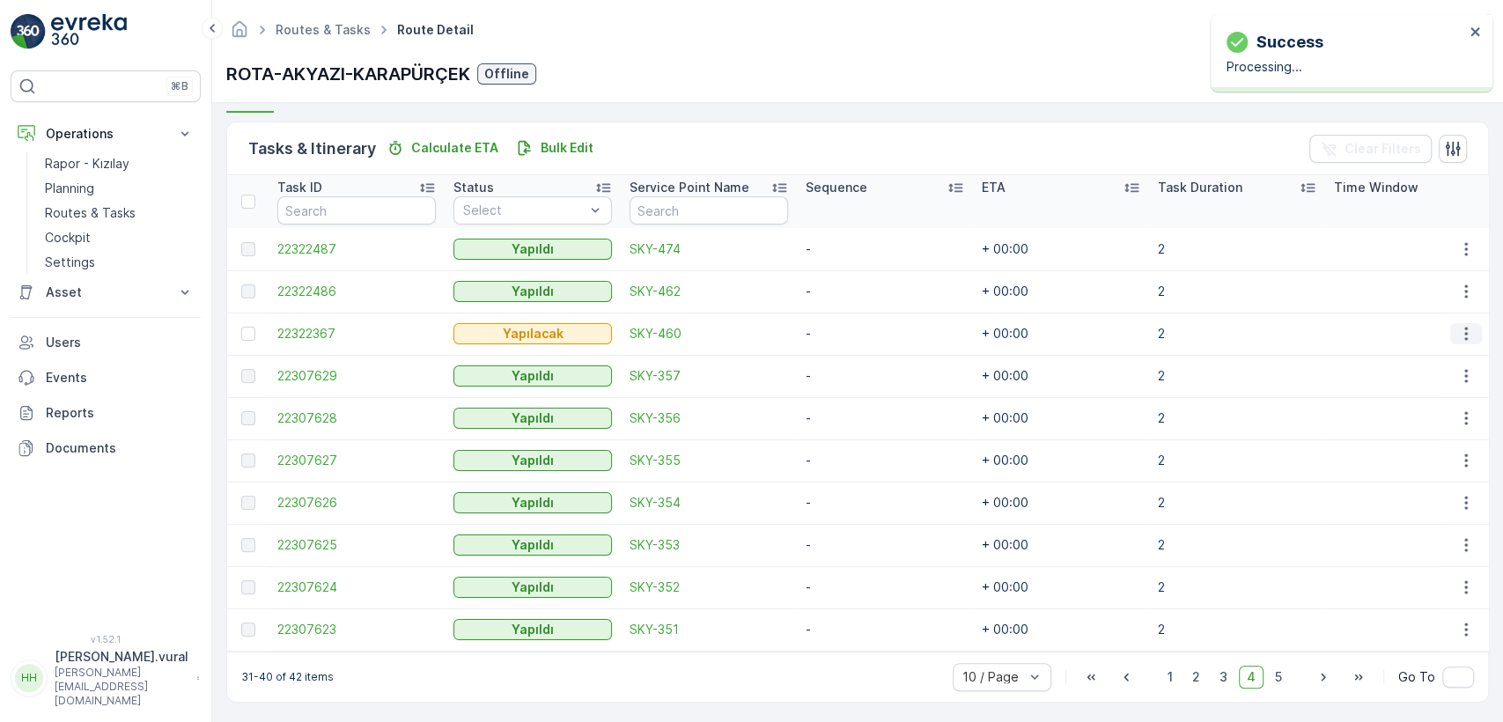
click at [1469, 326] on button "button" at bounding box center [1466, 333] width 32 height 21
click at [1410, 454] on div "Delete" at bounding box center [1437, 466] width 133 height 25
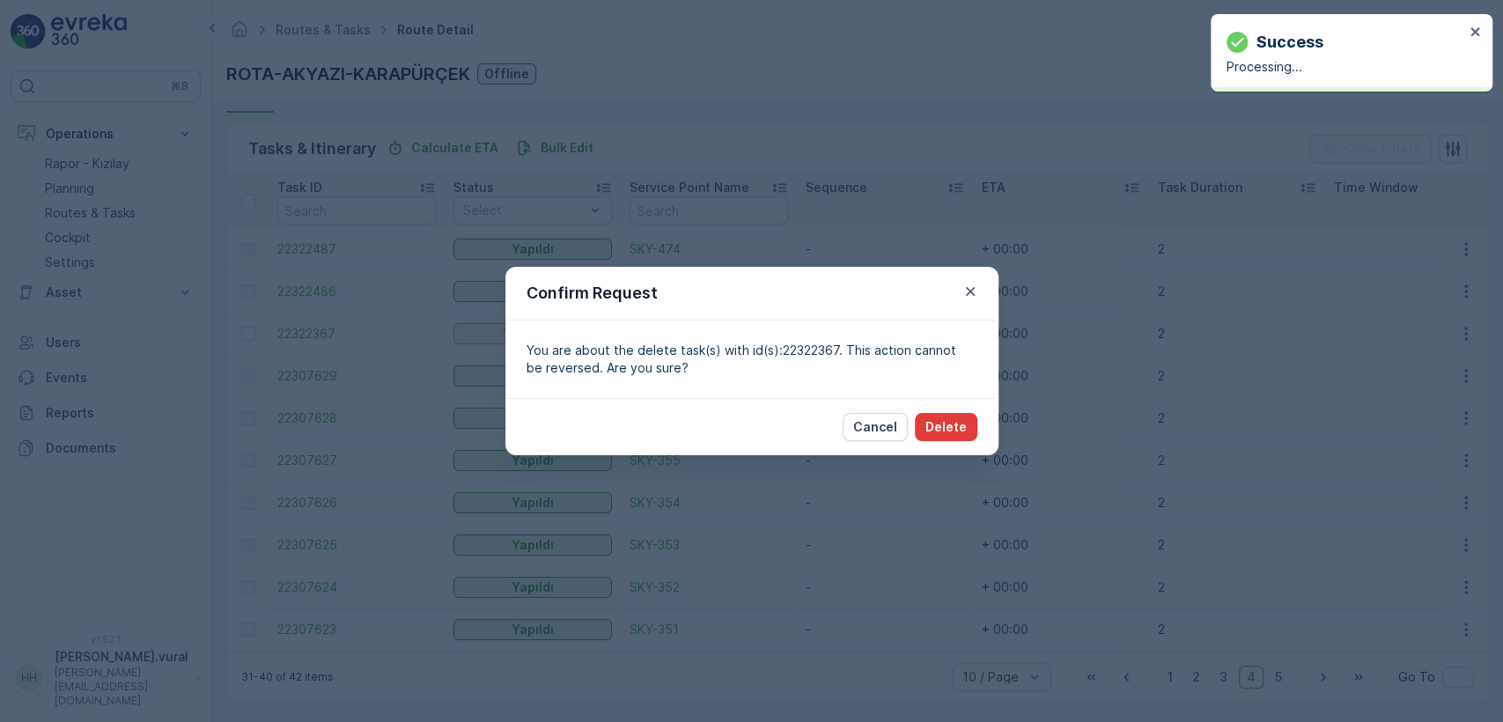
drag, startPoint x: 989, startPoint y: 421, endPoint x: 972, endPoint y: 416, distance: 17.3
click at [985, 417] on div "Cancel Delete" at bounding box center [751, 426] width 493 height 57
click at [968, 417] on button "Delete" at bounding box center [946, 427] width 63 height 28
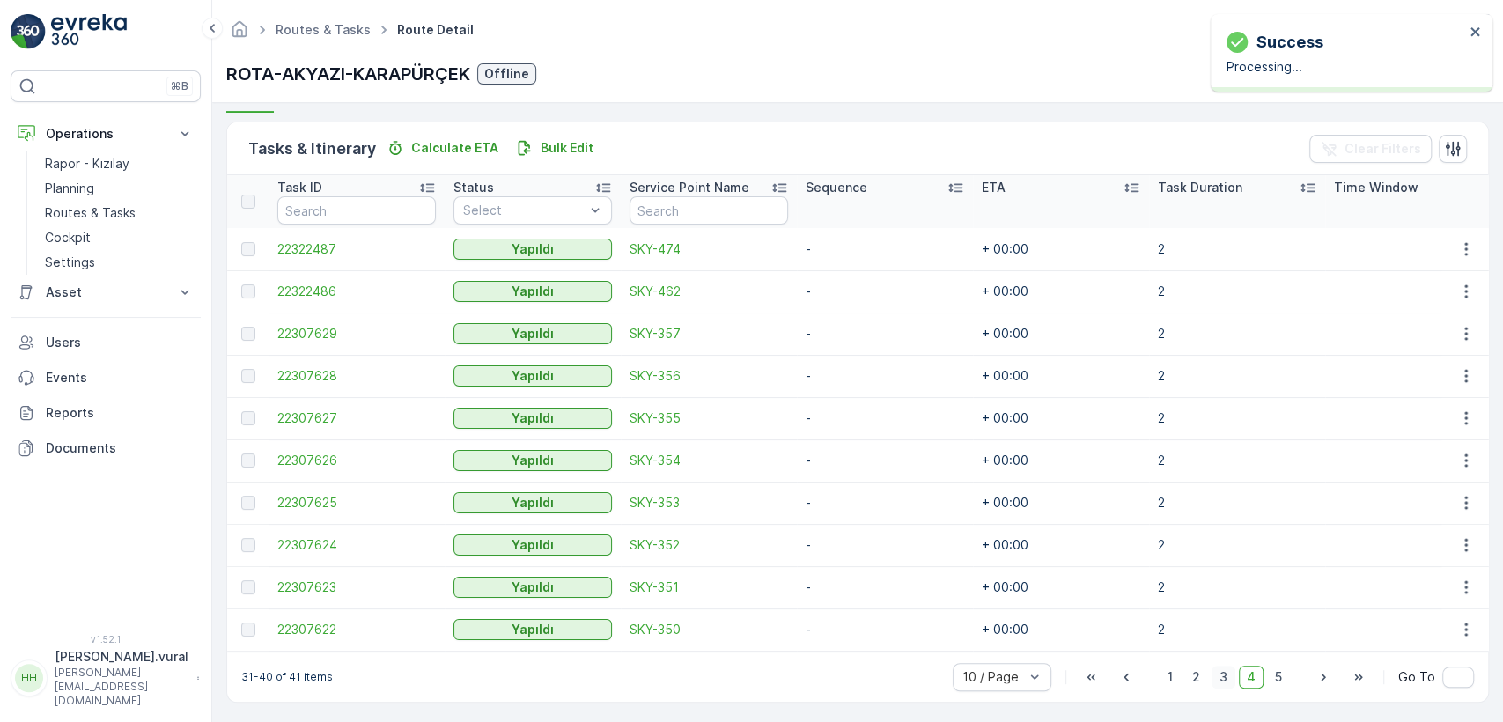
click at [1223, 678] on span "3" at bounding box center [1223, 677] width 24 height 23
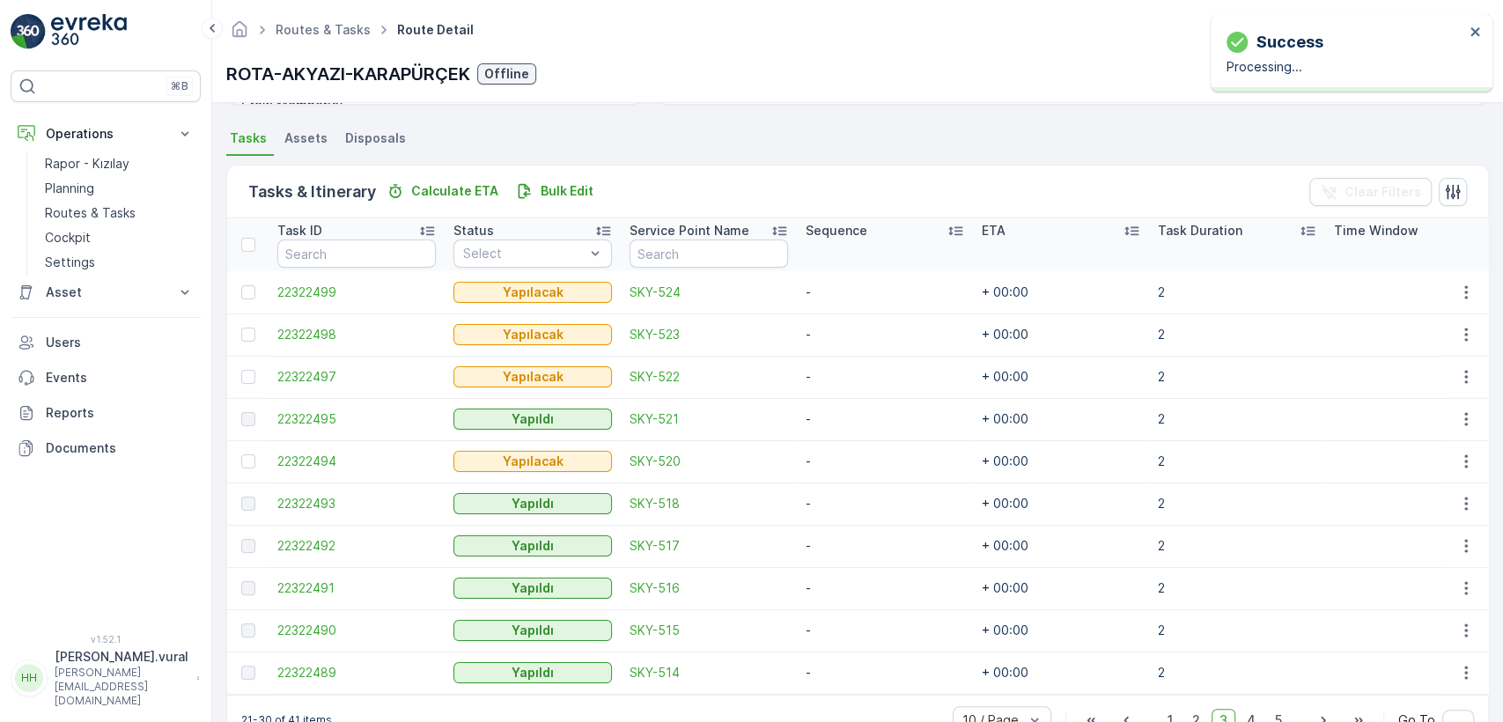
scroll to position [408, 0]
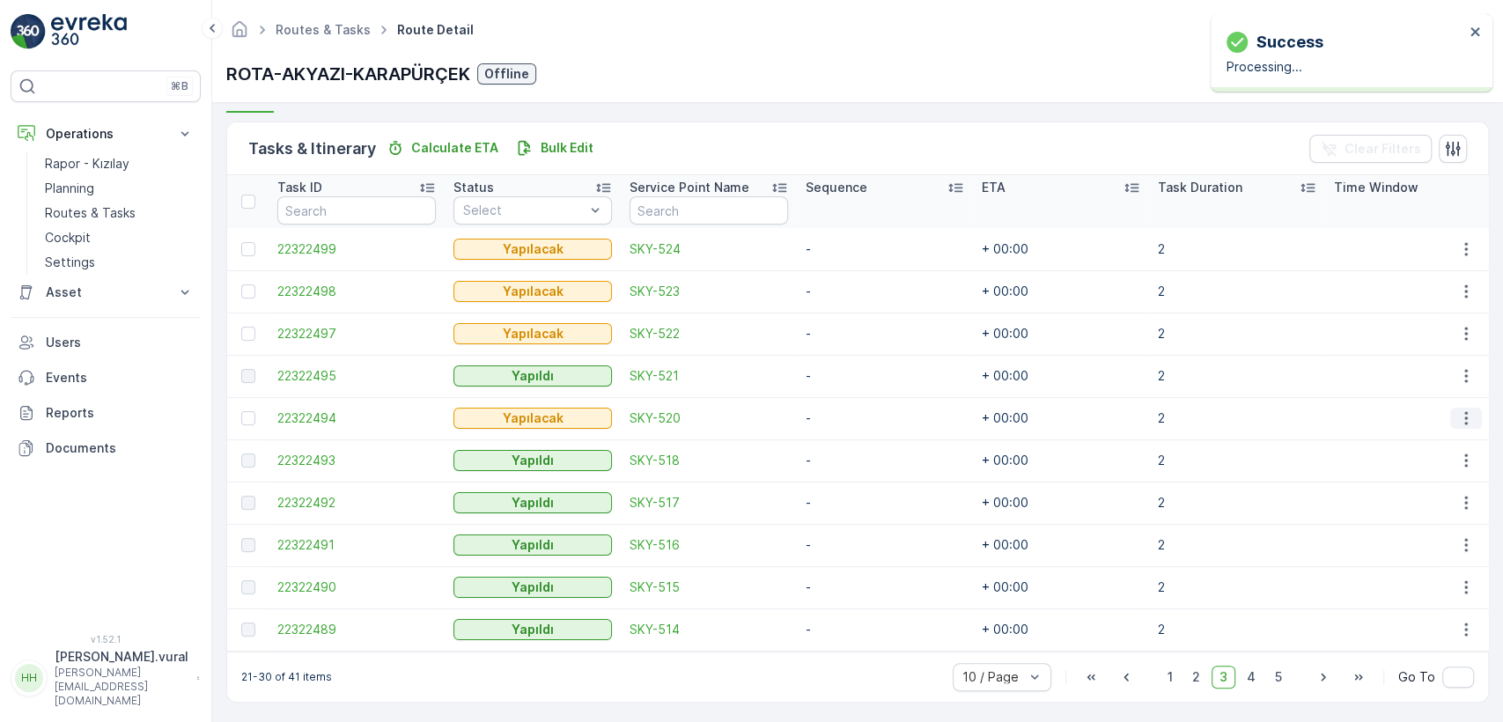
click at [1459, 421] on icon "button" at bounding box center [1466, 418] width 18 height 18
click at [1421, 548] on div "Delete" at bounding box center [1437, 551] width 133 height 25
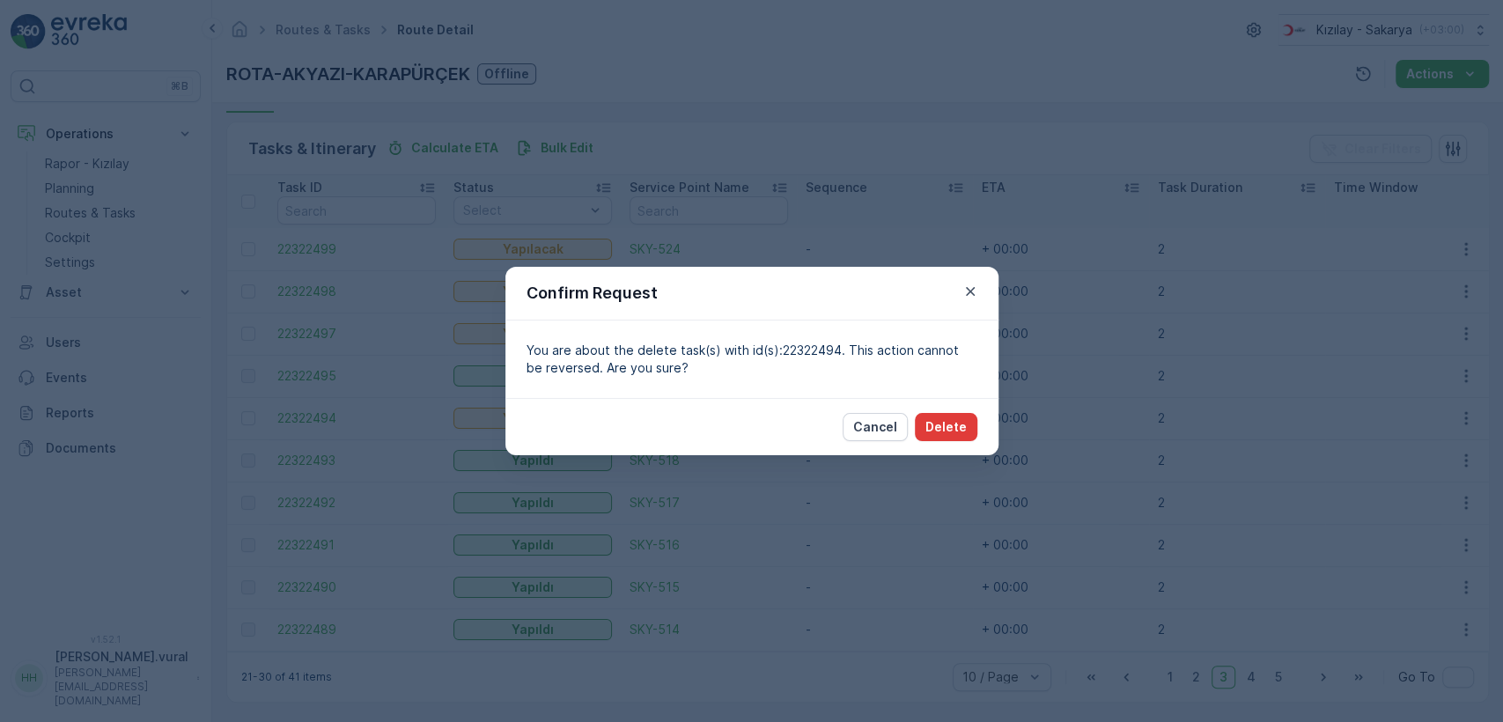
click at [967, 435] on button "Delete" at bounding box center [946, 427] width 63 height 28
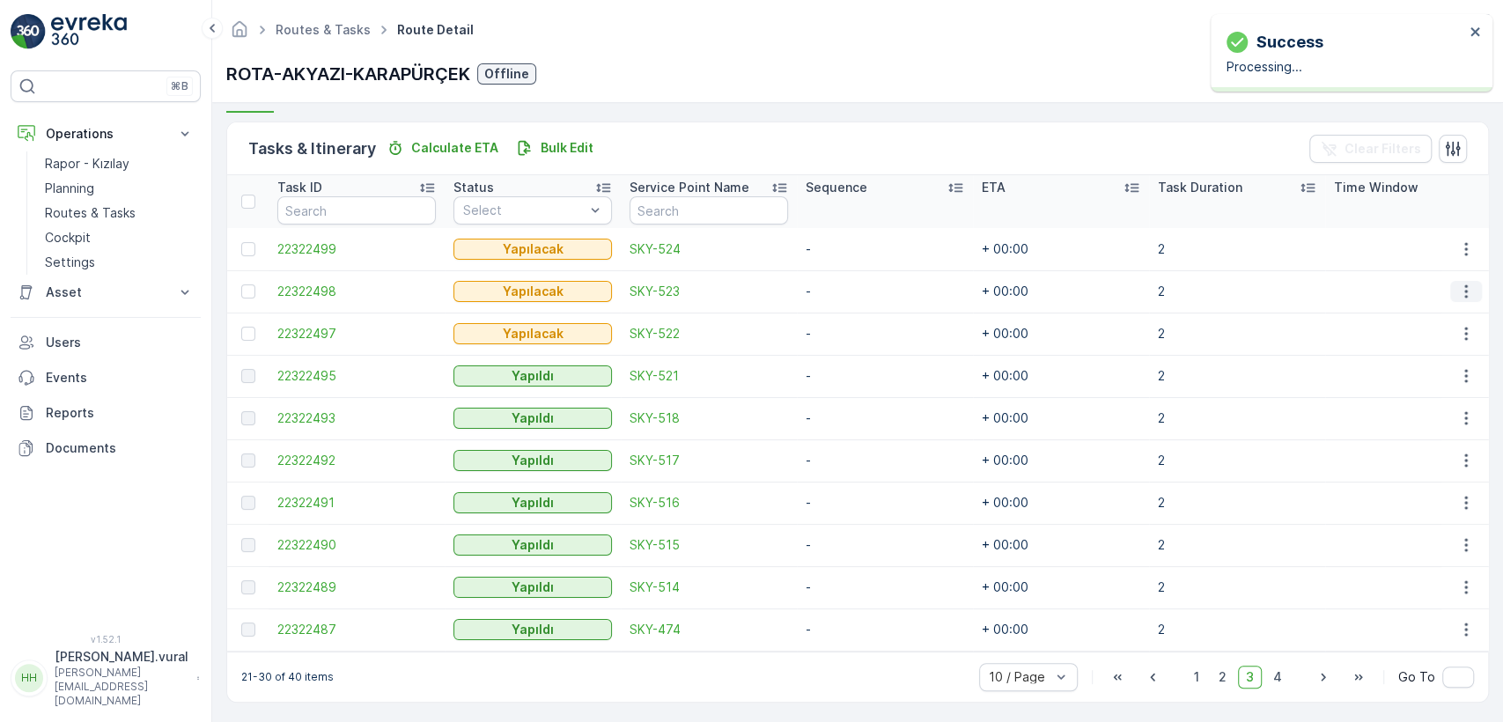
click at [1457, 286] on icon "button" at bounding box center [1466, 292] width 18 height 18
click at [1412, 412] on div "Delete" at bounding box center [1437, 424] width 133 height 25
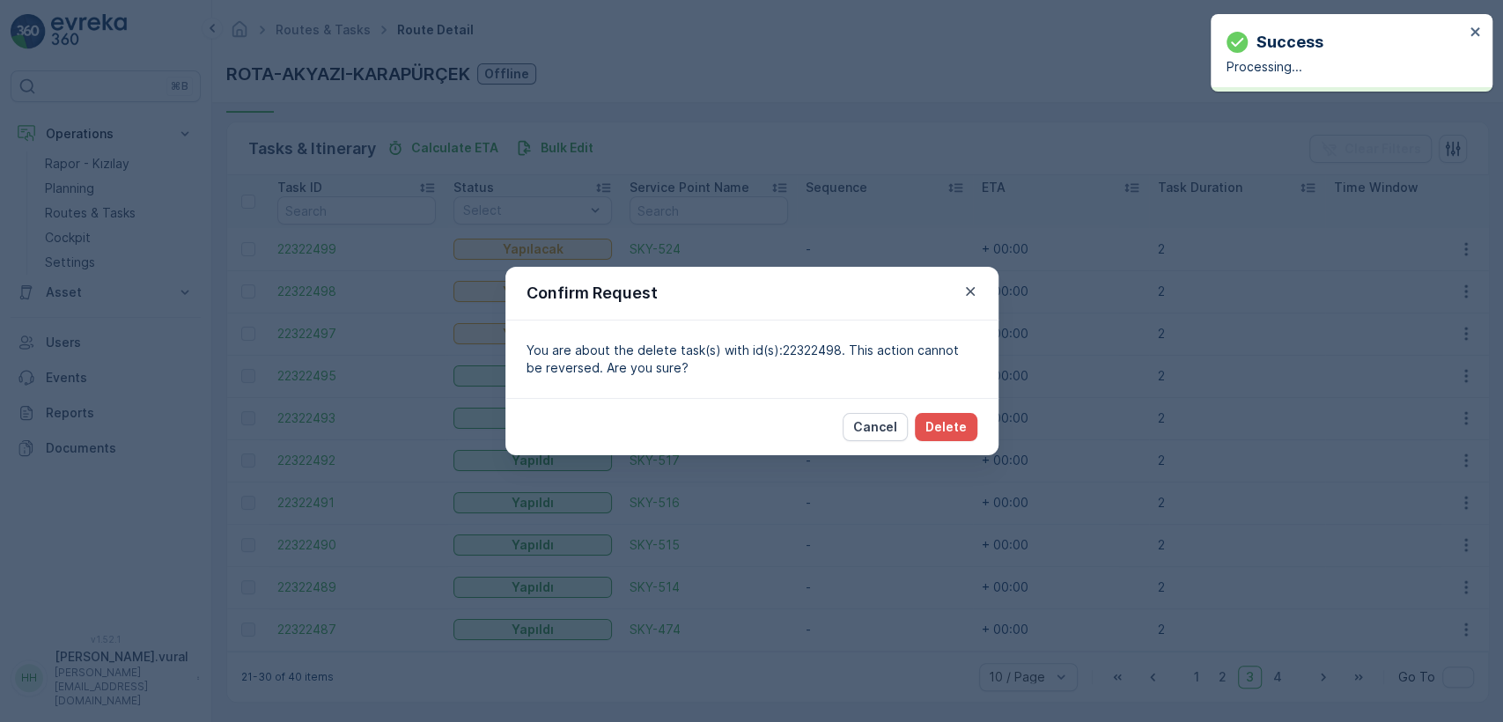
click at [984, 430] on div "Cancel Delete" at bounding box center [751, 426] width 493 height 57
click at [941, 423] on p "Delete" at bounding box center [945, 427] width 41 height 18
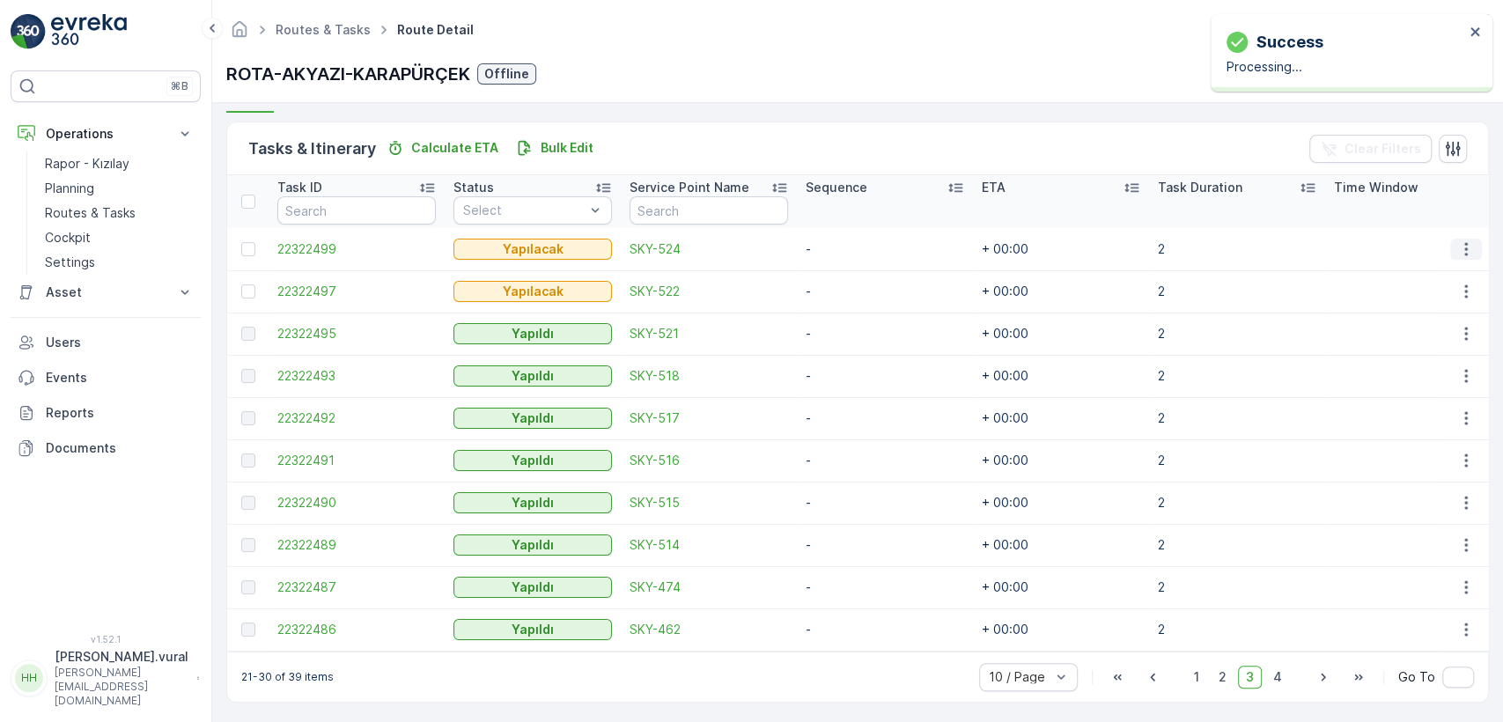
click at [1469, 252] on icon "button" at bounding box center [1466, 249] width 18 height 18
click at [1423, 377] on div "Delete" at bounding box center [1437, 381] width 133 height 25
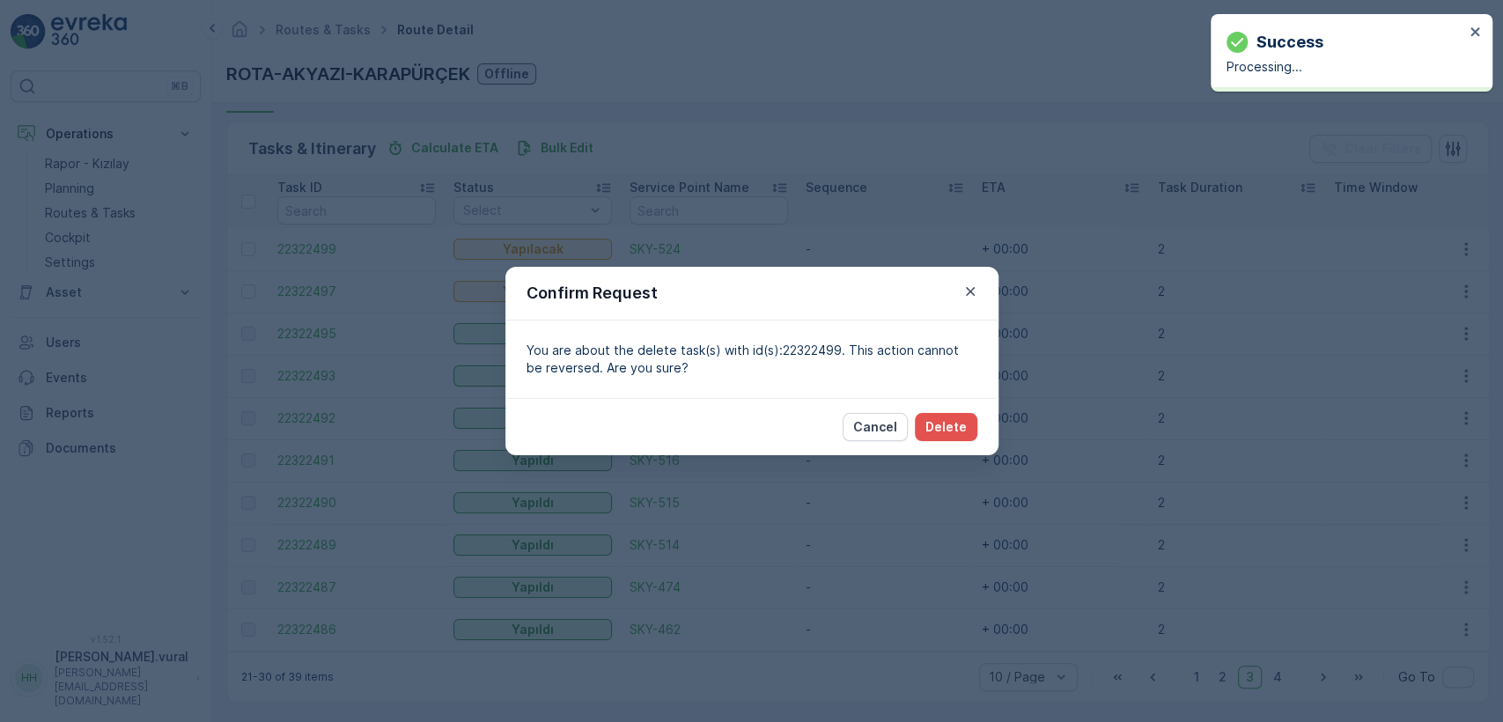
click at [952, 413] on button "Delete" at bounding box center [946, 427] width 63 height 28
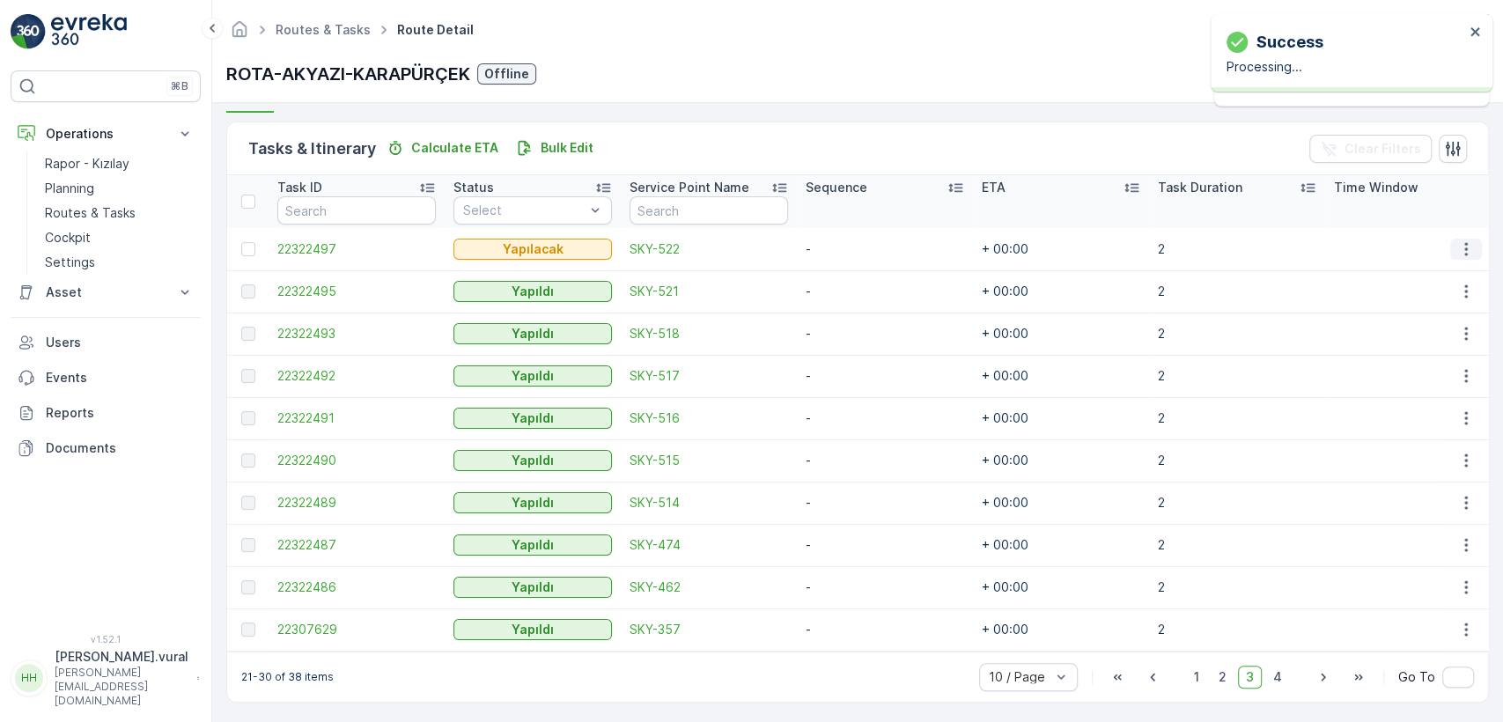
click at [1458, 244] on icon "button" at bounding box center [1466, 249] width 18 height 18
click at [1413, 372] on span "Delete" at bounding box center [1398, 381] width 40 height 18
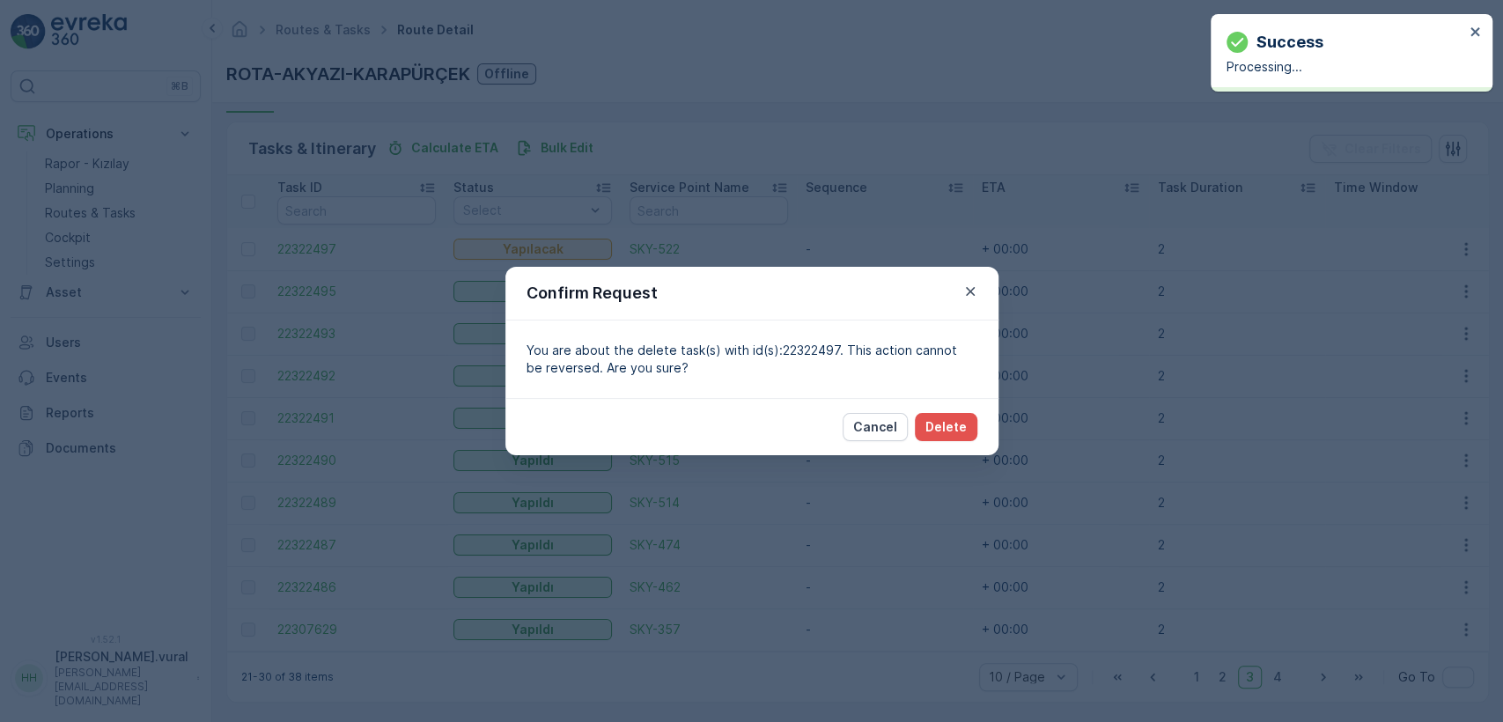
click at [930, 410] on div "Cancel Delete" at bounding box center [751, 426] width 493 height 57
click at [937, 418] on p "Delete" at bounding box center [945, 427] width 41 height 18
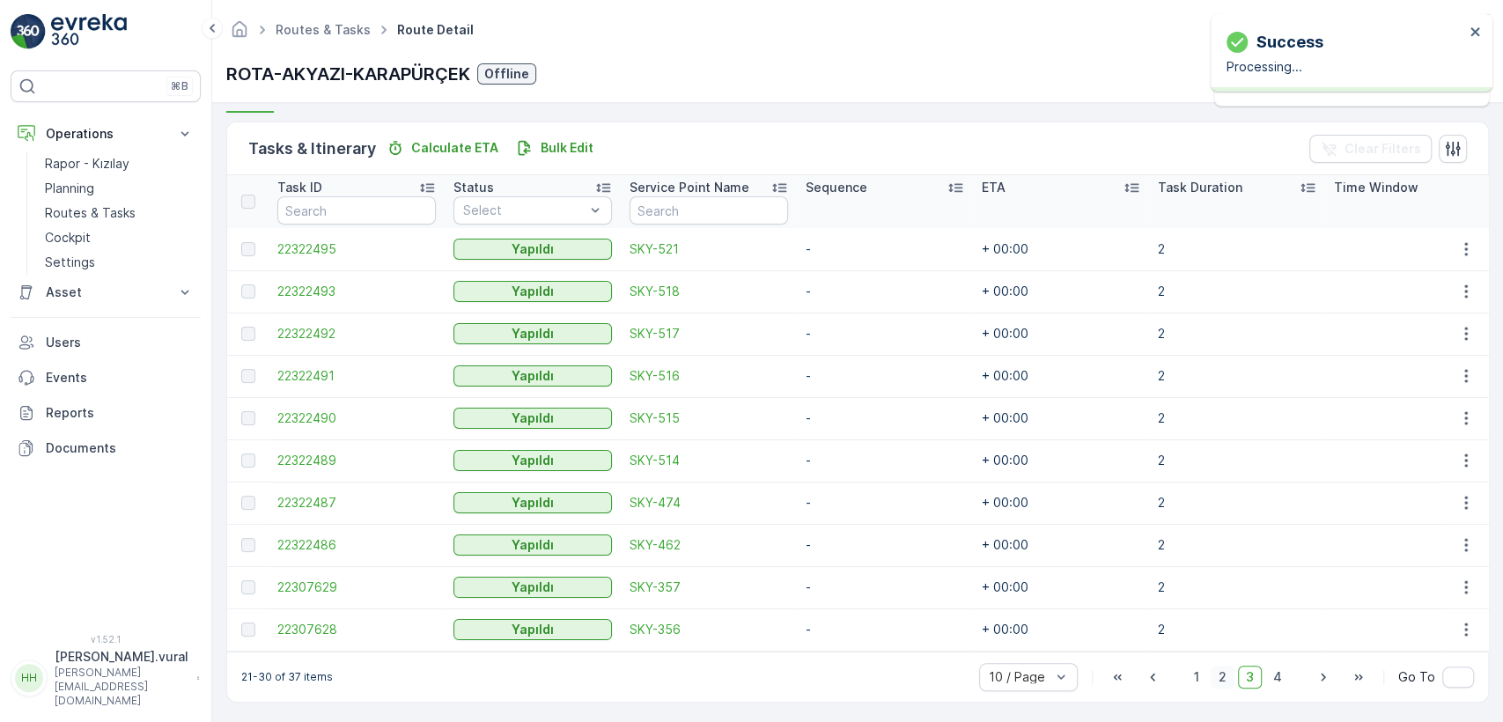
click at [1221, 678] on span "2" at bounding box center [1223, 677] width 24 height 23
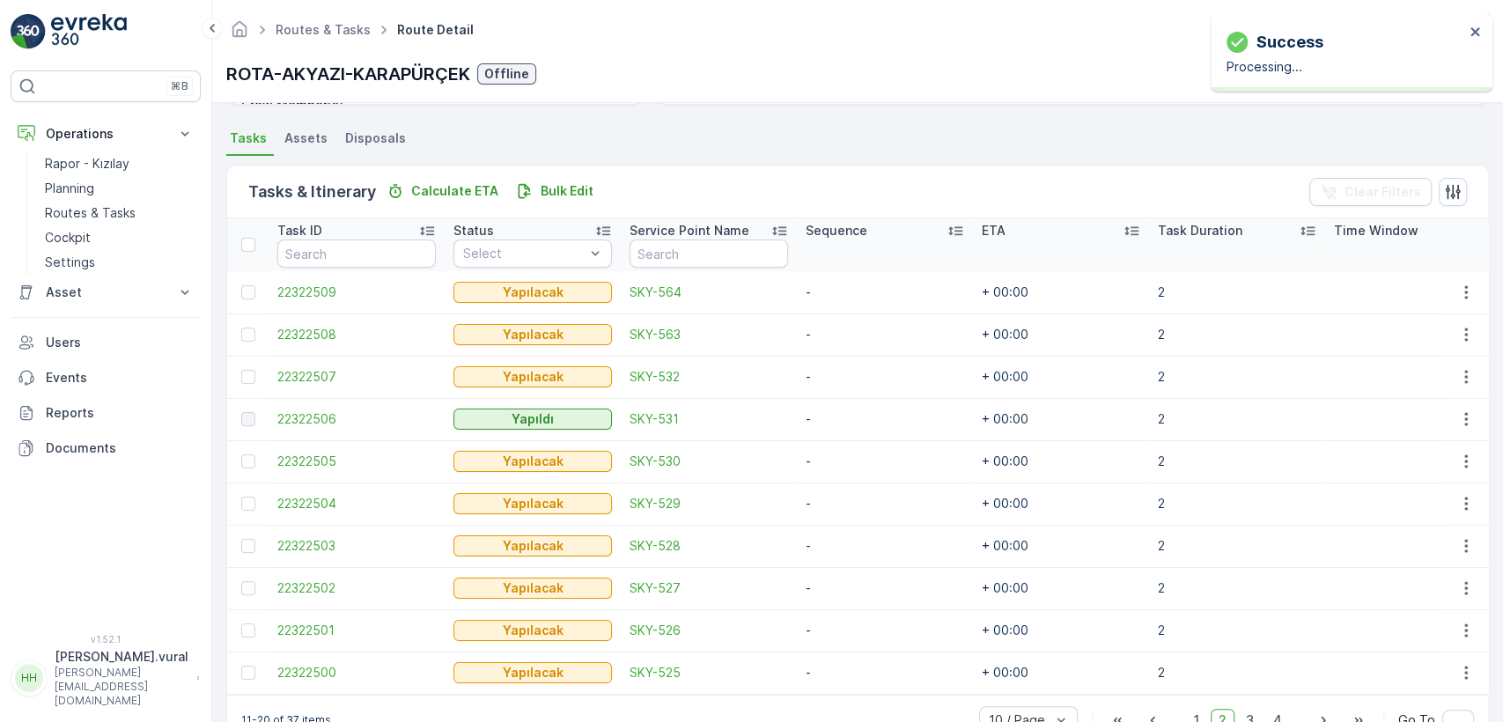
scroll to position [408, 0]
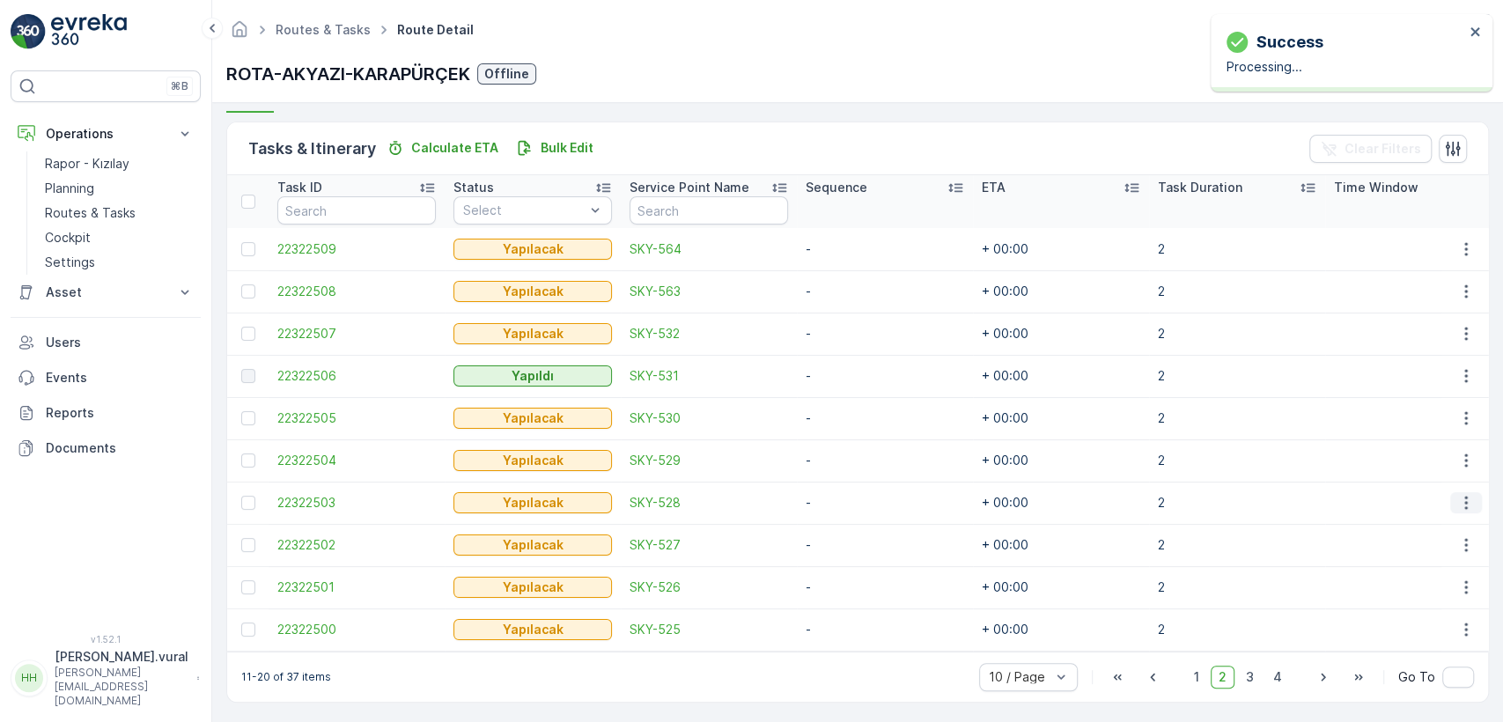
click at [1465, 501] on icon "button" at bounding box center [1466, 503] width 18 height 18
click at [1438, 630] on div "Delete" at bounding box center [1437, 635] width 133 height 25
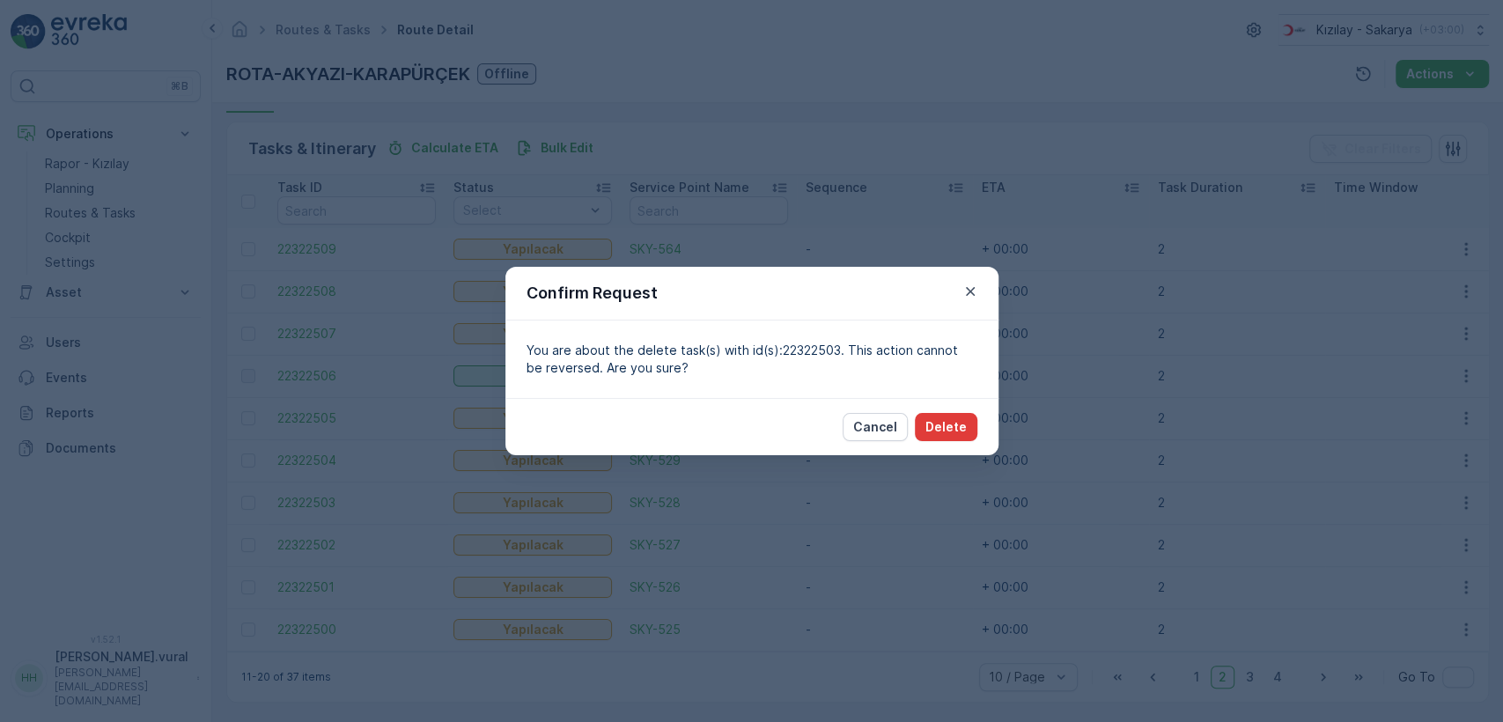
click at [959, 430] on p "Delete" at bounding box center [945, 427] width 41 height 18
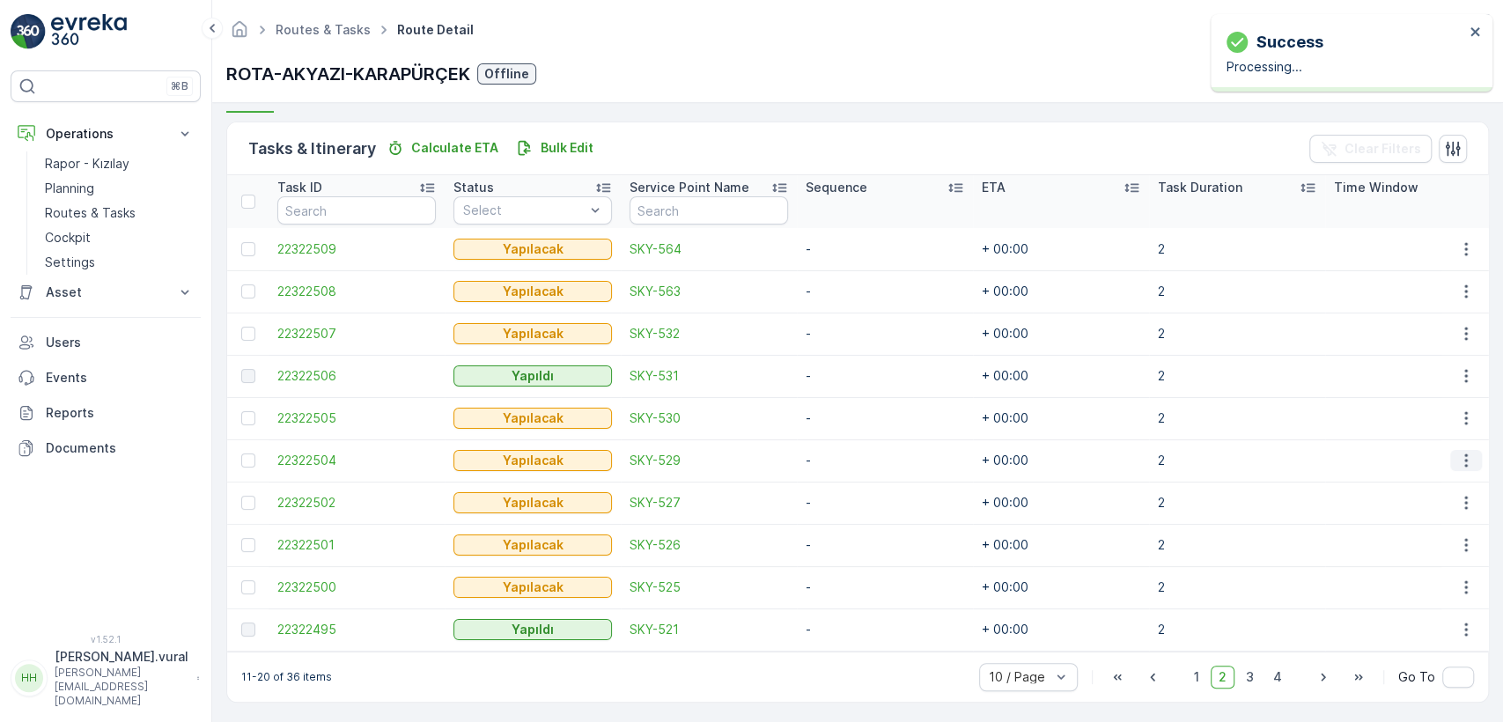
click at [1465, 456] on icon "button" at bounding box center [1466, 461] width 18 height 18
click at [1400, 585] on span "Delete" at bounding box center [1398, 594] width 40 height 18
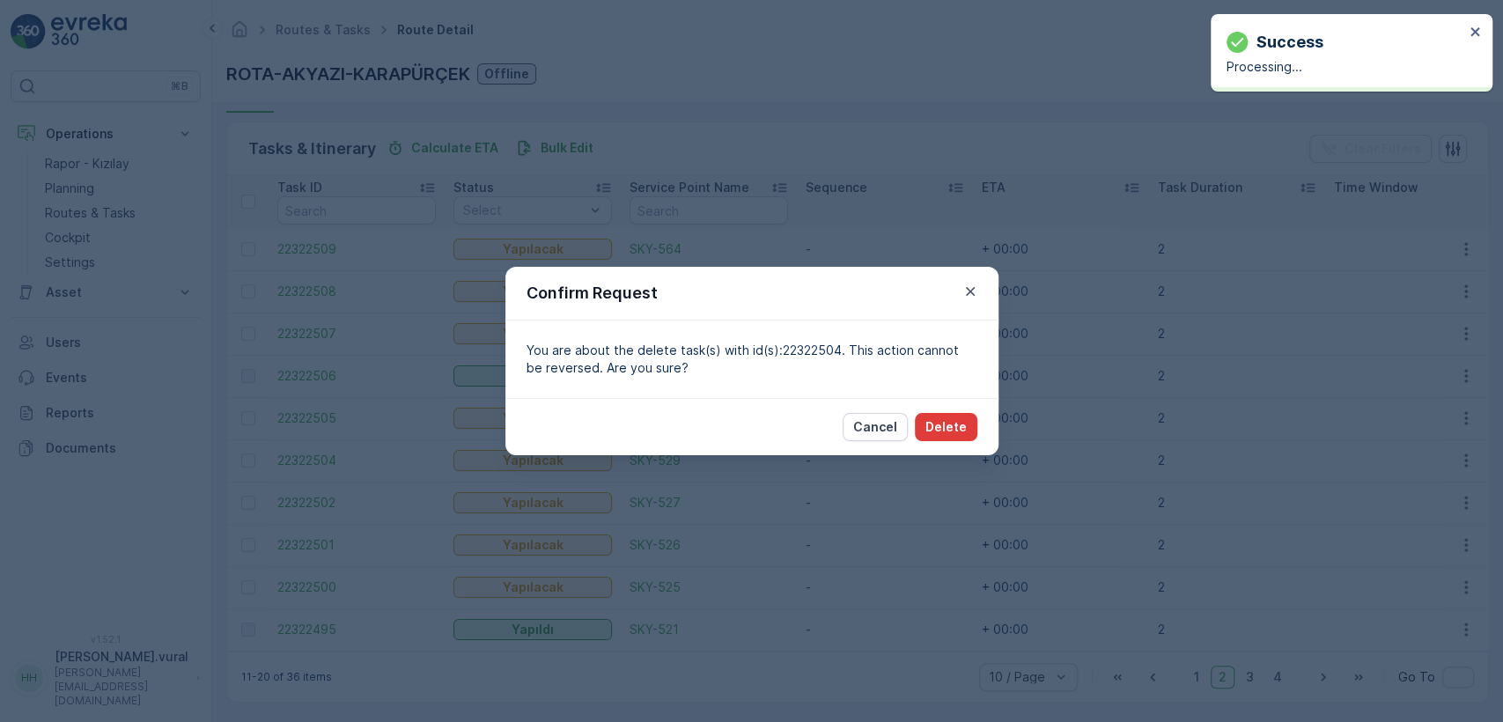
click at [959, 435] on p "Delete" at bounding box center [945, 427] width 41 height 18
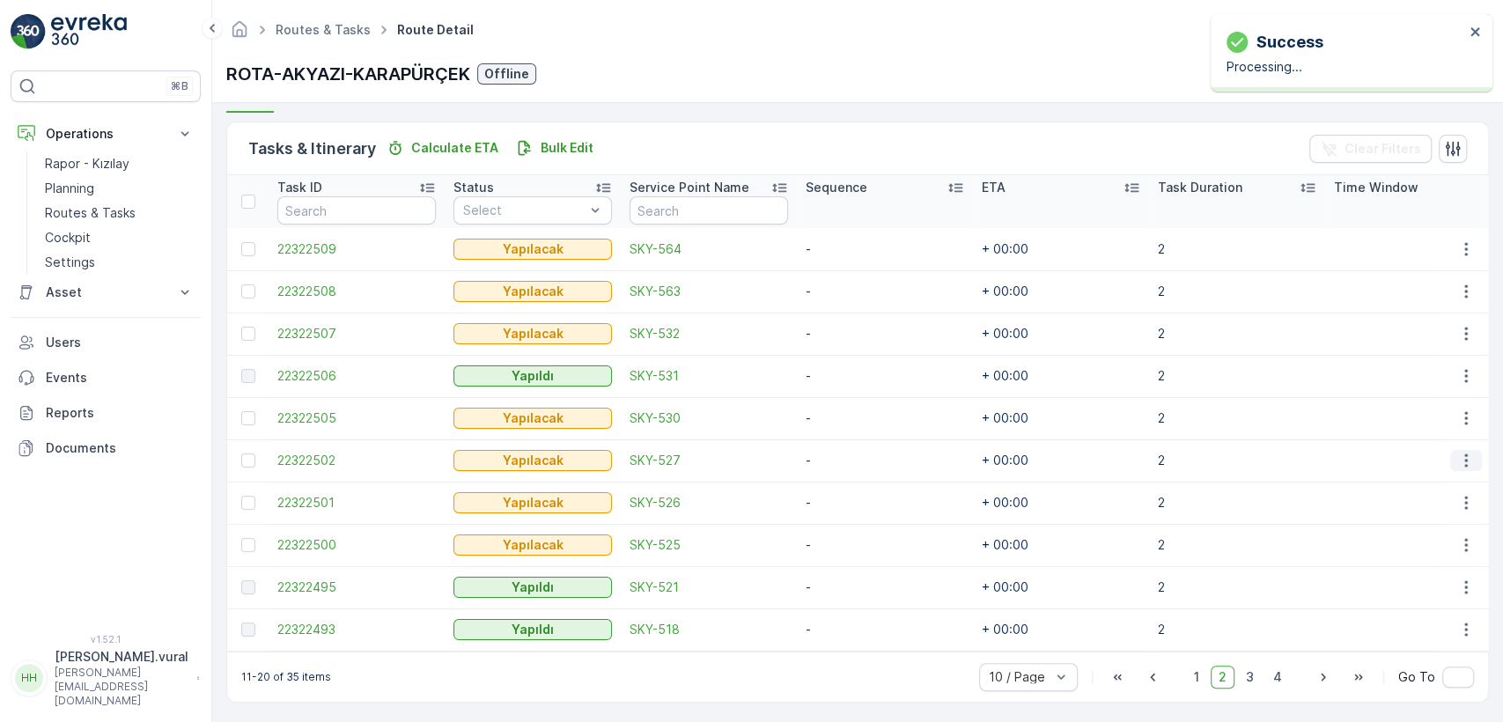
click at [1463, 459] on icon "button" at bounding box center [1466, 461] width 18 height 18
click at [1409, 585] on span "Delete" at bounding box center [1398, 594] width 40 height 18
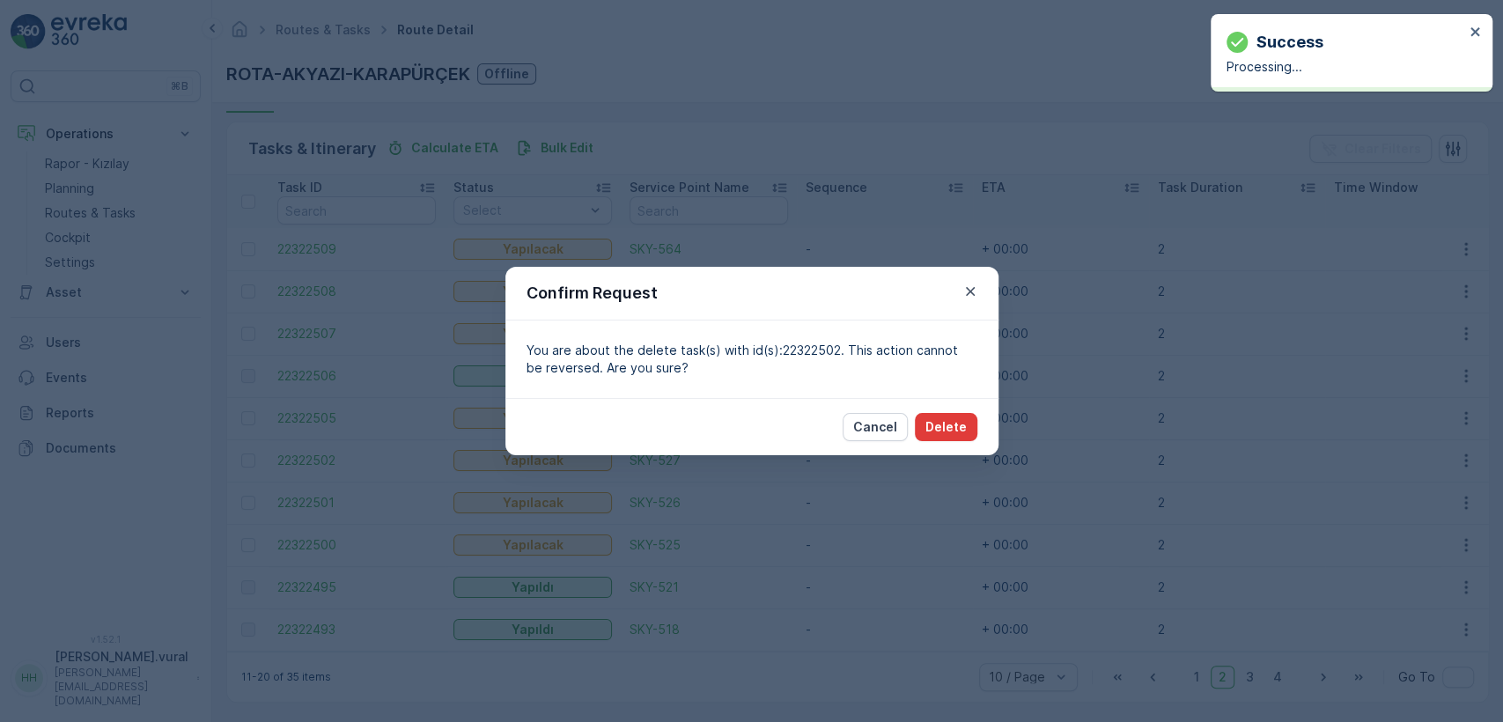
click at [959, 430] on p "Delete" at bounding box center [945, 427] width 41 height 18
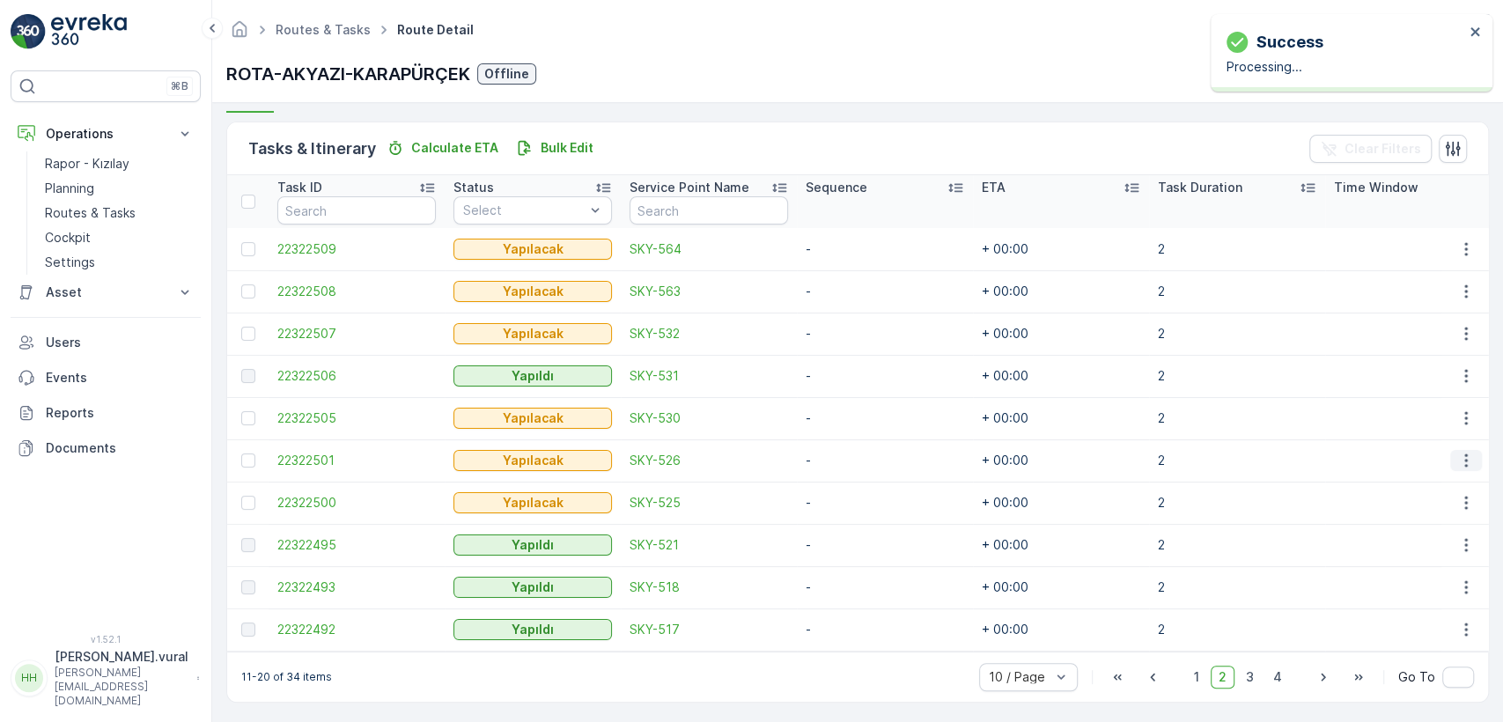
drag, startPoint x: 1465, startPoint y: 453, endPoint x: 1457, endPoint y: 461, distance: 11.8
click at [1465, 453] on icon "button" at bounding box center [1466, 461] width 18 height 18
click at [1388, 593] on span "Delete" at bounding box center [1398, 594] width 40 height 18
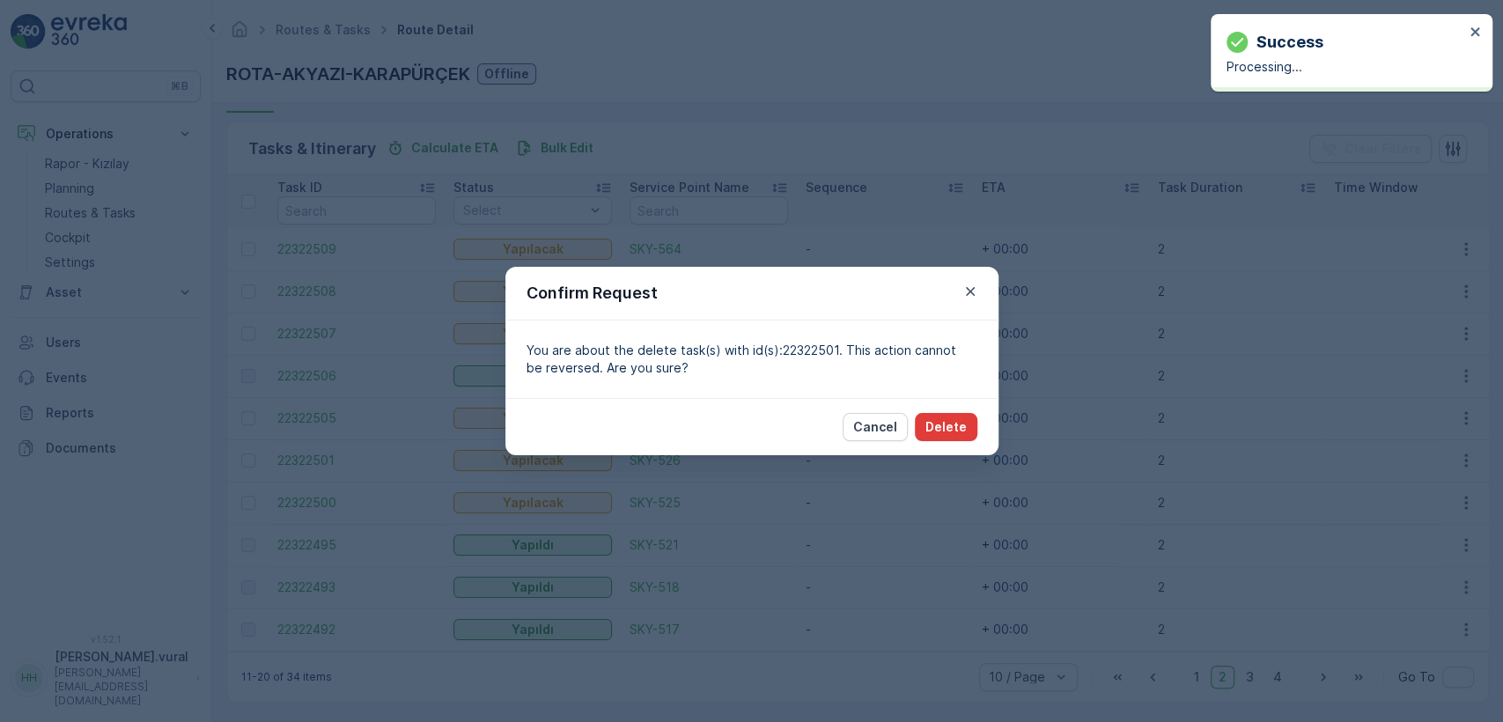
click at [951, 434] on p "Delete" at bounding box center [945, 427] width 41 height 18
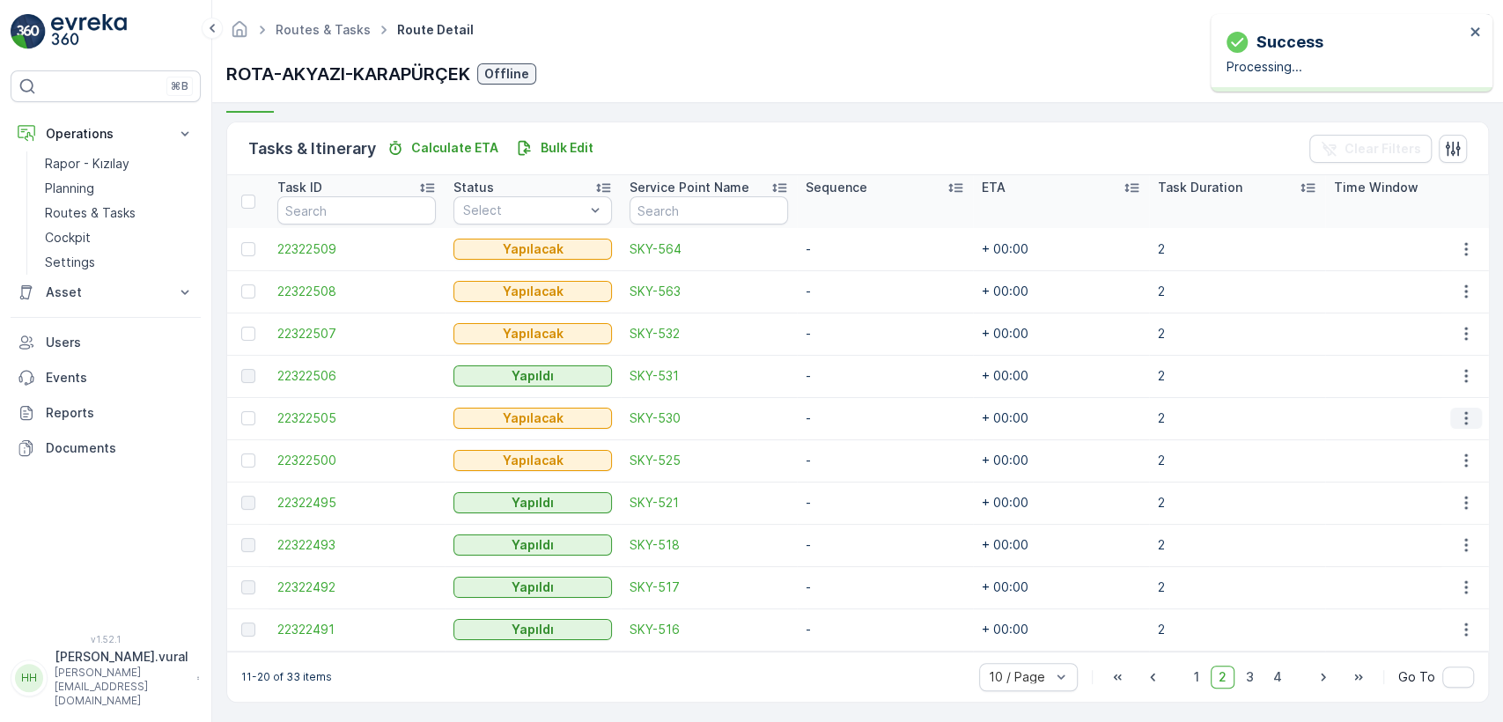
click at [1457, 423] on icon "button" at bounding box center [1466, 418] width 18 height 18
click at [1402, 542] on span "Delete" at bounding box center [1398, 551] width 40 height 18
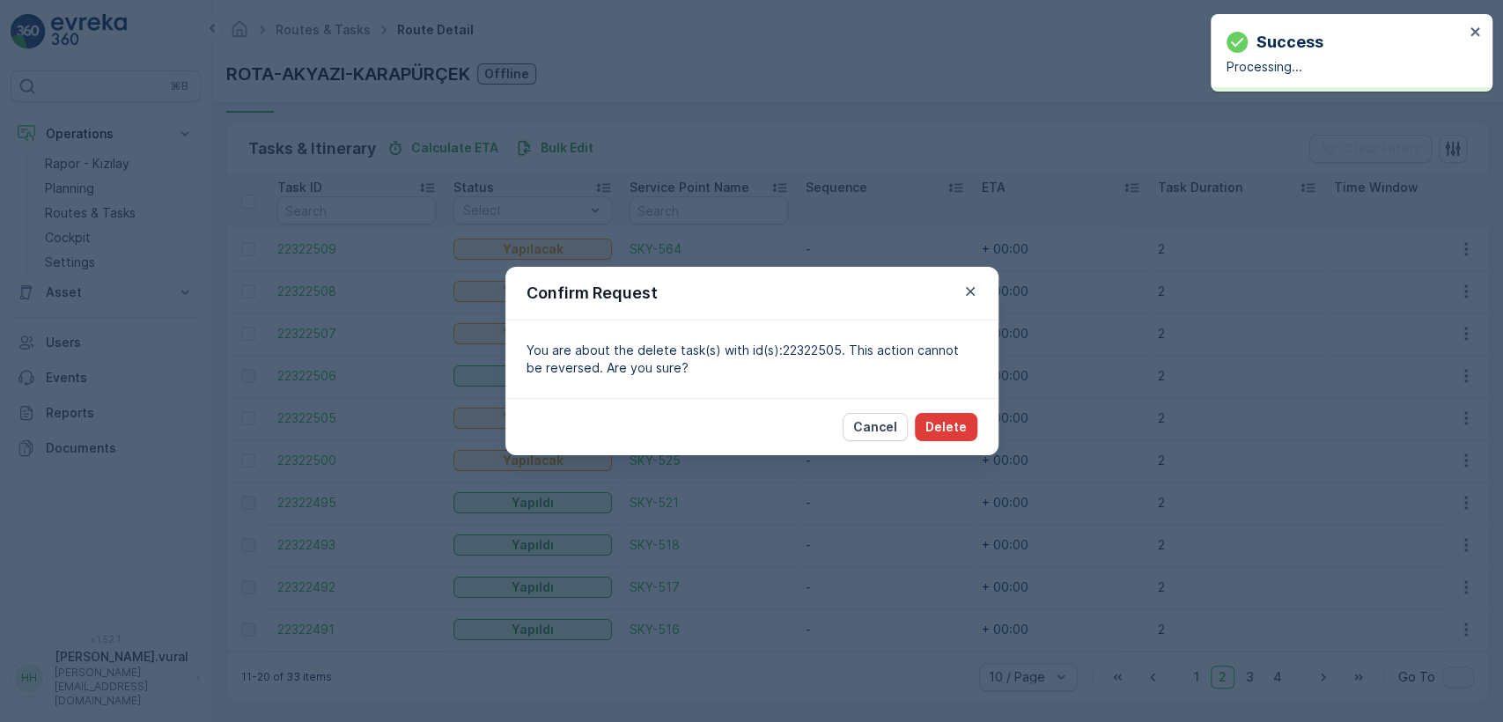
click at [970, 425] on button "Delete" at bounding box center [946, 427] width 63 height 28
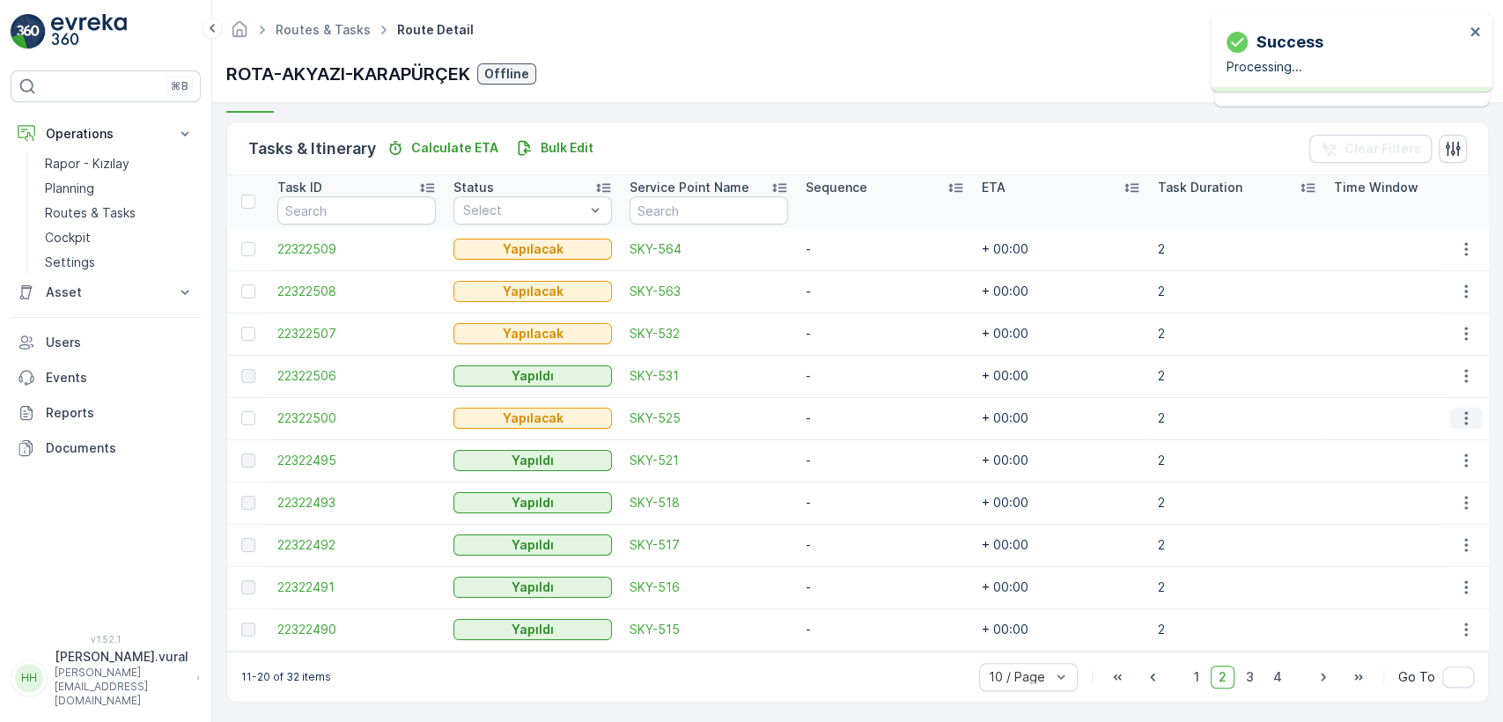
click at [1457, 417] on icon "button" at bounding box center [1466, 418] width 18 height 18
click at [1410, 540] on div "Delete" at bounding box center [1437, 551] width 133 height 25
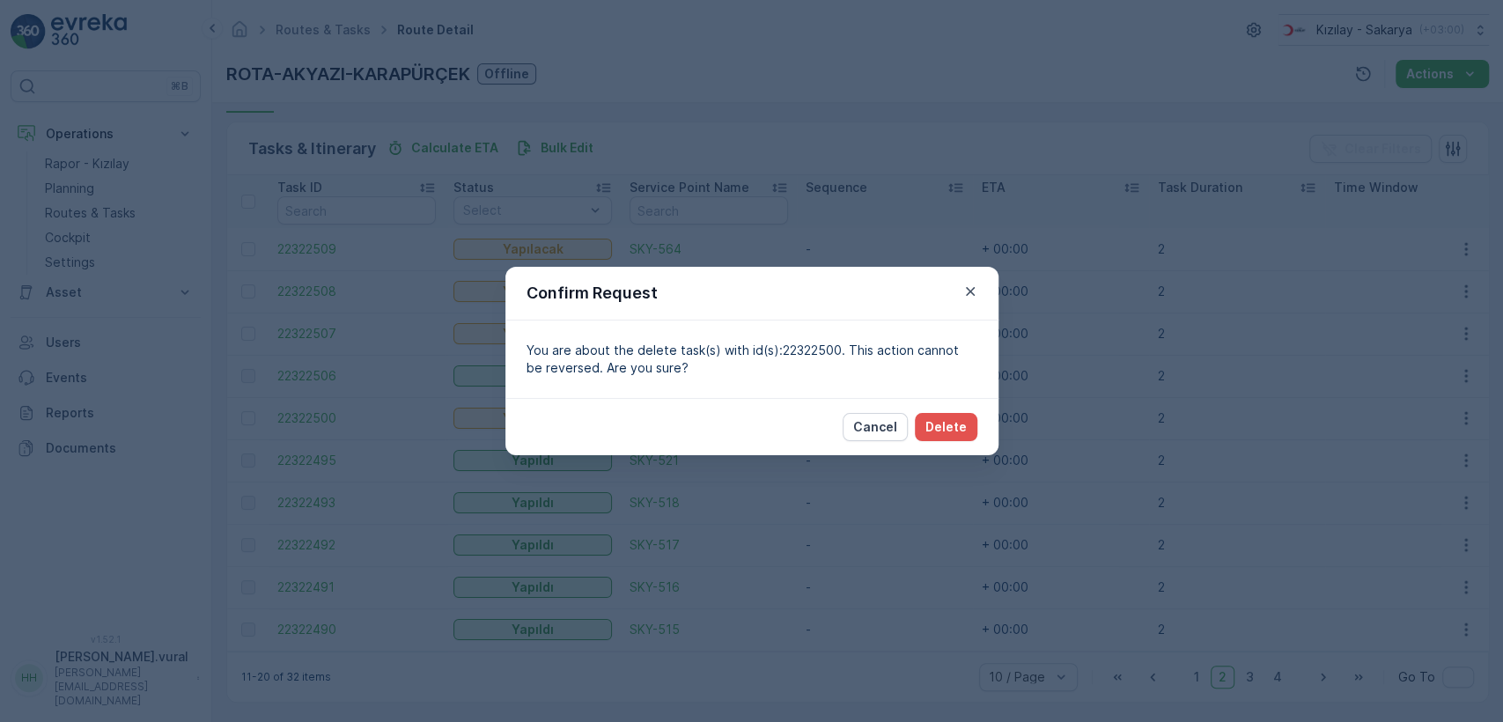
click at [910, 410] on div "Cancel Delete" at bounding box center [751, 426] width 493 height 57
click at [933, 411] on div "Cancel Delete" at bounding box center [751, 426] width 493 height 57
click at [951, 405] on div "Cancel Delete" at bounding box center [751, 426] width 493 height 57
click at [951, 408] on div "Cancel Delete" at bounding box center [751, 426] width 493 height 57
click at [951, 418] on p "Delete" at bounding box center [945, 427] width 41 height 18
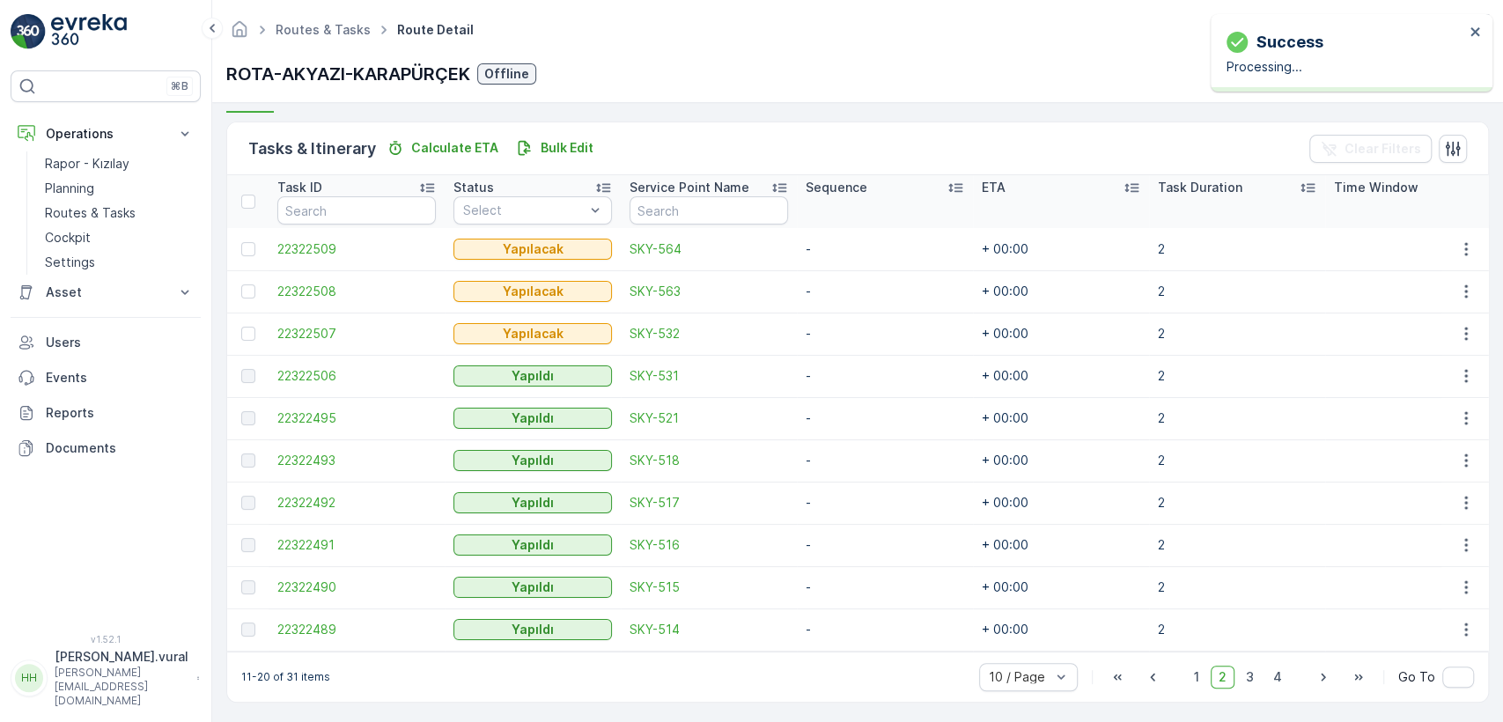
click at [1465, 259] on td at bounding box center [1465, 249] width 48 height 42
click at [1463, 257] on button "button" at bounding box center [1466, 249] width 32 height 21
click at [1418, 381] on div "Delete" at bounding box center [1437, 381] width 133 height 25
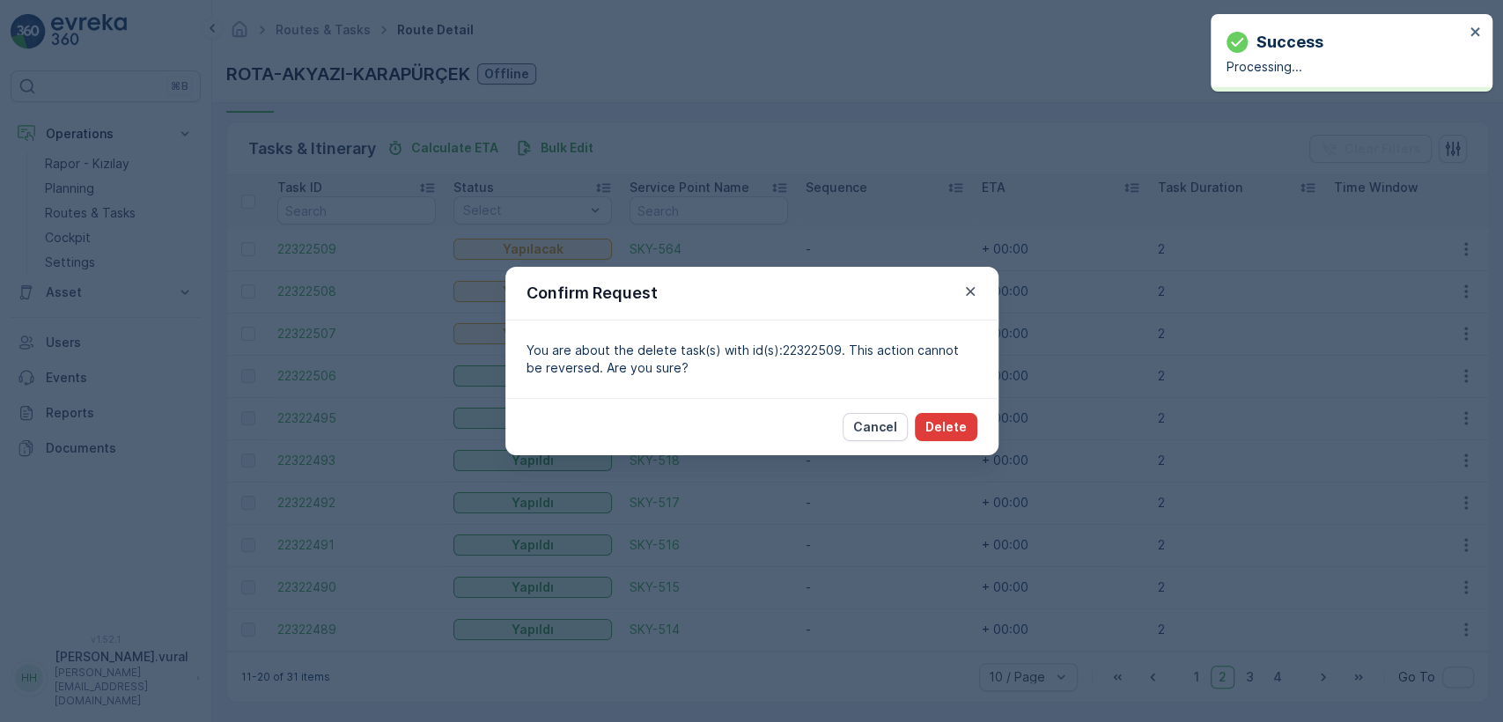
click at [960, 423] on p "Delete" at bounding box center [945, 427] width 41 height 18
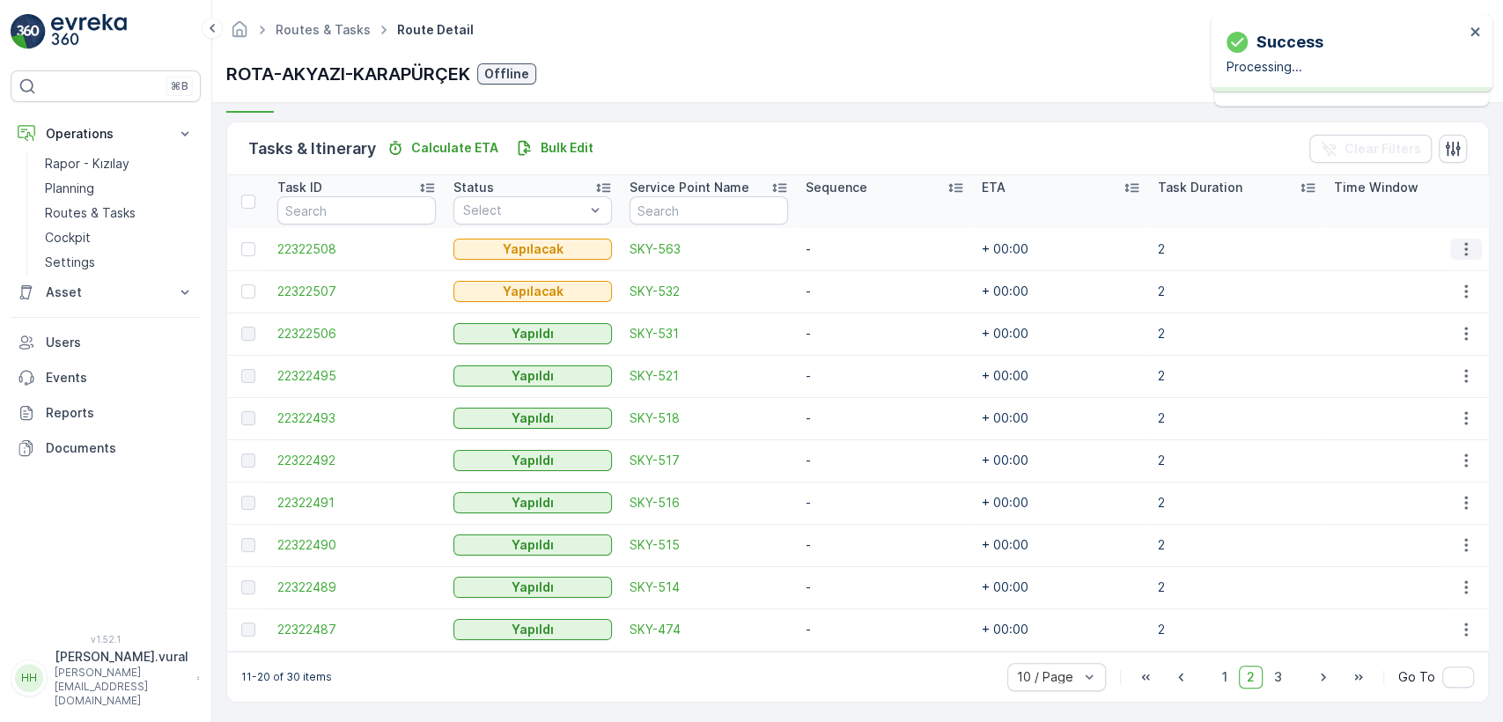
click at [1457, 247] on icon "button" at bounding box center [1466, 249] width 18 height 18
click at [1413, 379] on span "Delete" at bounding box center [1398, 381] width 40 height 18
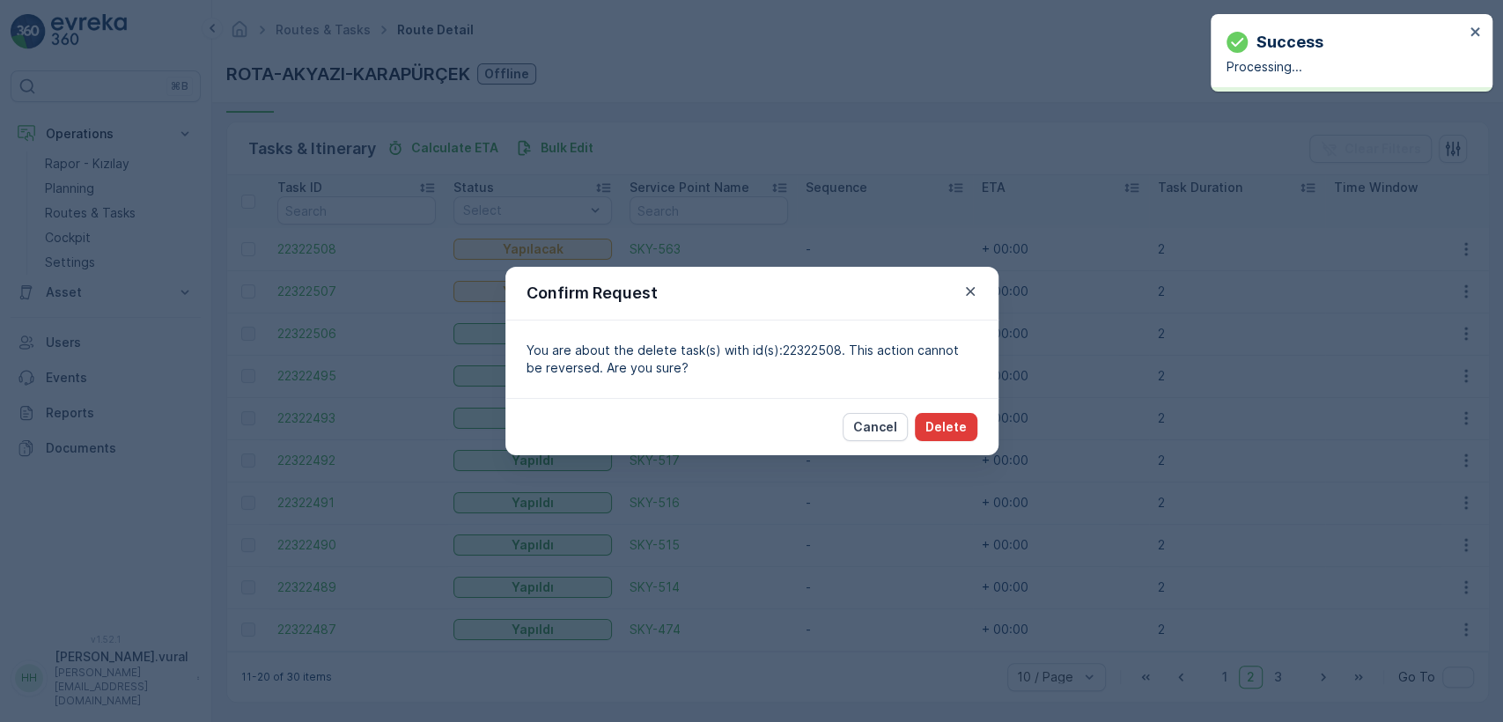
click at [971, 422] on button "Delete" at bounding box center [946, 427] width 63 height 28
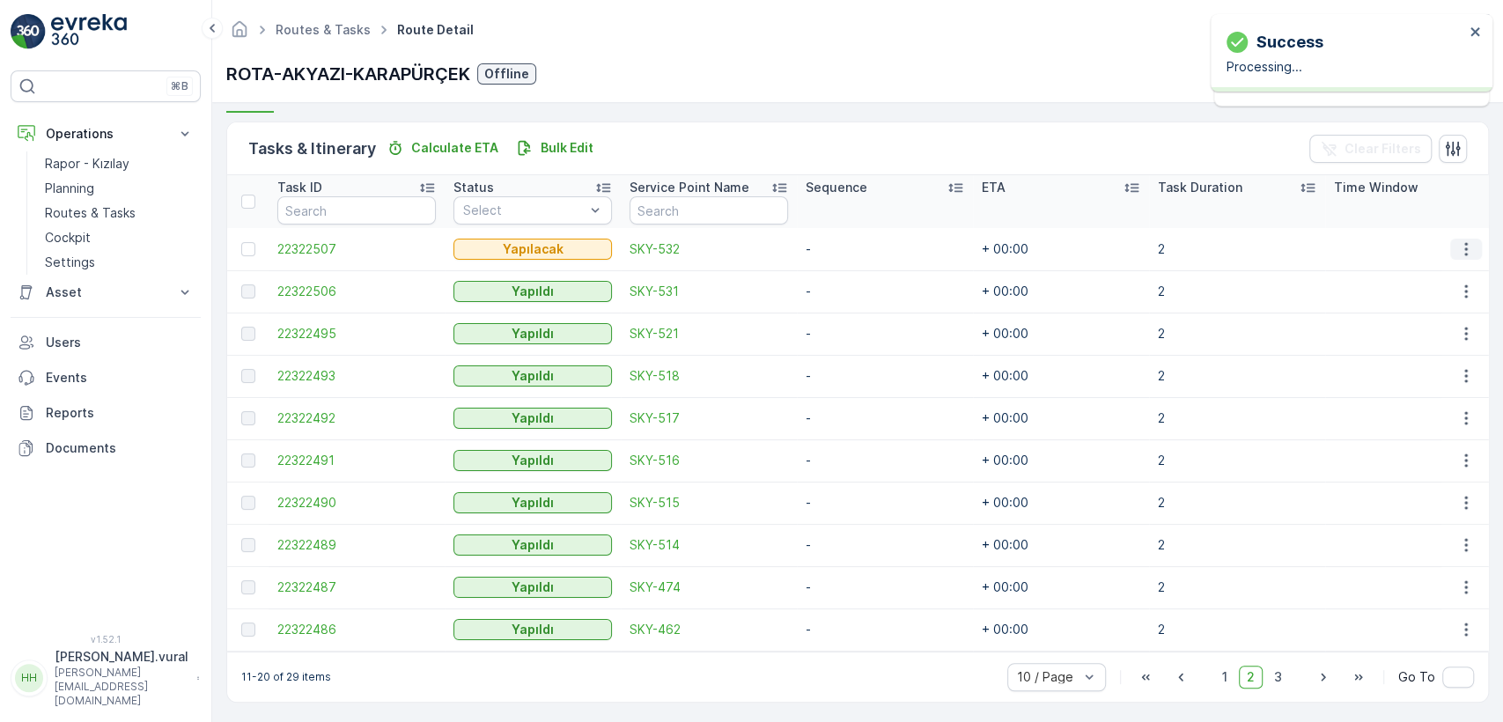
click at [1453, 239] on button "button" at bounding box center [1466, 249] width 32 height 21
click at [1416, 372] on div "Delete" at bounding box center [1437, 381] width 133 height 25
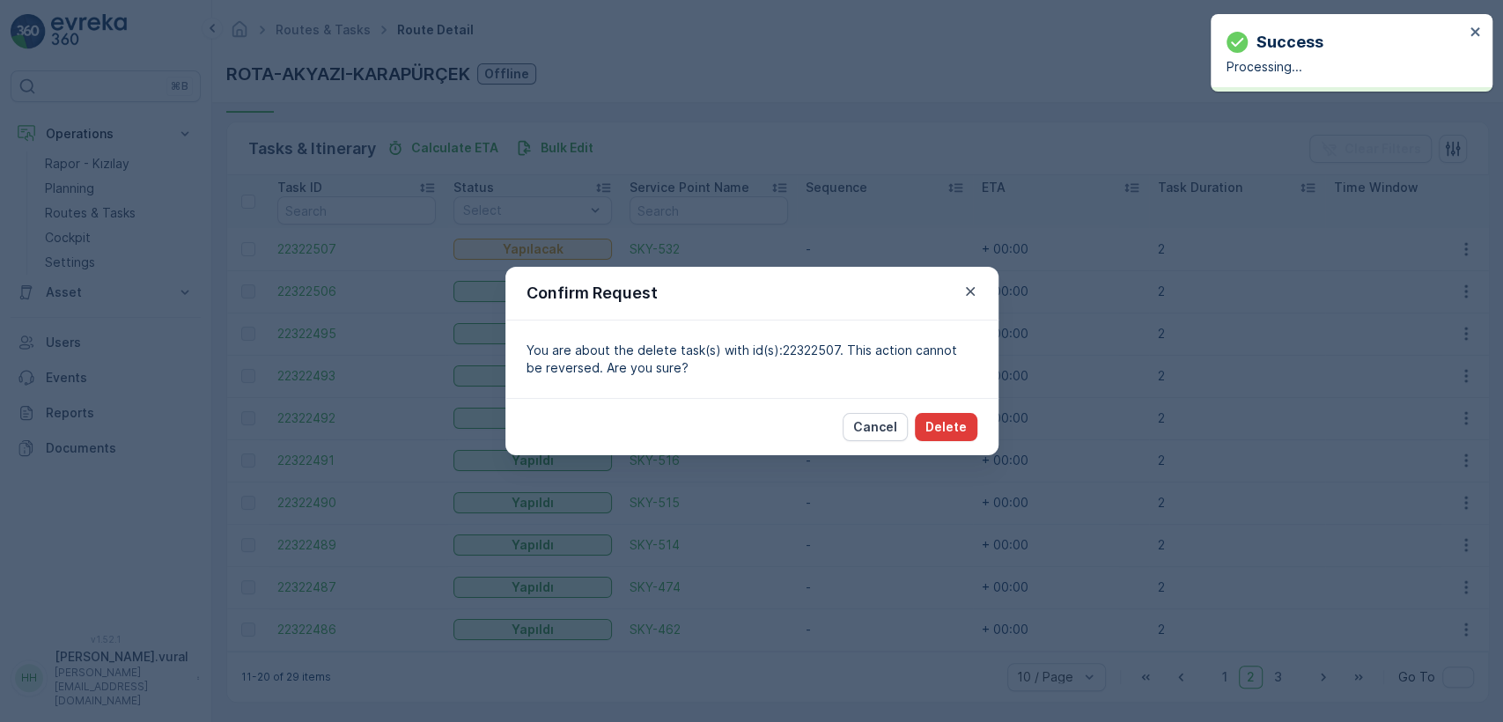
click at [963, 423] on p "Delete" at bounding box center [945, 427] width 41 height 18
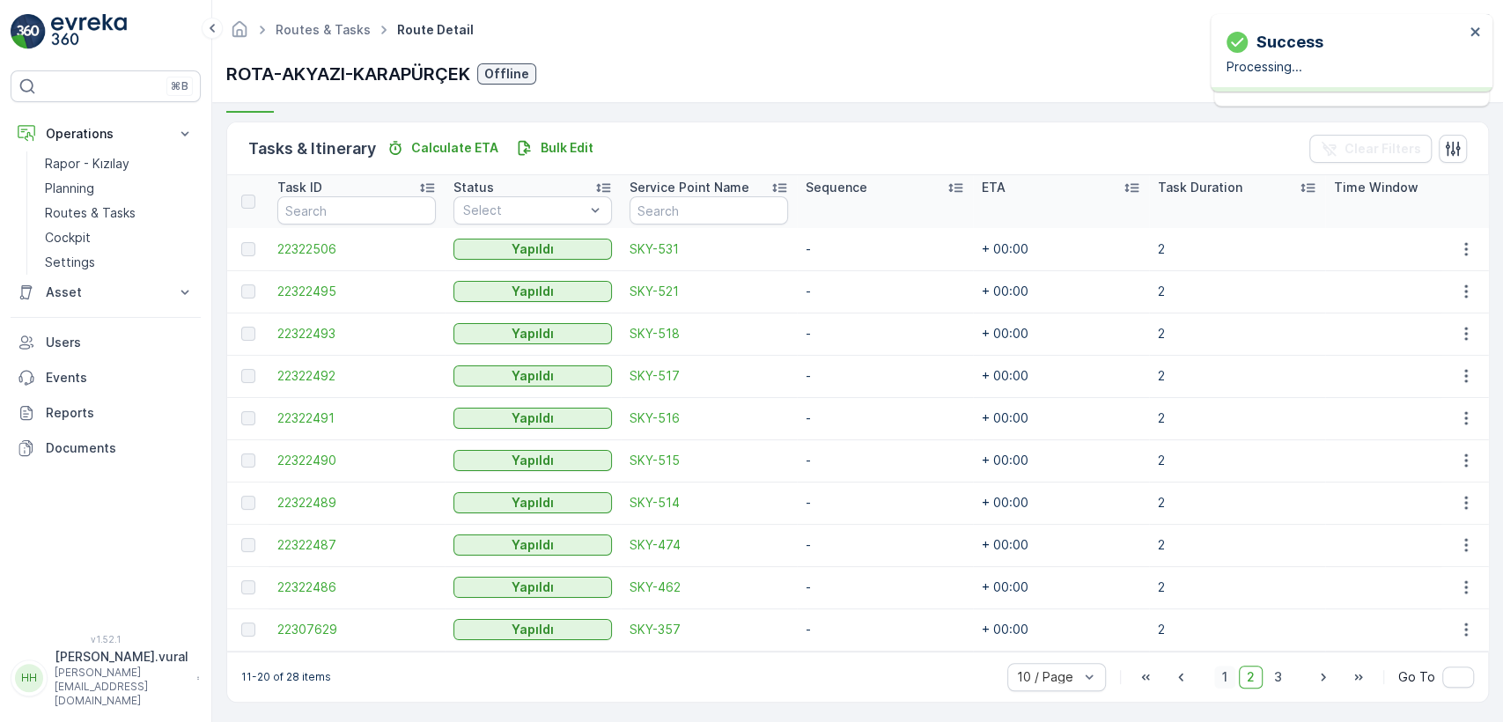
click at [1230, 674] on span "1" at bounding box center [1224, 677] width 21 height 23
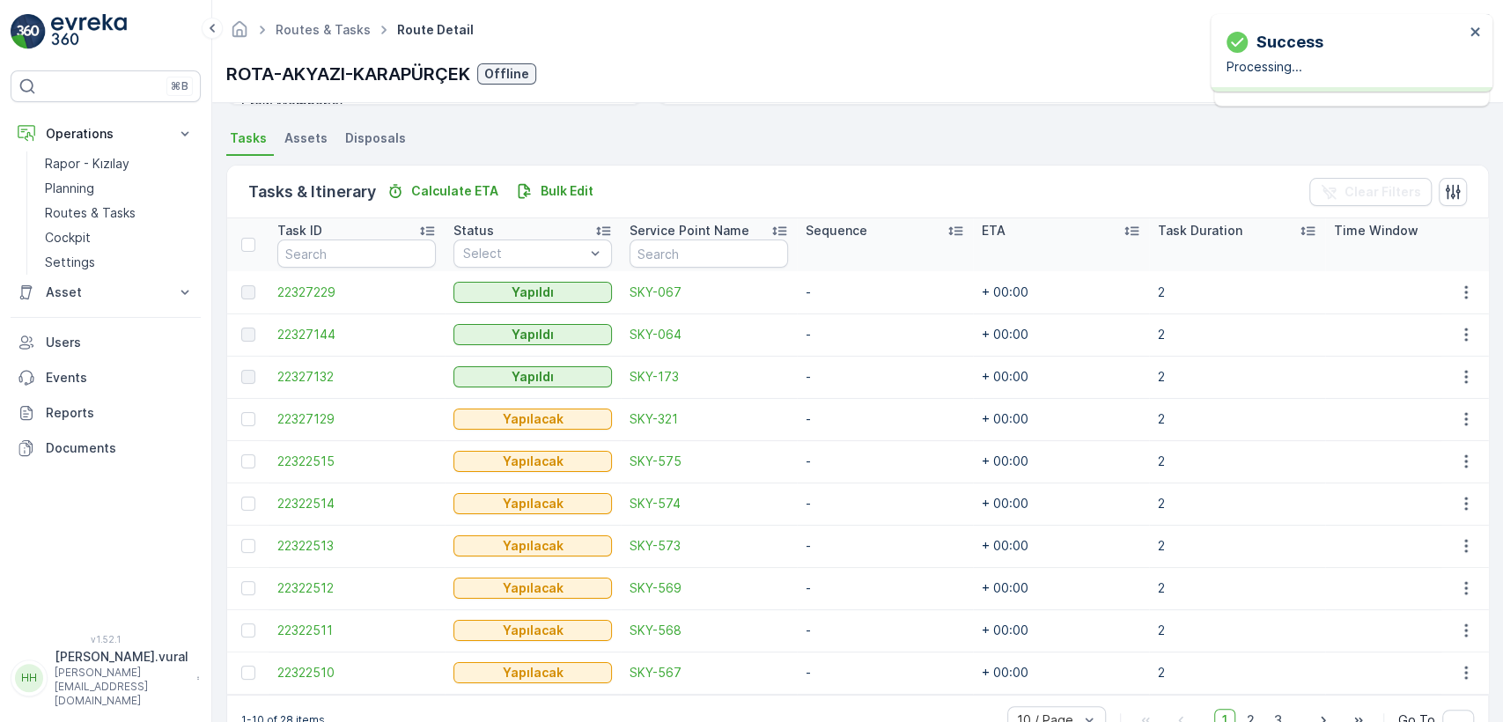
scroll to position [408, 0]
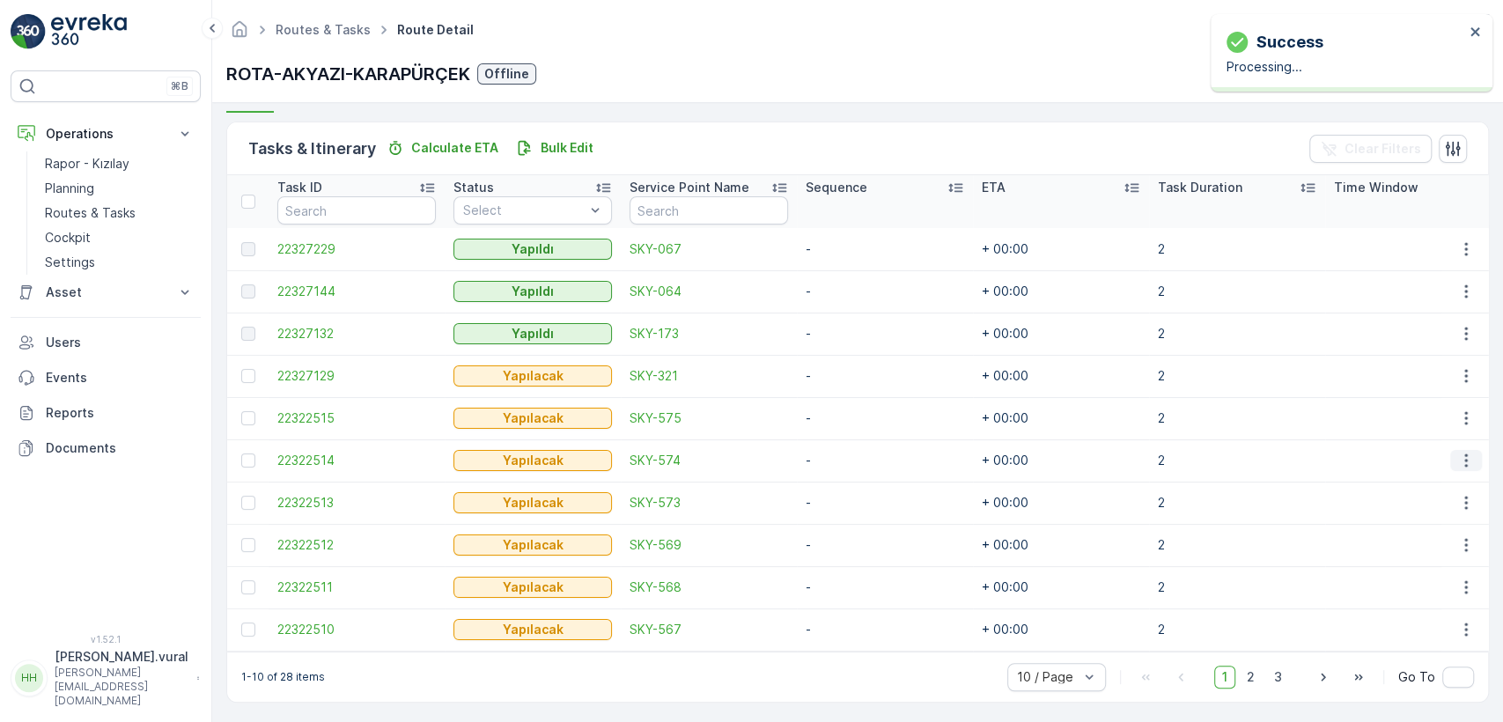
click at [1458, 454] on icon "button" at bounding box center [1466, 461] width 18 height 18
click at [1424, 591] on div "Delete" at bounding box center [1437, 593] width 133 height 25
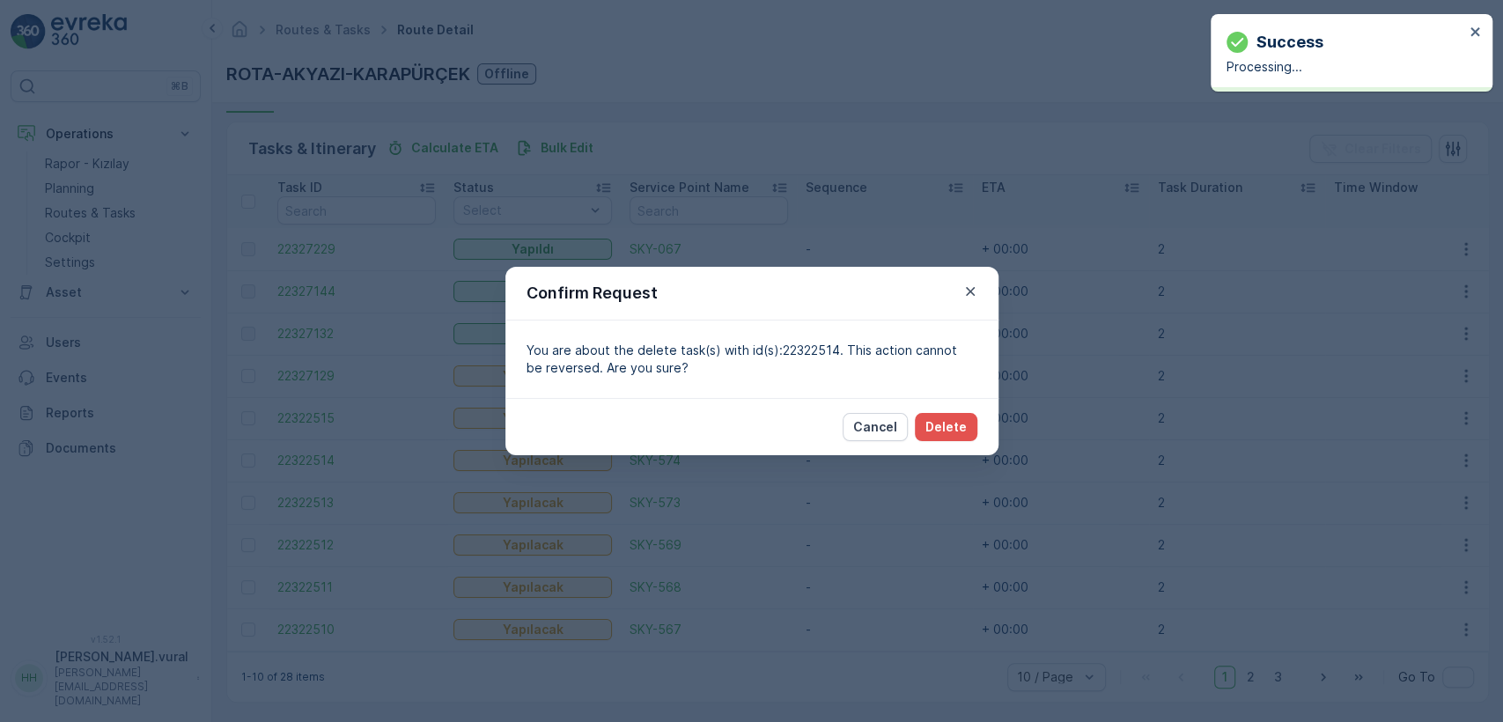
click at [977, 429] on div "Cancel Delete" at bounding box center [751, 426] width 493 height 57
click at [972, 428] on button "Delete" at bounding box center [946, 427] width 63 height 28
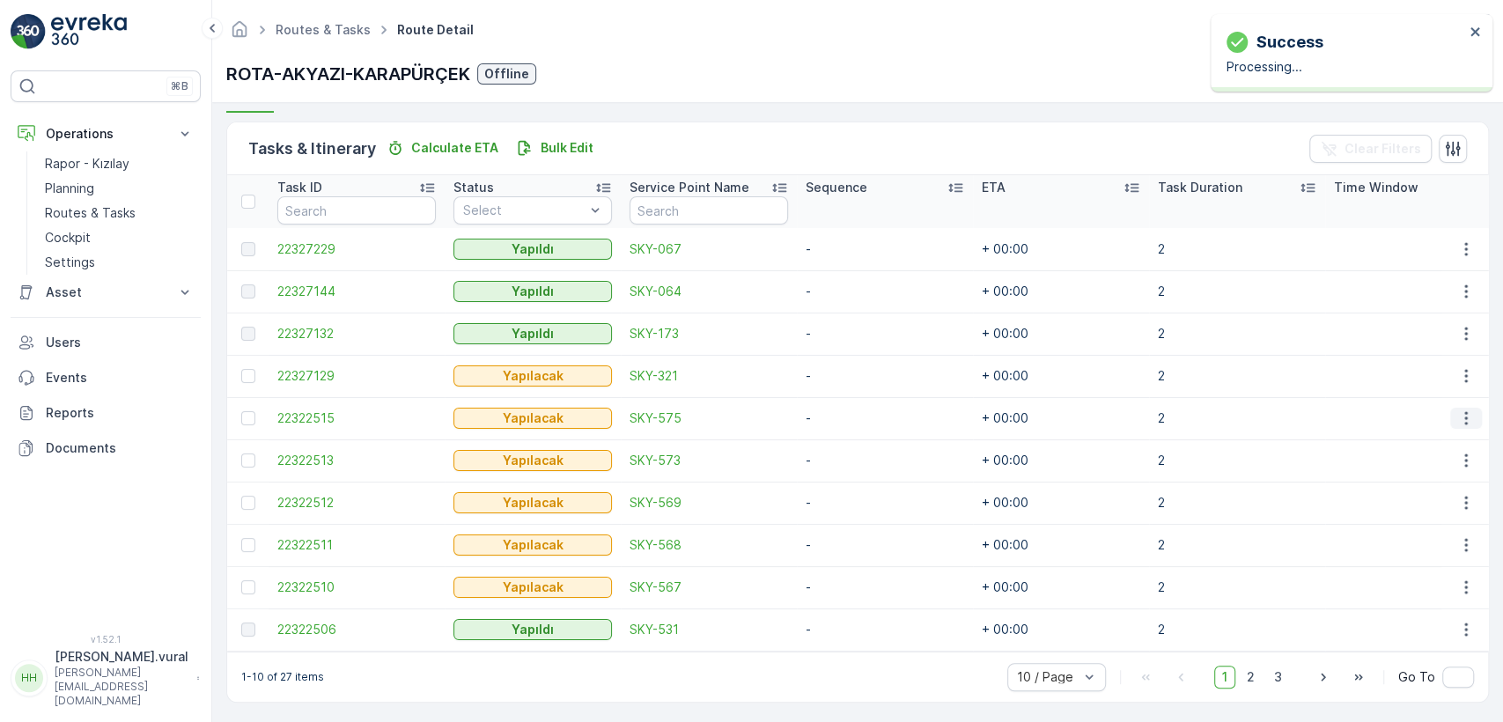
click at [1457, 416] on icon "button" at bounding box center [1466, 418] width 18 height 18
click at [1424, 537] on ul "See More Details Edit Change Route Remove from Route [GEOGRAPHIC_DATA]" at bounding box center [1437, 498] width 140 height 138
click at [1424, 544] on div "Delete" at bounding box center [1437, 551] width 133 height 25
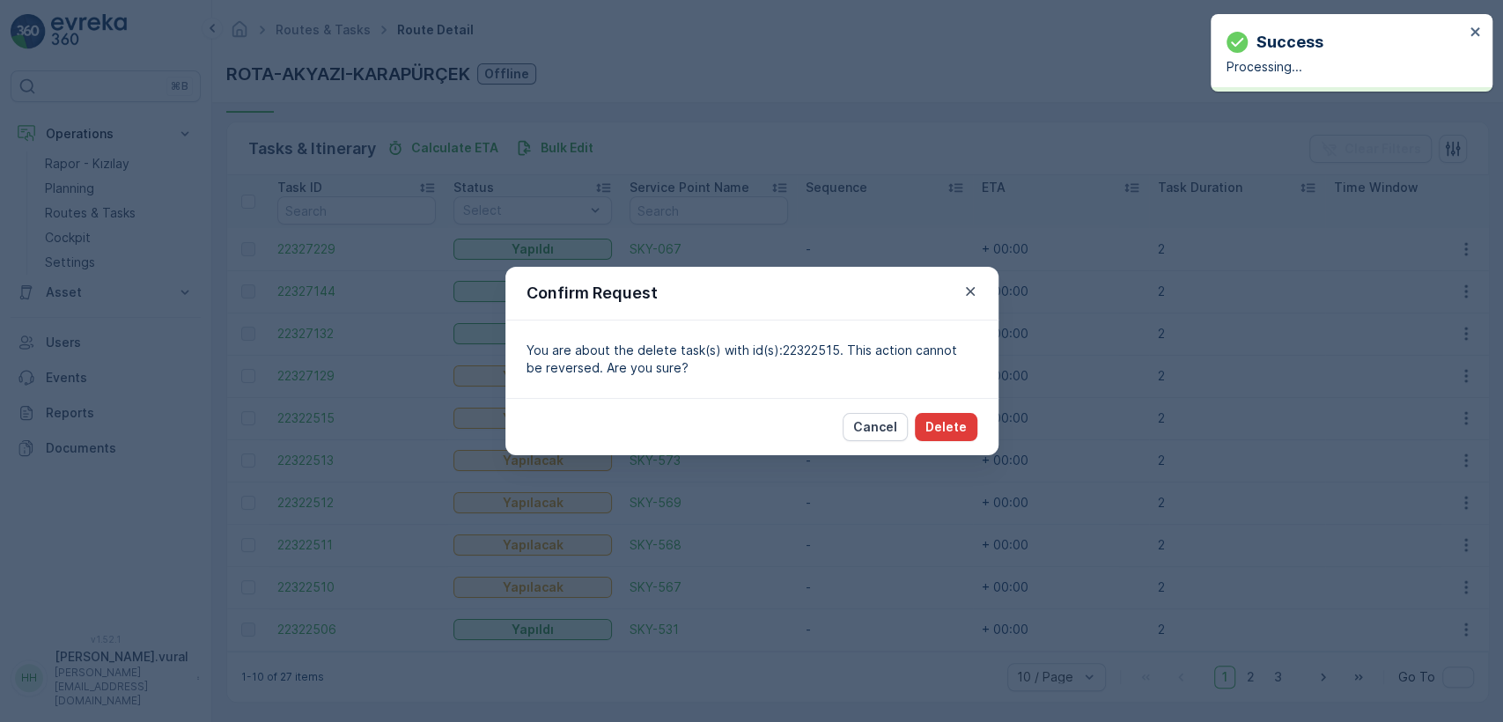
click at [950, 422] on p "Delete" at bounding box center [945, 427] width 41 height 18
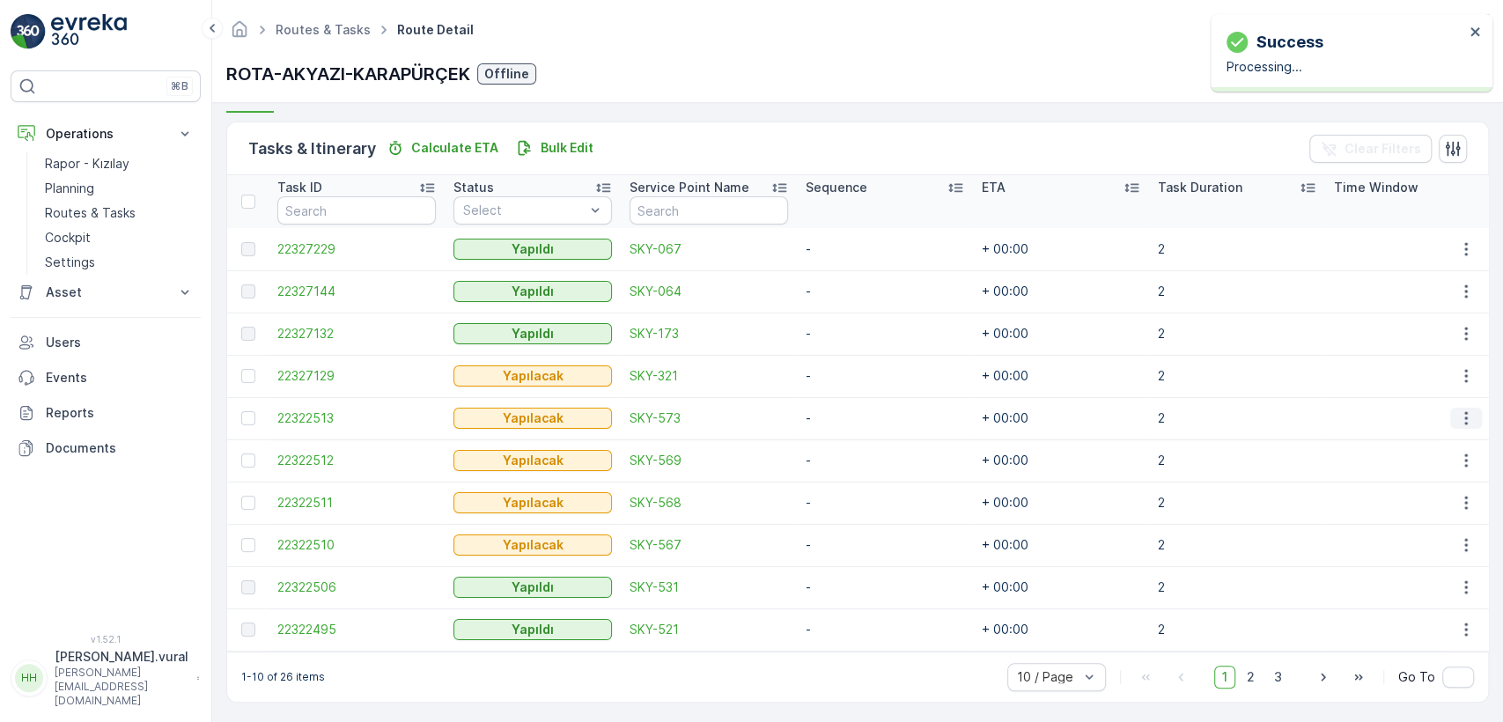
click at [1457, 417] on icon "button" at bounding box center [1466, 418] width 18 height 18
click at [1417, 544] on div "Delete" at bounding box center [1437, 551] width 133 height 25
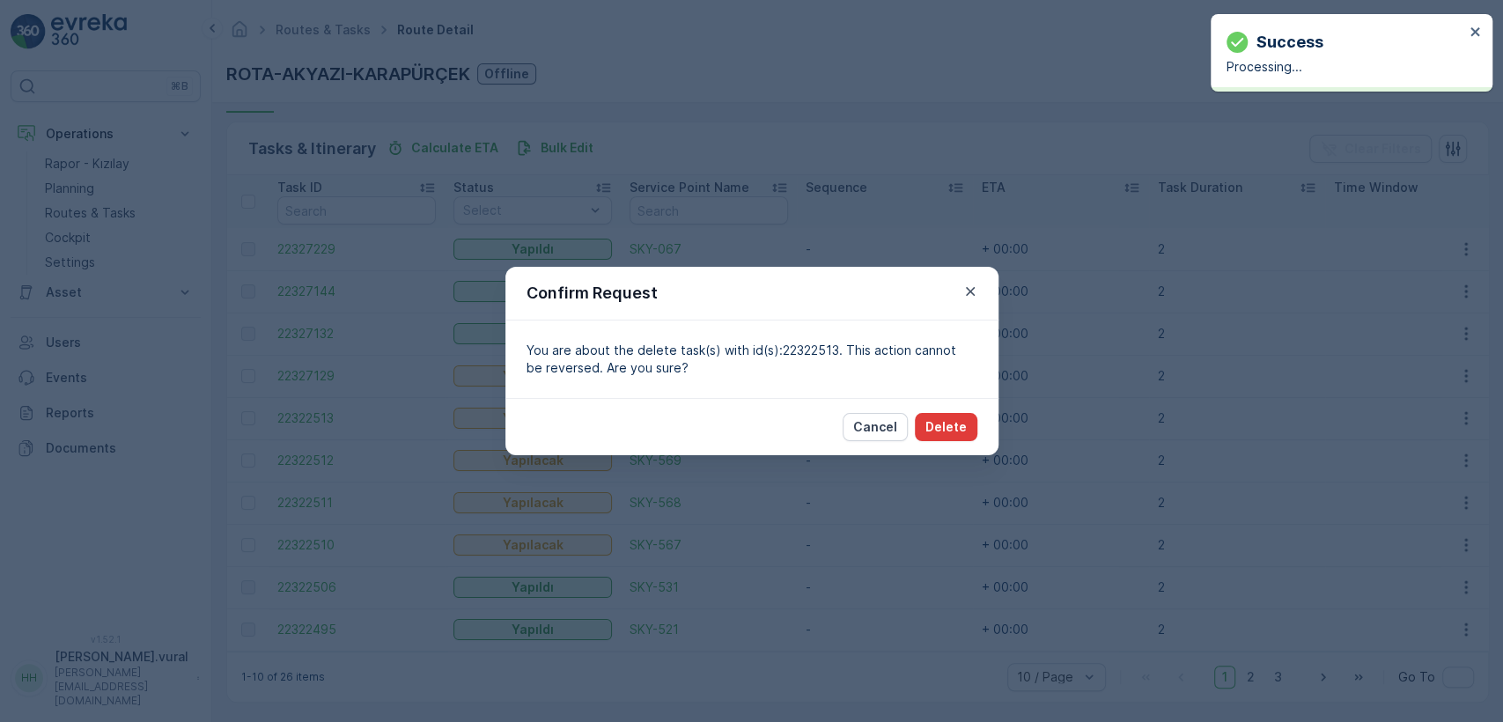
click at [950, 427] on p "Delete" at bounding box center [945, 427] width 41 height 18
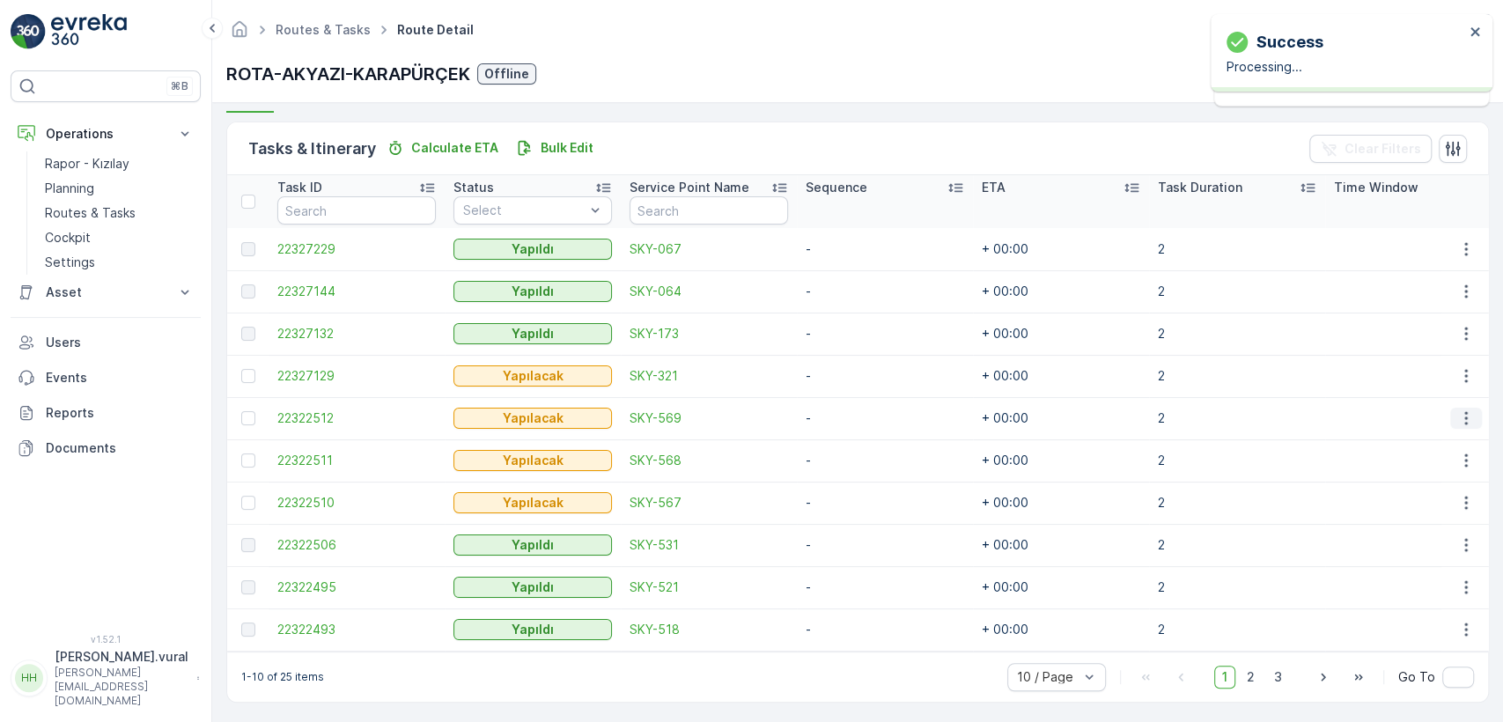
click at [1464, 423] on icon "button" at bounding box center [1465, 418] width 3 height 13
click at [1417, 541] on div "Delete" at bounding box center [1437, 551] width 133 height 25
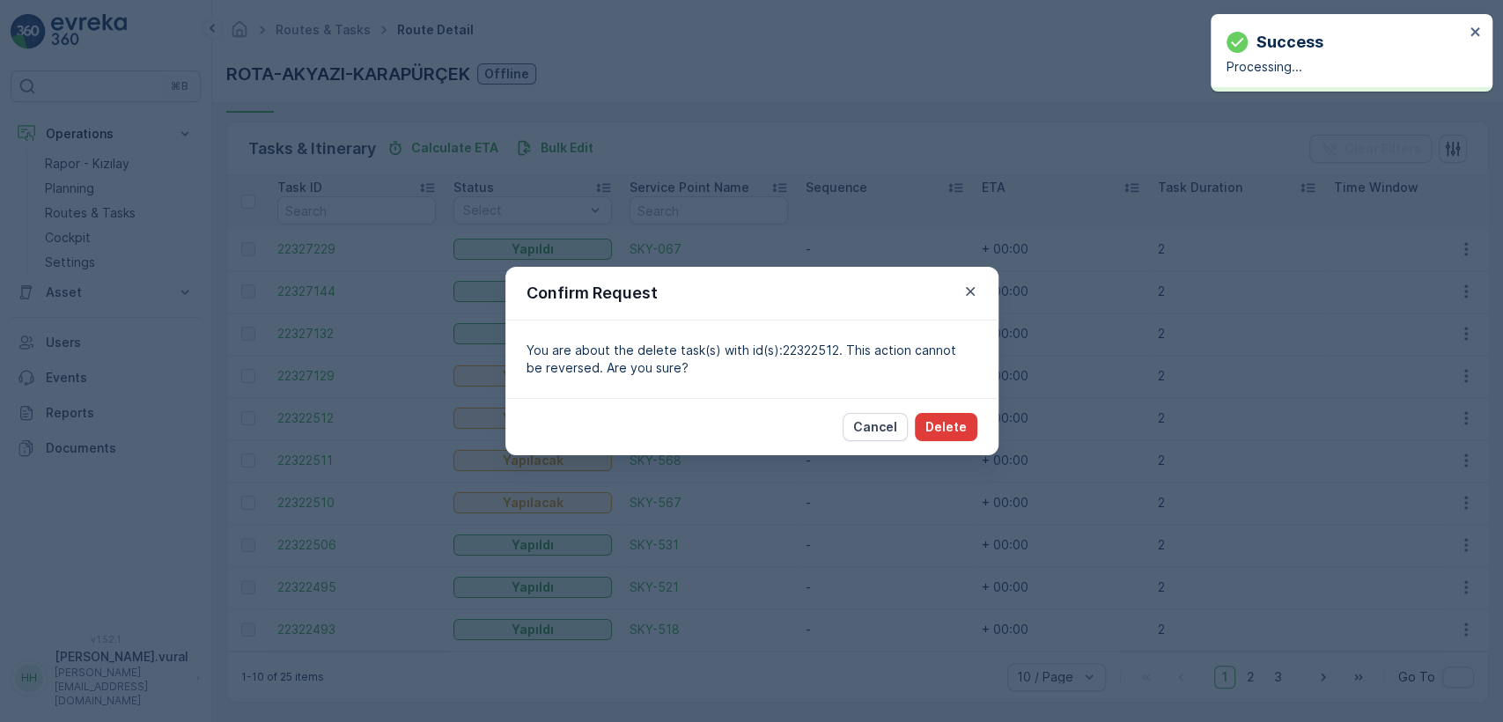
click at [953, 423] on p "Delete" at bounding box center [945, 427] width 41 height 18
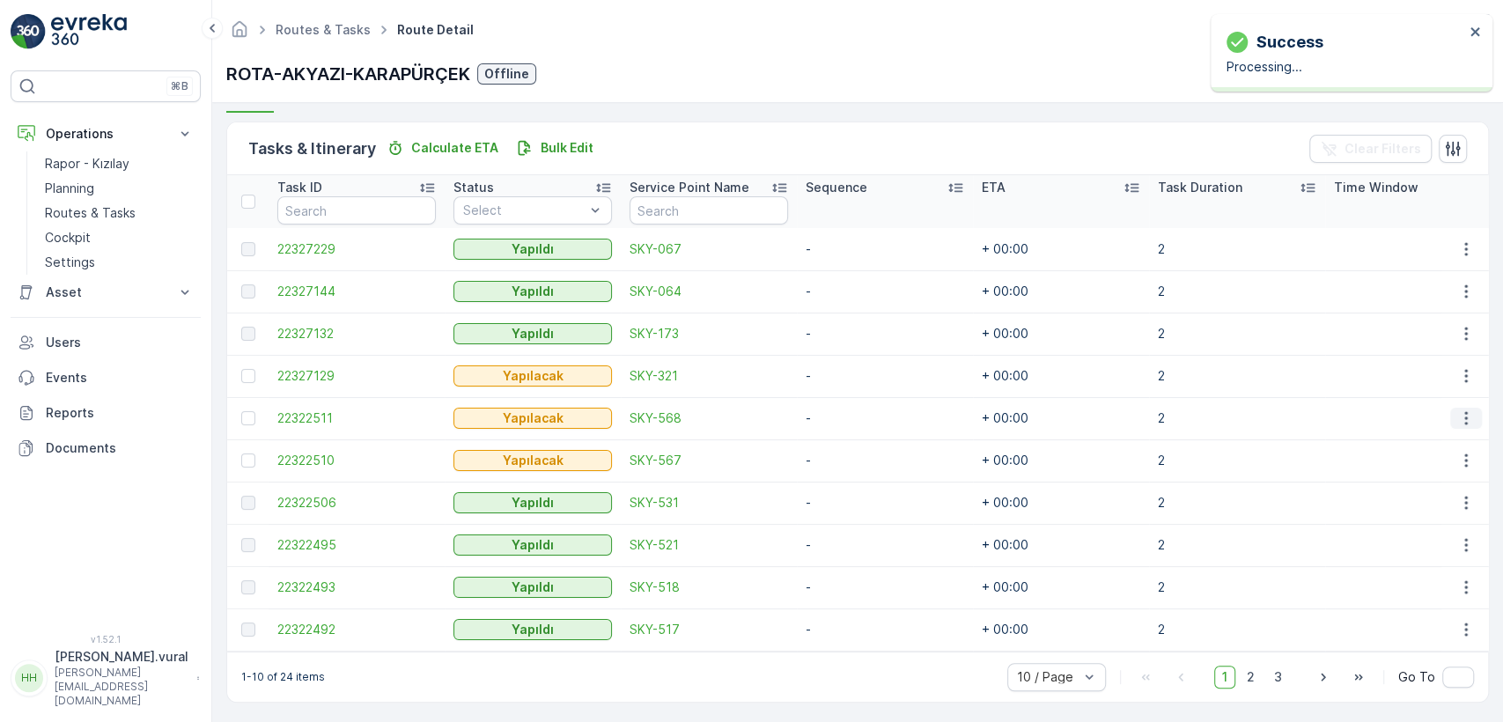
click at [1450, 413] on button "button" at bounding box center [1466, 418] width 32 height 21
click at [1399, 536] on ul "See More Details Edit Change Route Remove from Route [GEOGRAPHIC_DATA]" at bounding box center [1437, 498] width 140 height 138
click at [1388, 542] on span "Delete" at bounding box center [1398, 551] width 40 height 18
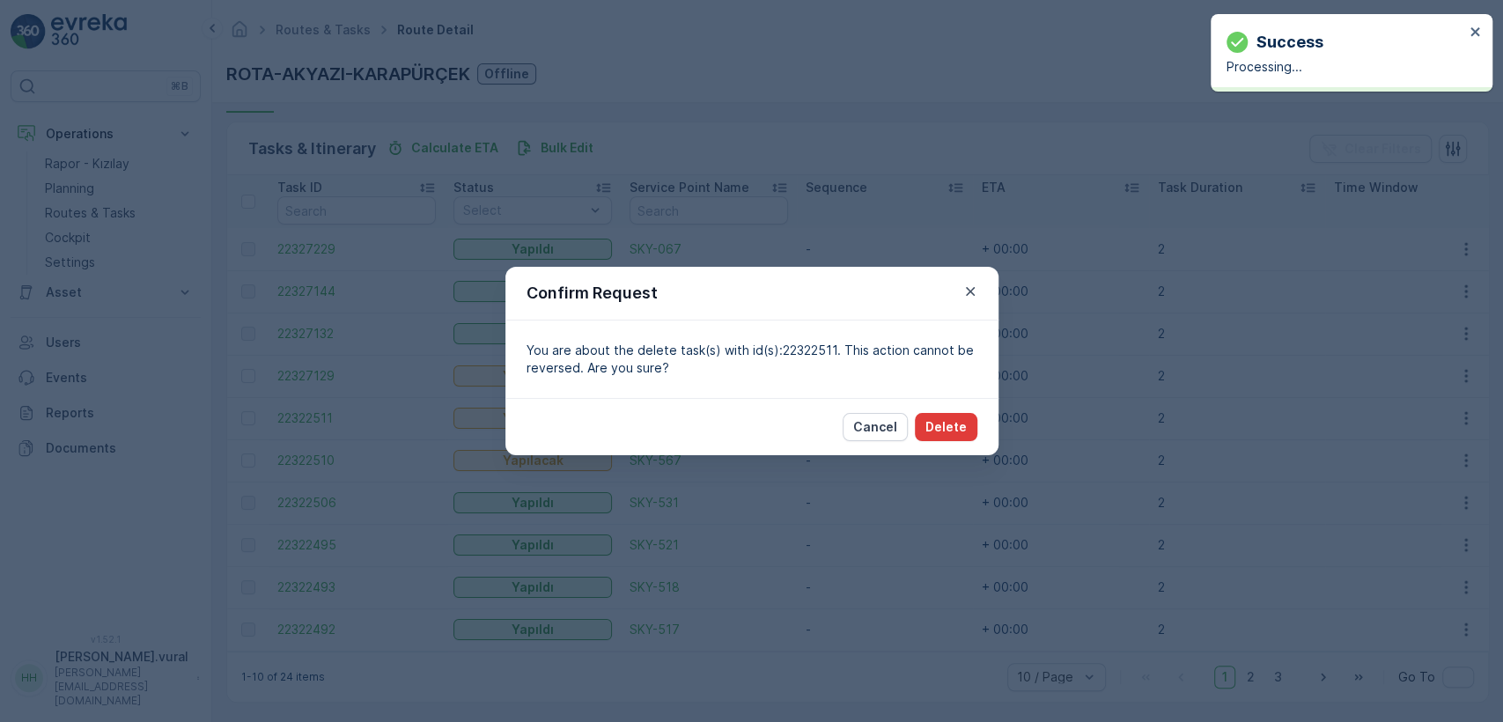
click at [930, 419] on p "Delete" at bounding box center [945, 427] width 41 height 18
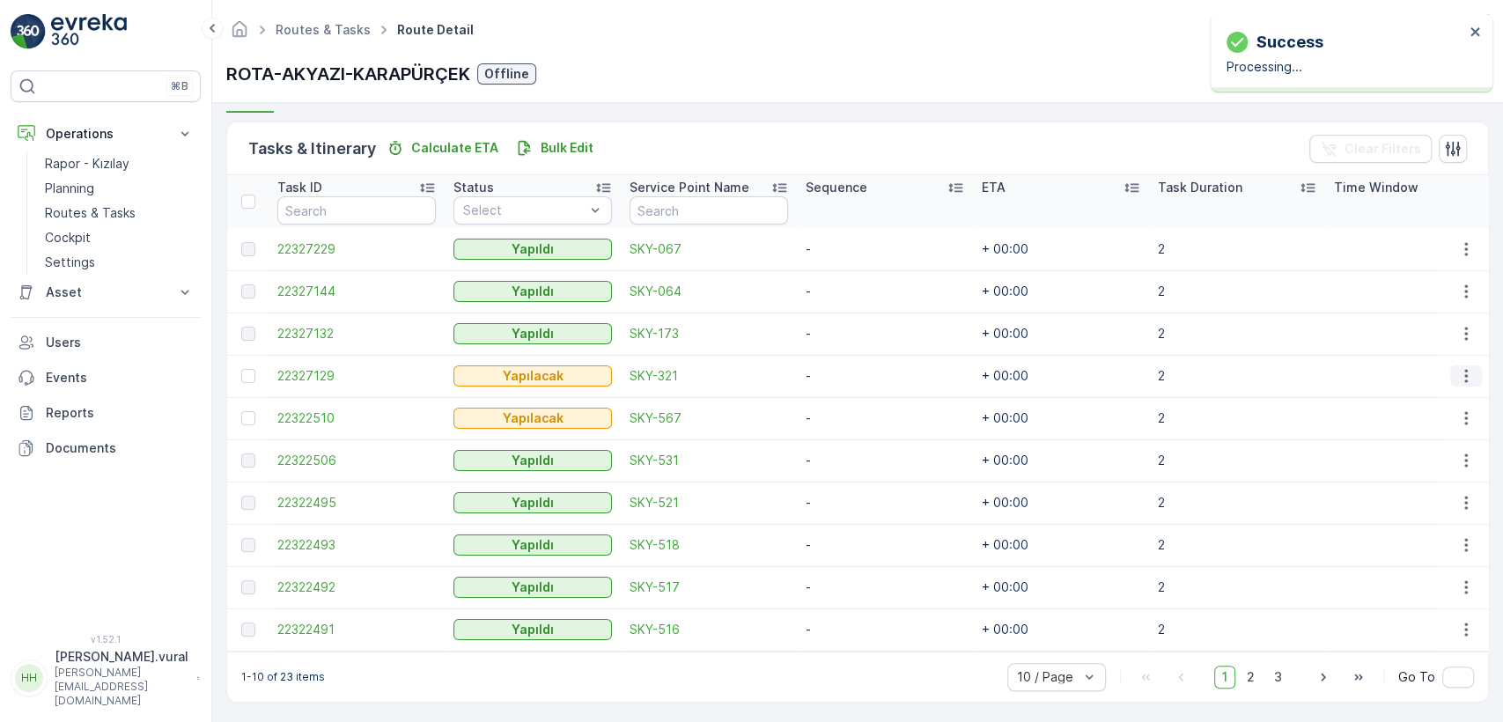
click at [1467, 370] on icon "button" at bounding box center [1466, 376] width 18 height 18
click at [1401, 497] on div "Delete" at bounding box center [1437, 509] width 133 height 25
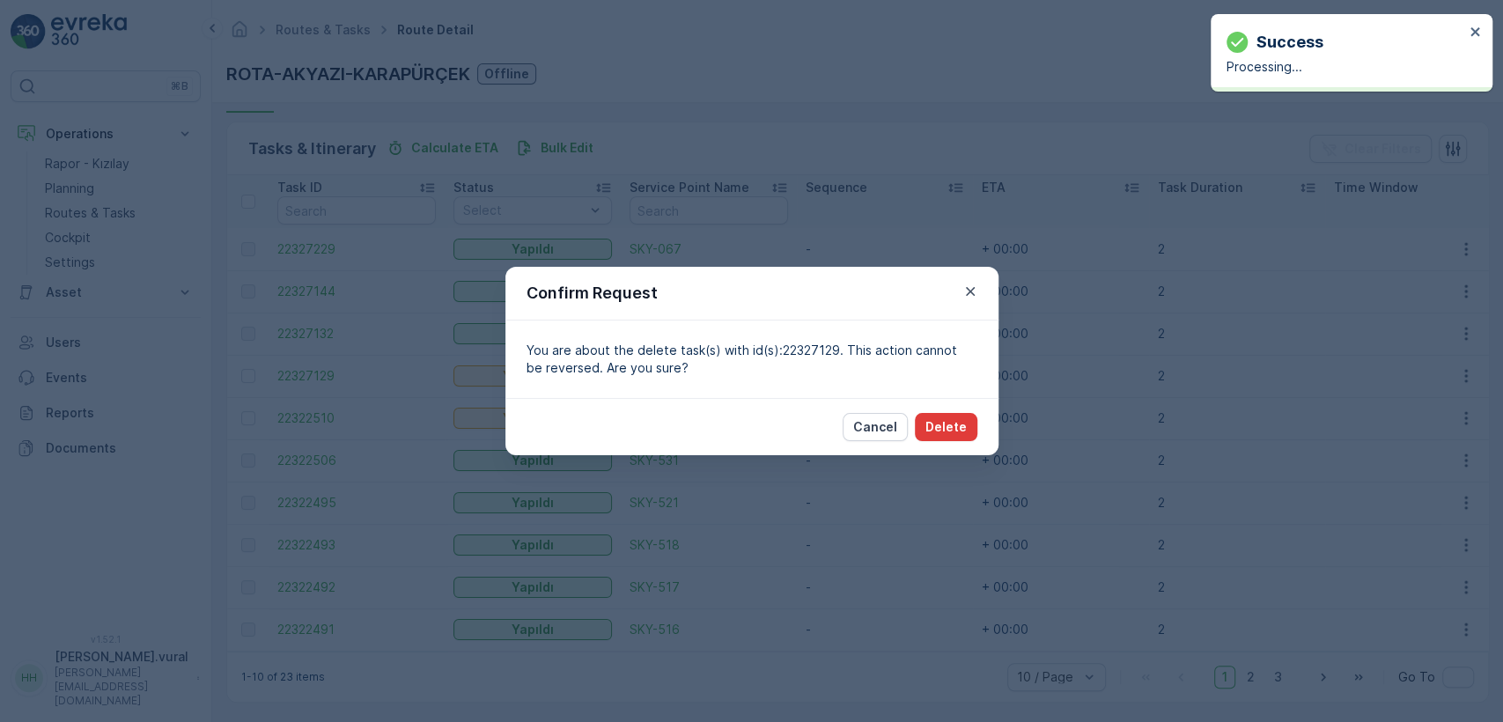
click at [953, 424] on p "Delete" at bounding box center [945, 427] width 41 height 18
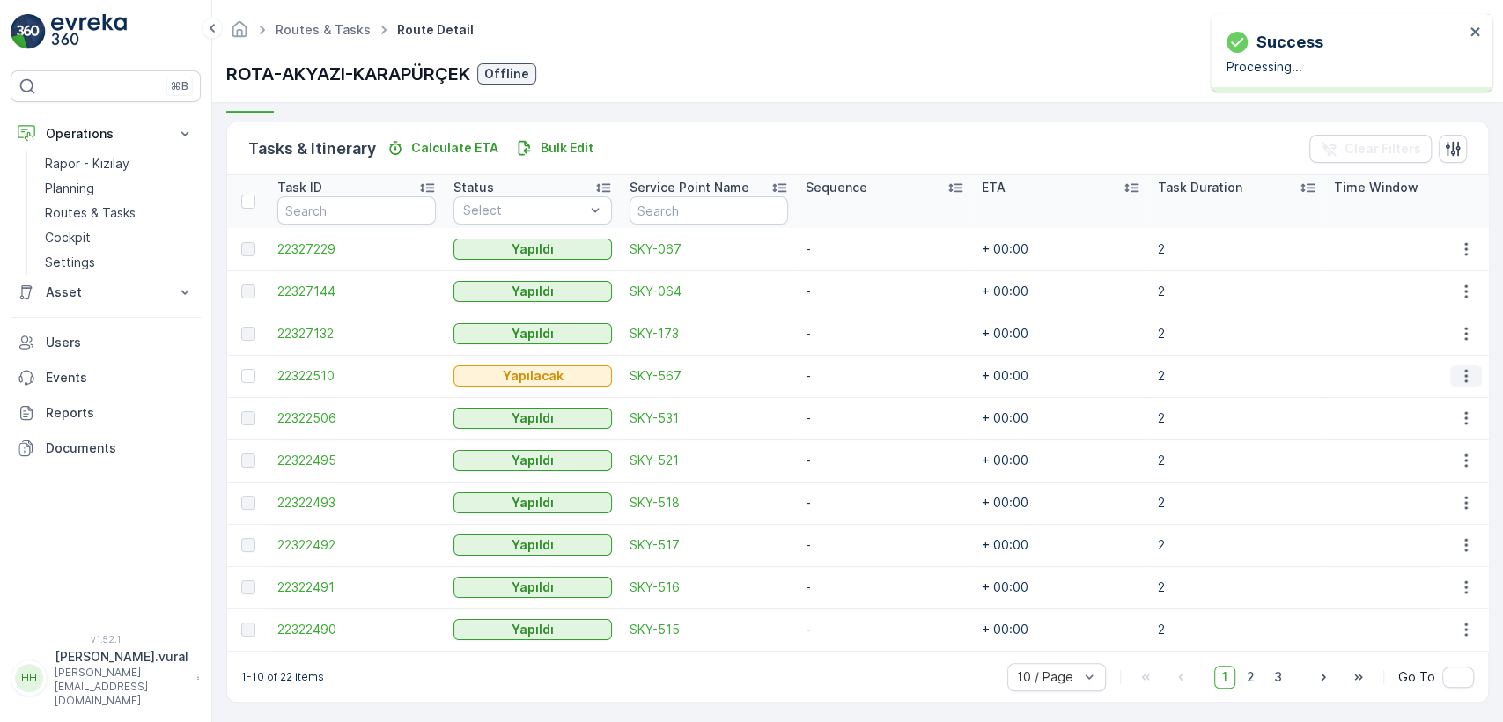
click at [1458, 365] on button "button" at bounding box center [1466, 375] width 32 height 21
click at [1422, 502] on div "Delete" at bounding box center [1437, 509] width 133 height 25
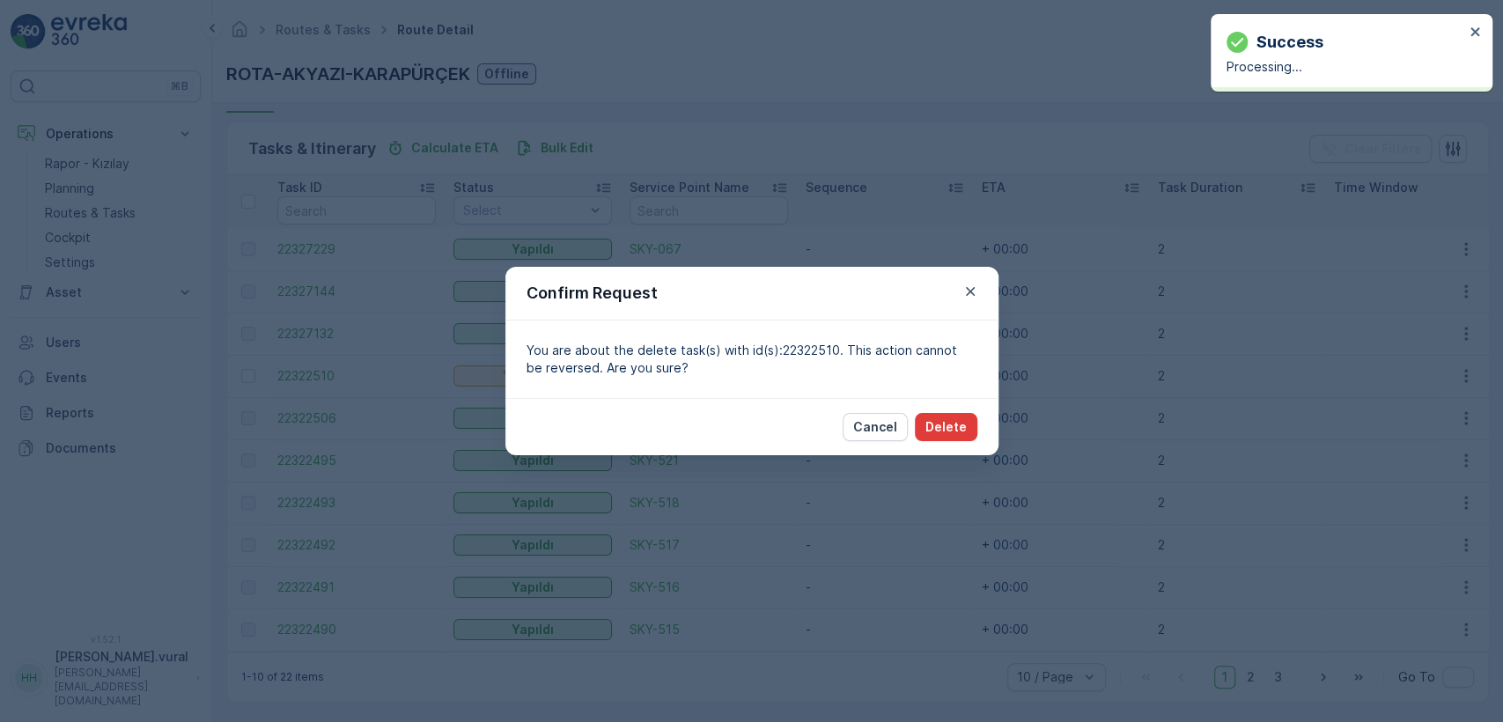
click at [944, 424] on p "Delete" at bounding box center [945, 427] width 41 height 18
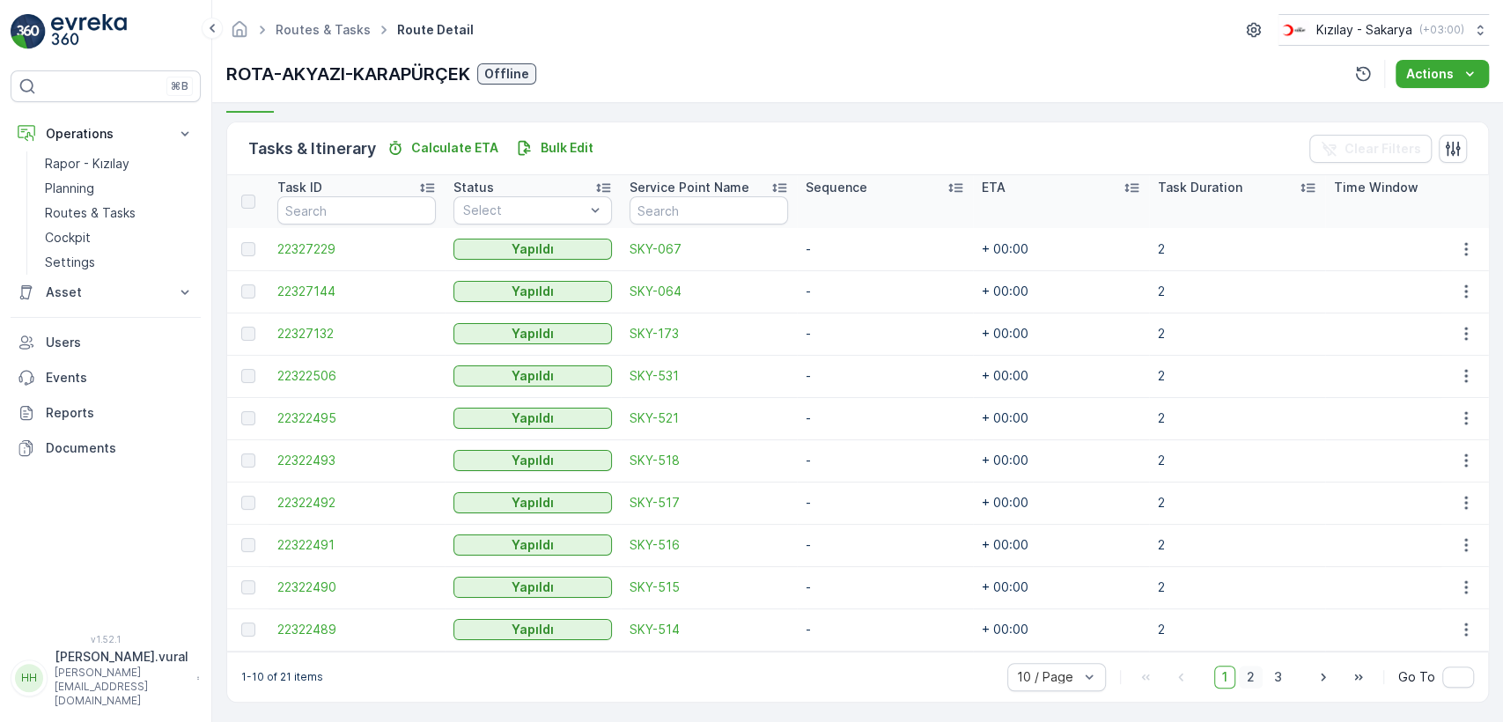
click at [1257, 680] on span "2" at bounding box center [1251, 677] width 24 height 23
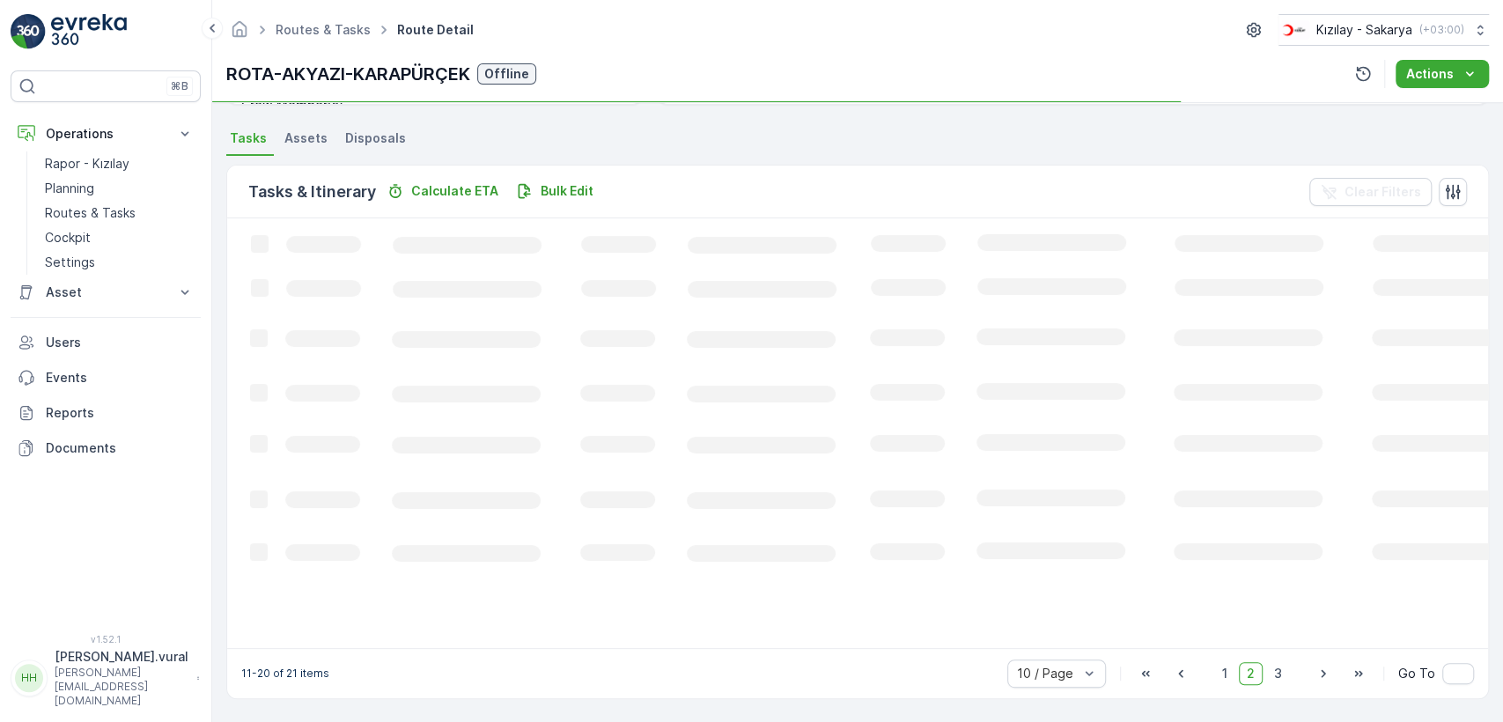
scroll to position [364, 0]
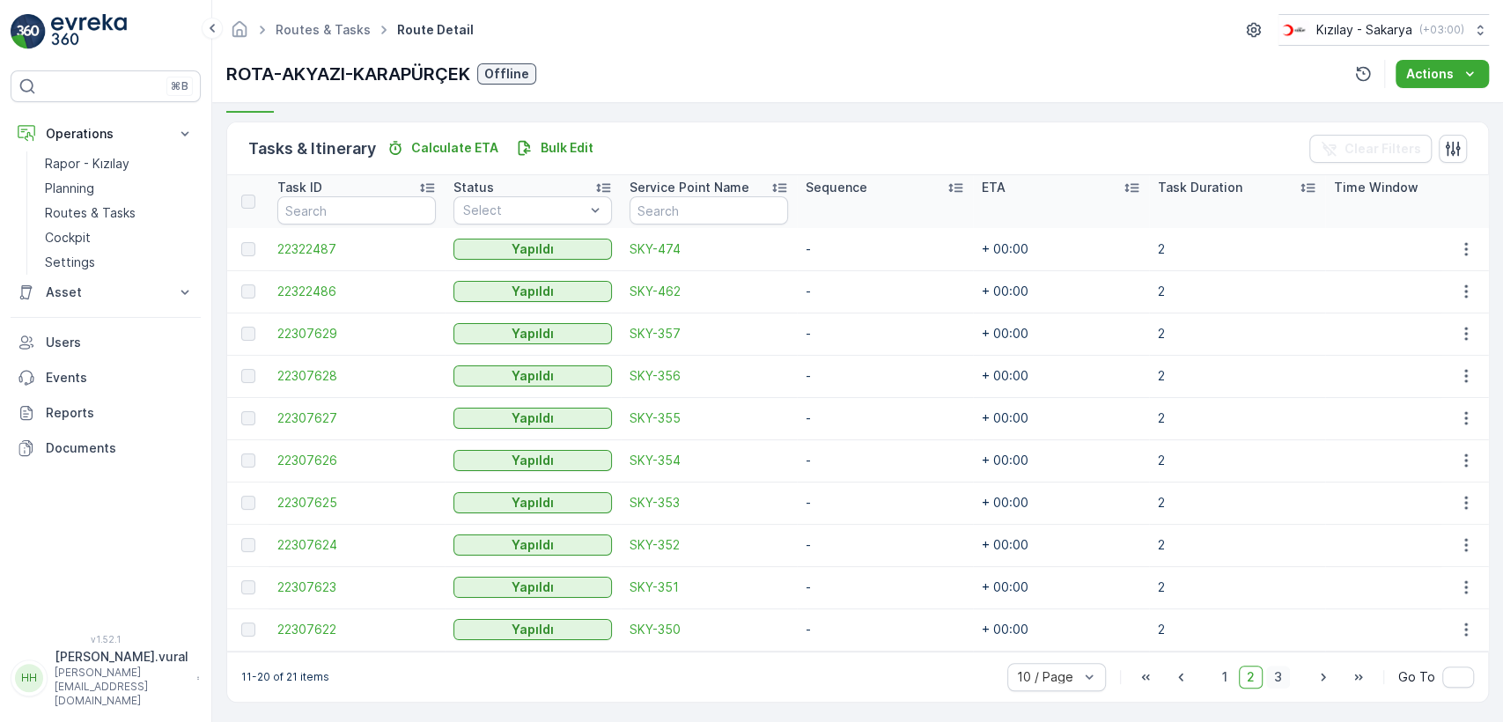
click at [1273, 684] on span "3" at bounding box center [1278, 677] width 24 height 23
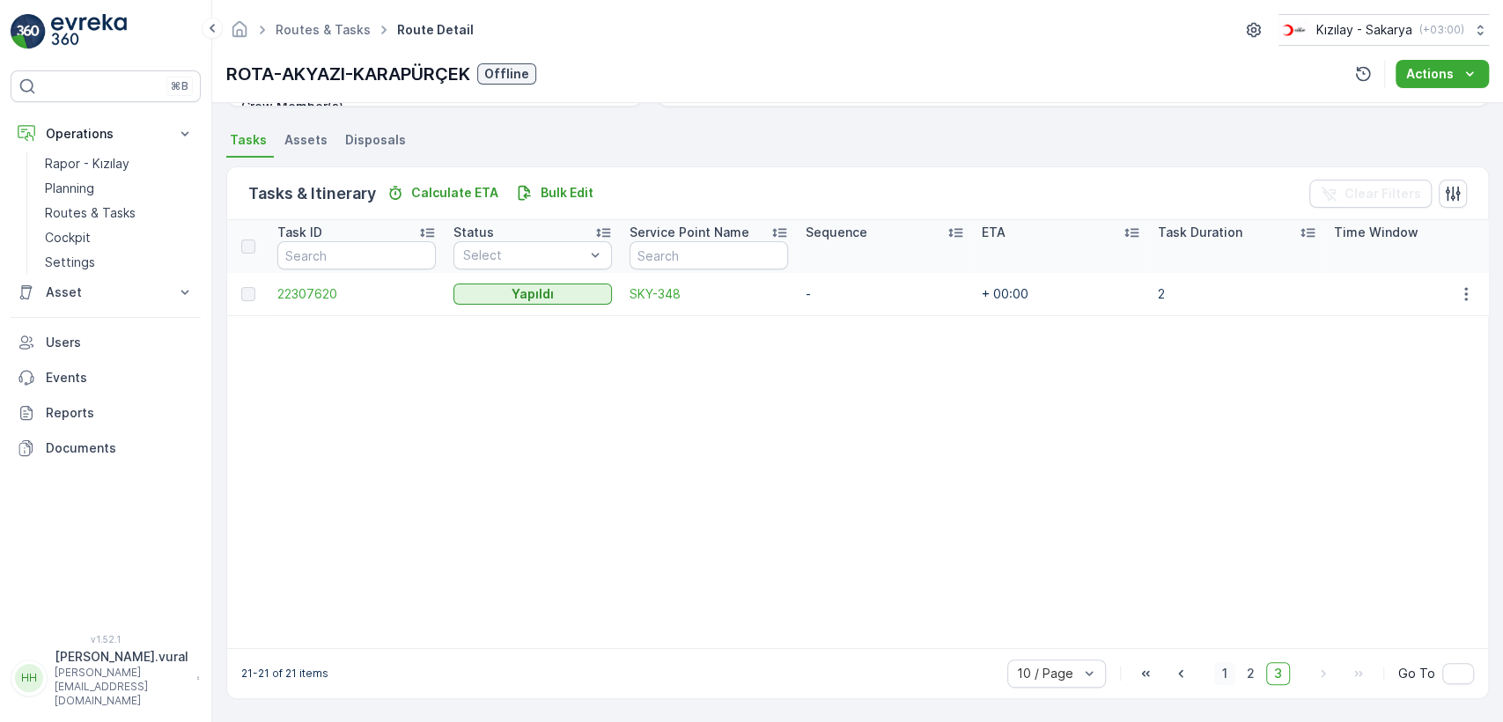
click at [1224, 681] on span "1" at bounding box center [1224, 673] width 21 height 23
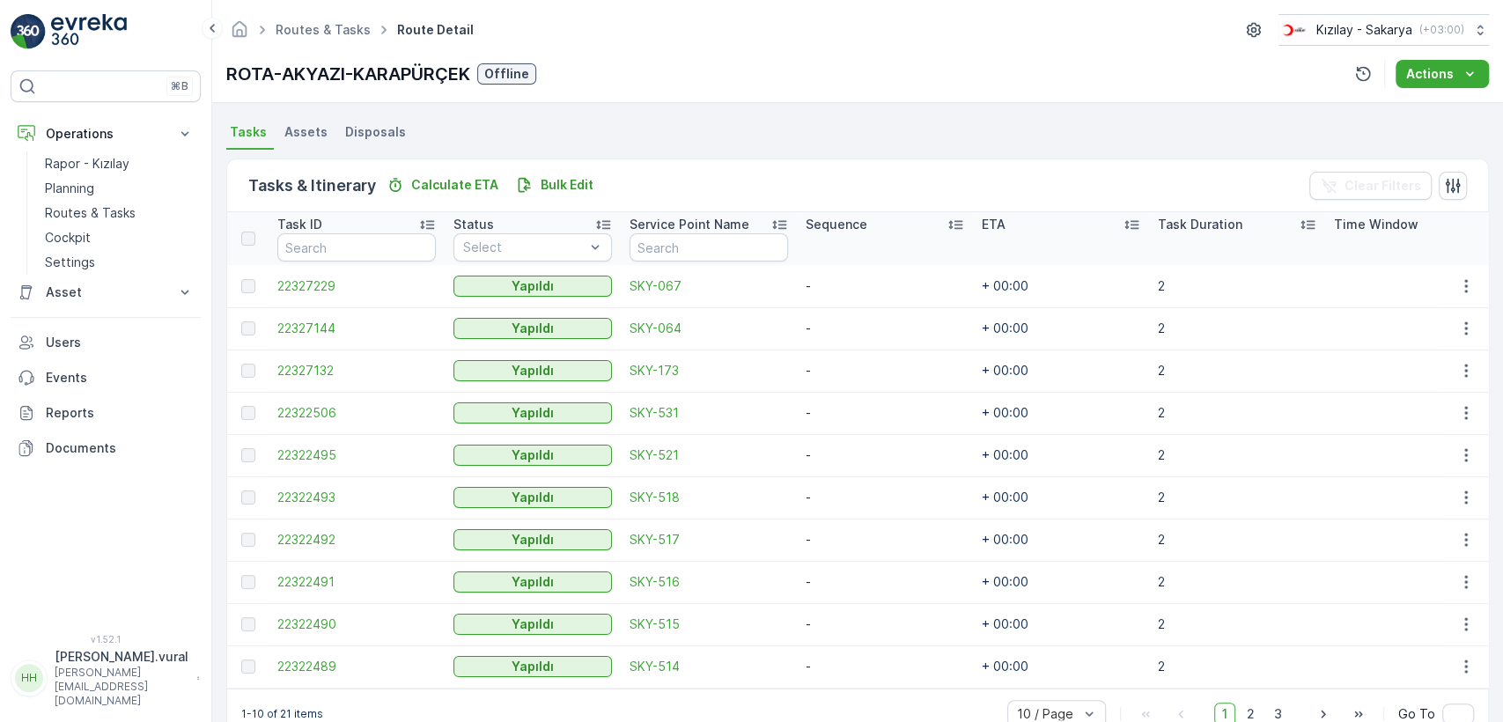
scroll to position [408, 0]
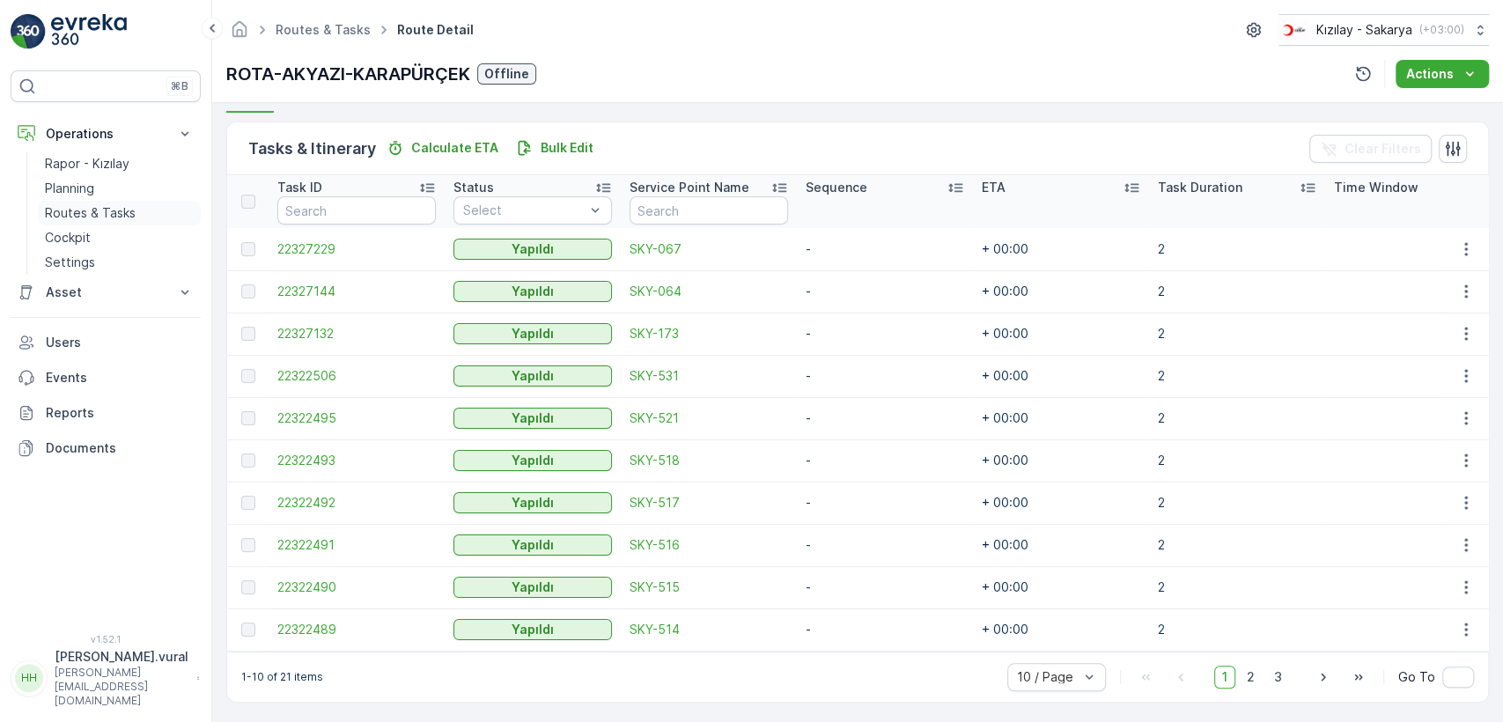
click at [134, 213] on link "Routes & Tasks" at bounding box center [119, 213] width 163 height 25
